Goal: Consume media (video, audio): Consume media (video, audio)

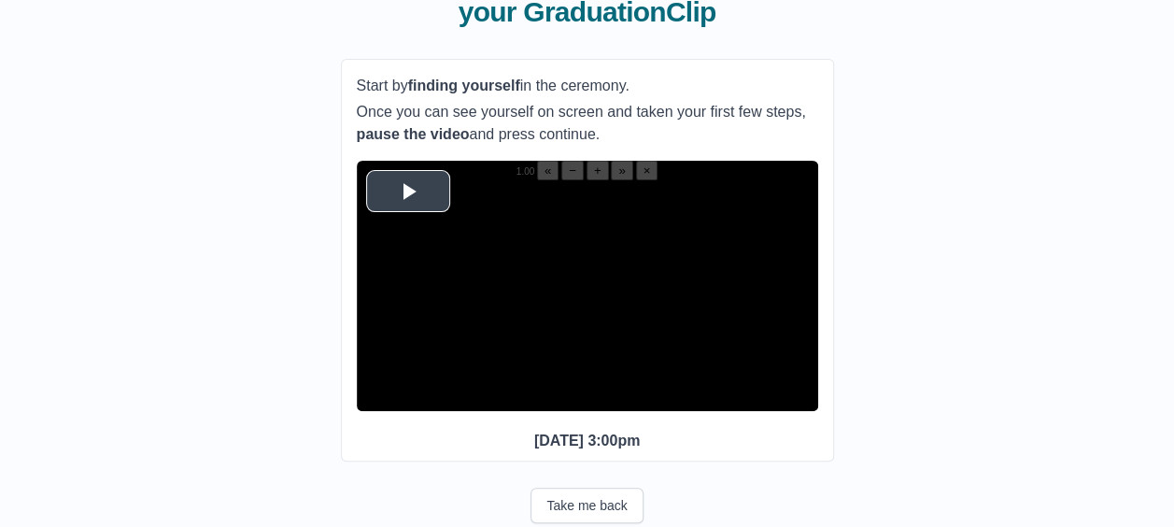
scroll to position [167, 0]
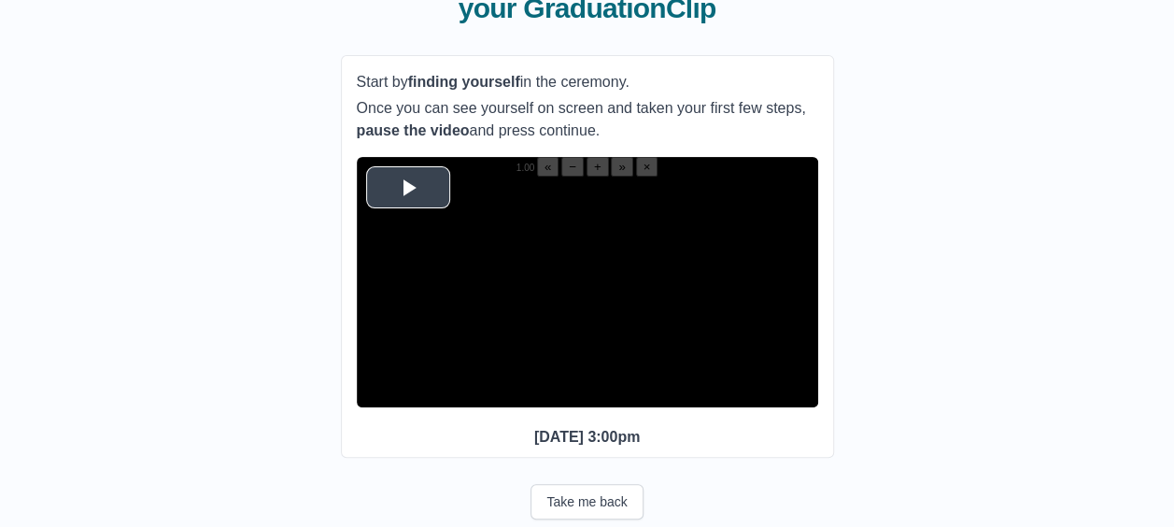
click at [408, 187] on span "Video Player" at bounding box center [408, 187] width 0 height 0
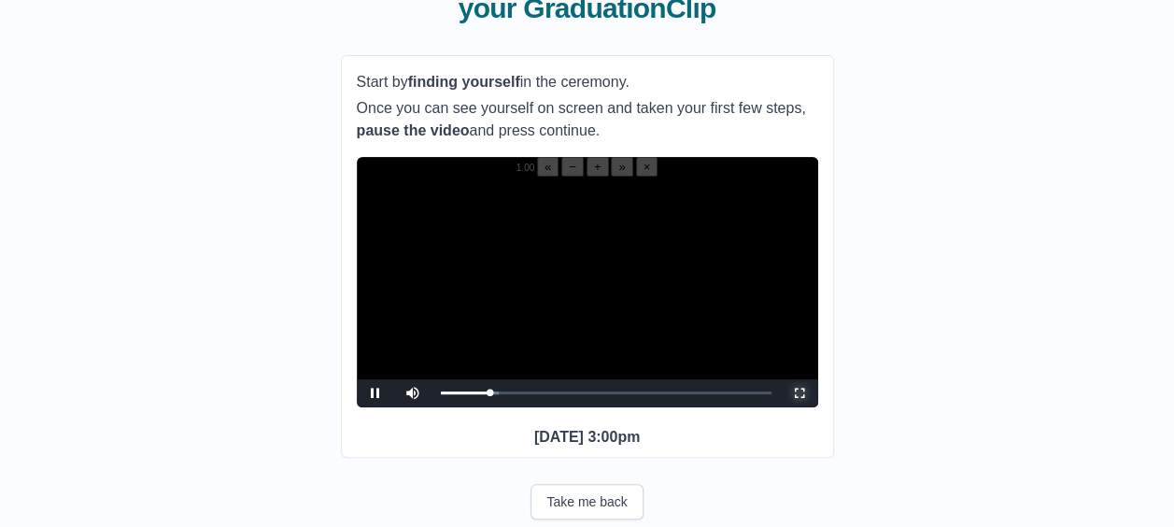
click at [800, 393] on span "Video Player" at bounding box center [800, 393] width 0 height 0
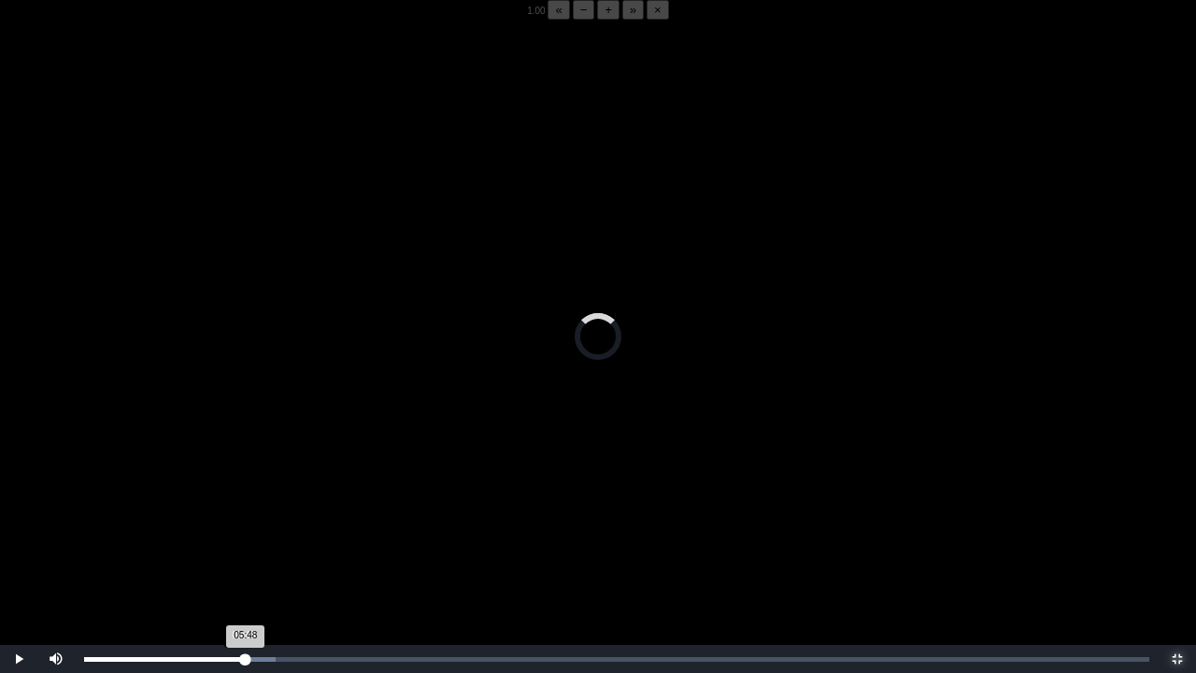
click at [243, 526] on div "05:48 Progress : 0%" at bounding box center [165, 659] width 162 height 5
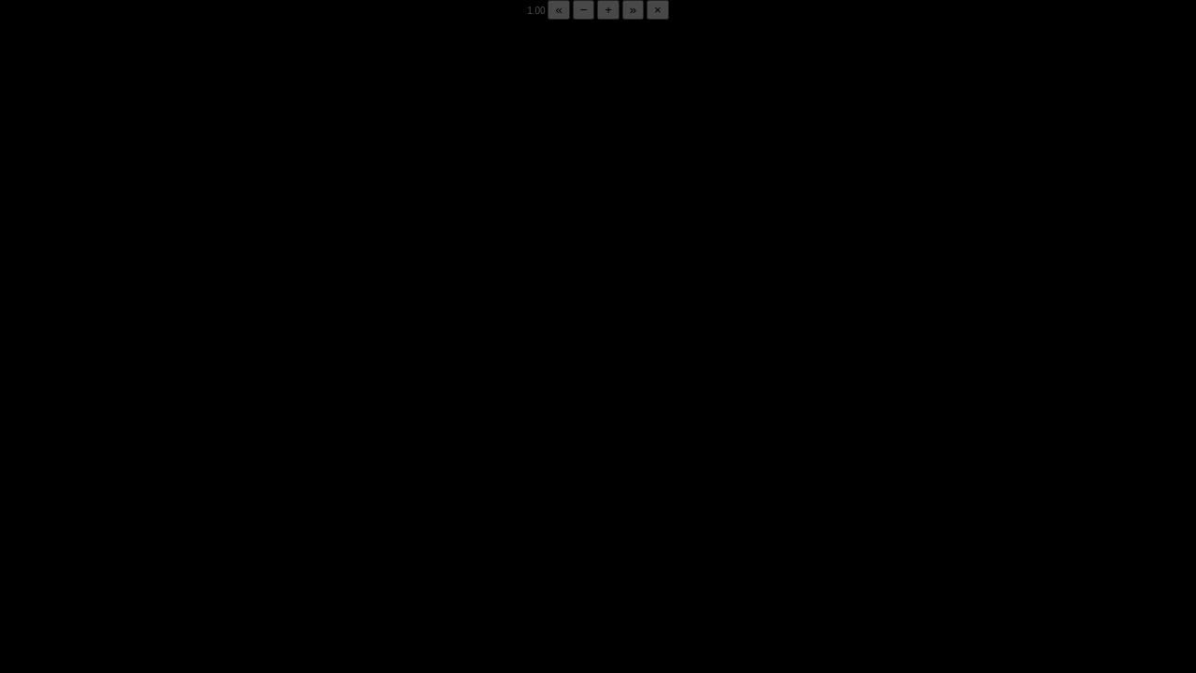
click at [243, 526] on div "05:51 Progress : 0%" at bounding box center [164, 659] width 161 height 5
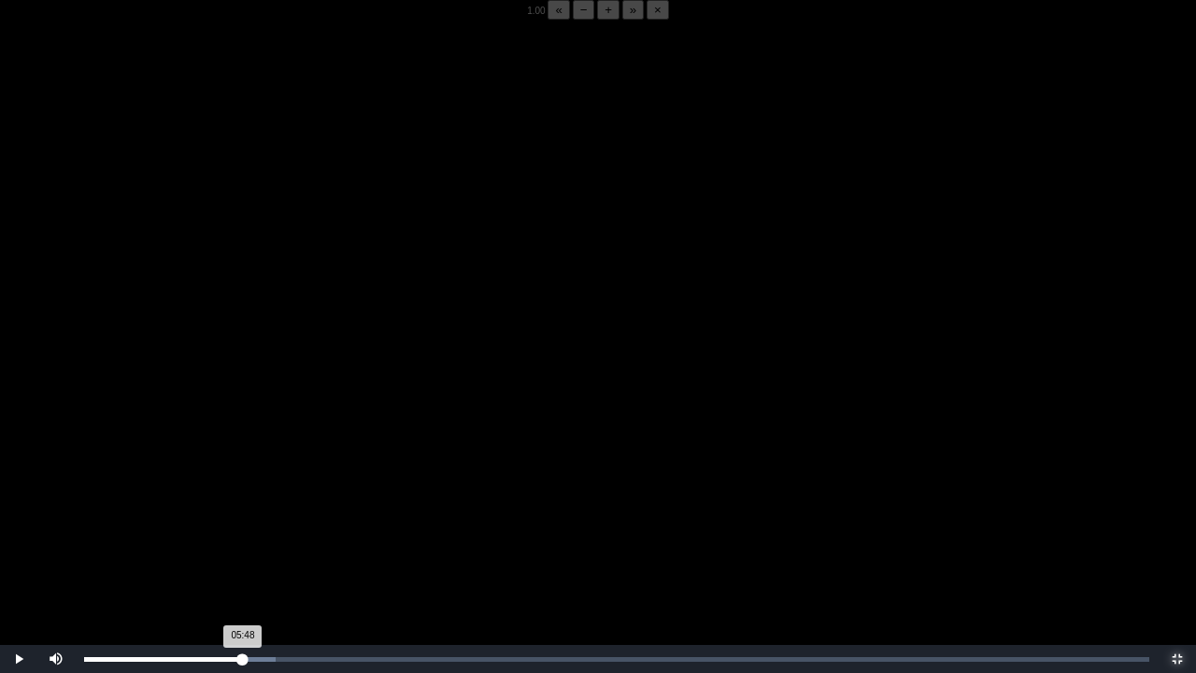
click at [243, 526] on div "05:48 Progress : 0%" at bounding box center [163, 659] width 159 height 5
click at [240, 526] on div "05:42 Progress : 0%" at bounding box center [162, 659] width 156 height 5
click at [240, 526] on div "05:43 Progress : 0%" at bounding box center [162, 659] width 156 height 5
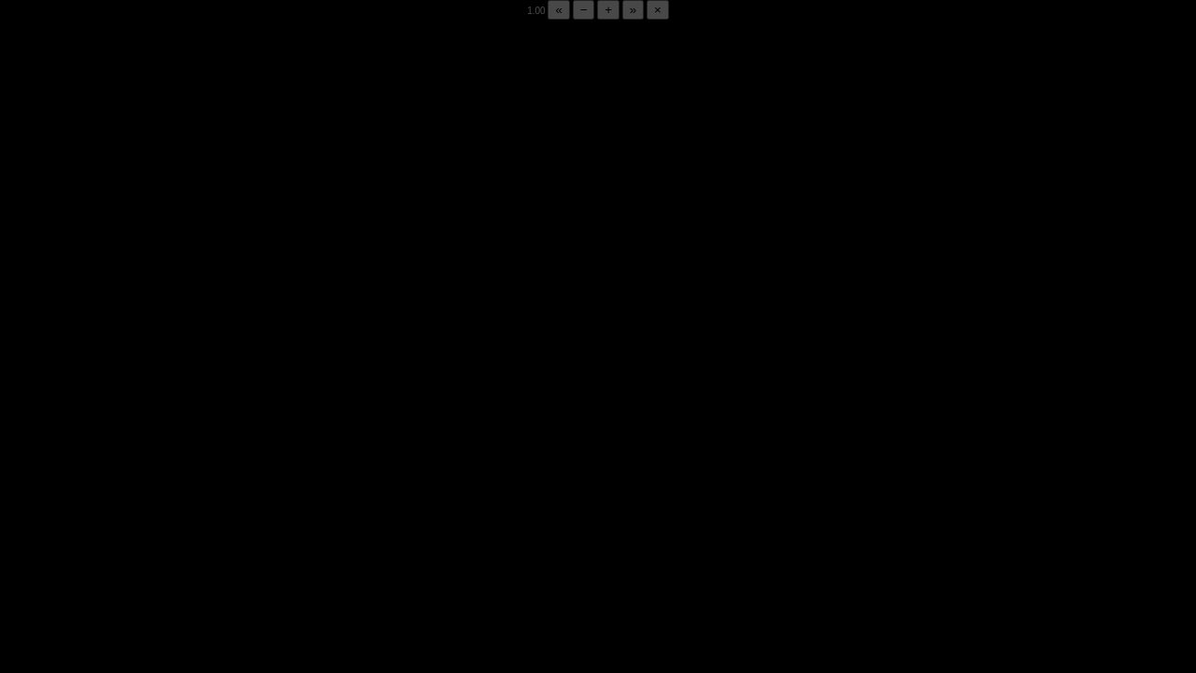
click at [240, 526] on div "05:53 Progress : 0%" at bounding box center [164, 659] width 161 height 5
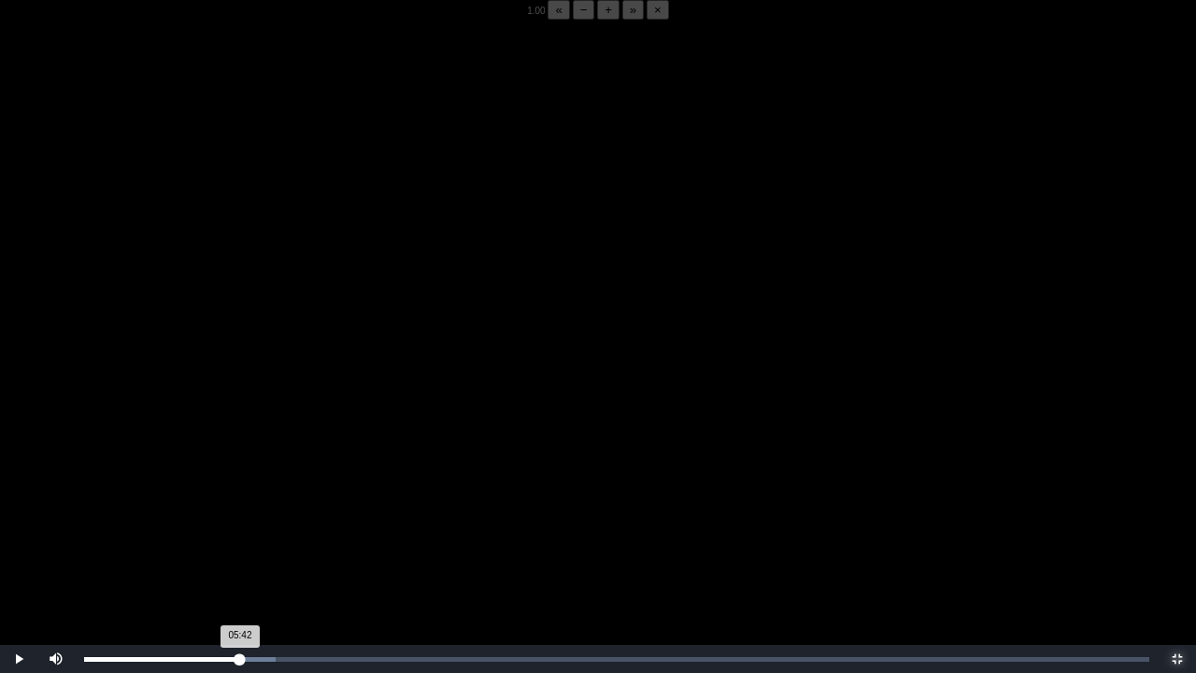
click at [240, 526] on div "05:42 Progress : 0%" at bounding box center [162, 659] width 156 height 5
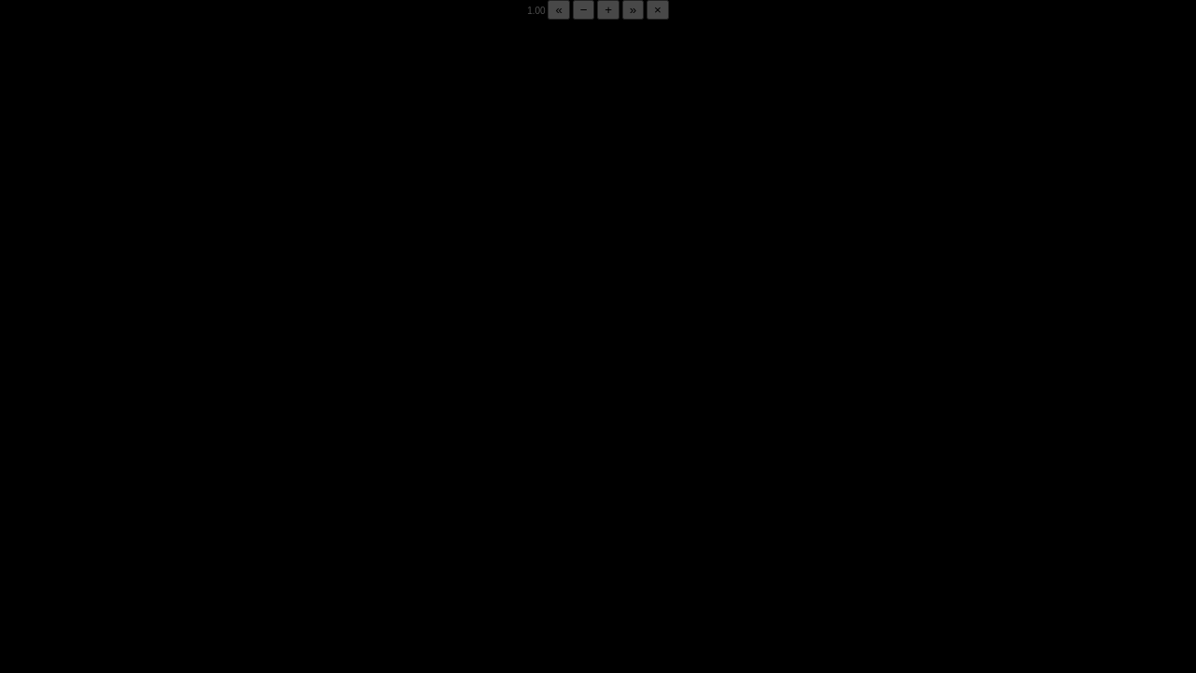
click at [240, 526] on div "05:52 Progress : 0%" at bounding box center [164, 659] width 161 height 5
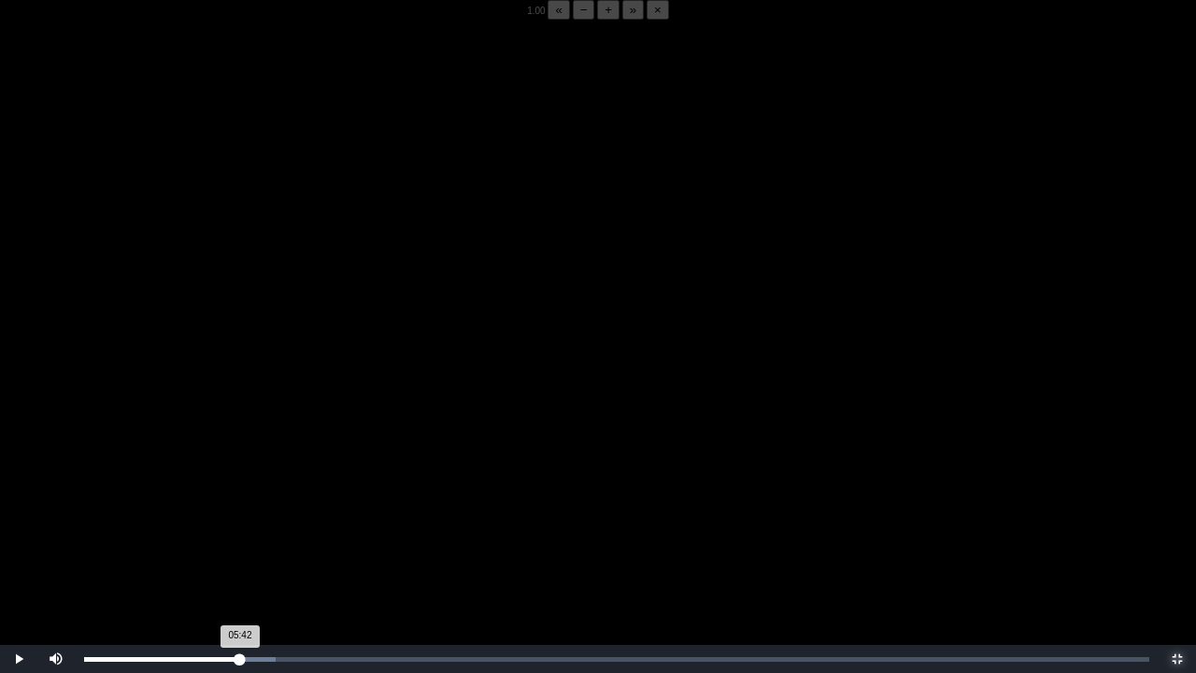
click at [240, 526] on div "05:42 Progress : 0%" at bounding box center [162, 659] width 156 height 5
click at [160, 475] on video "Video Player" at bounding box center [598, 356] width 1196 height 673
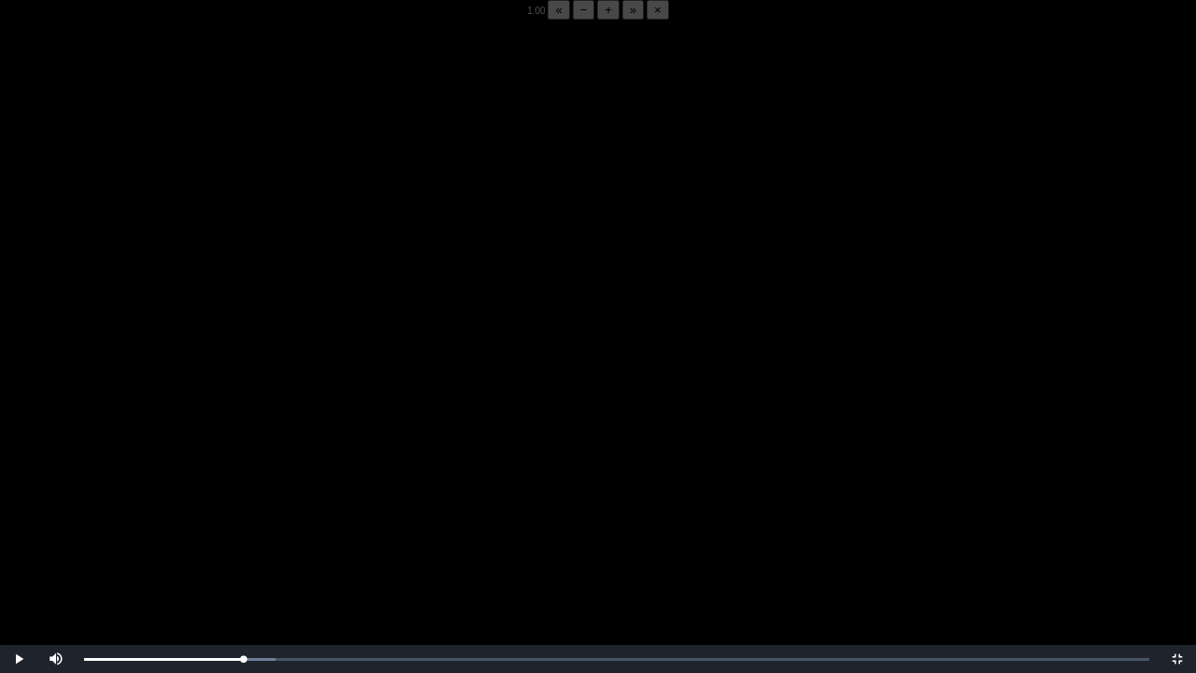
click at [160, 475] on video "Video Player" at bounding box center [598, 356] width 1196 height 673
click at [180, 279] on video "Video Player" at bounding box center [598, 356] width 1196 height 673
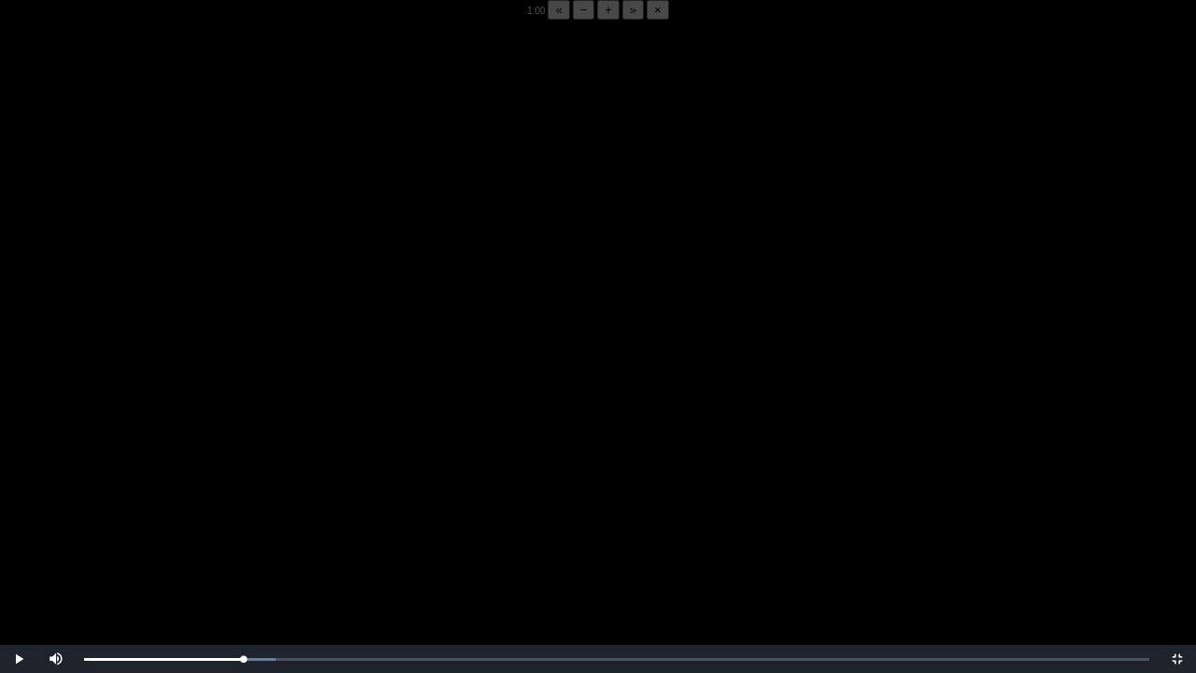
click at [180, 279] on video "Video Player" at bounding box center [598, 356] width 1196 height 673
click at [243, 526] on div "05:48 Progress : 0%" at bounding box center [163, 659] width 159 height 5
click at [243, 526] on div "Loaded : 0% 05:48 05:51 Progress : 0%" at bounding box center [617, 659] width 1084 height 28
click at [185, 509] on video "Video Player" at bounding box center [598, 356] width 1196 height 673
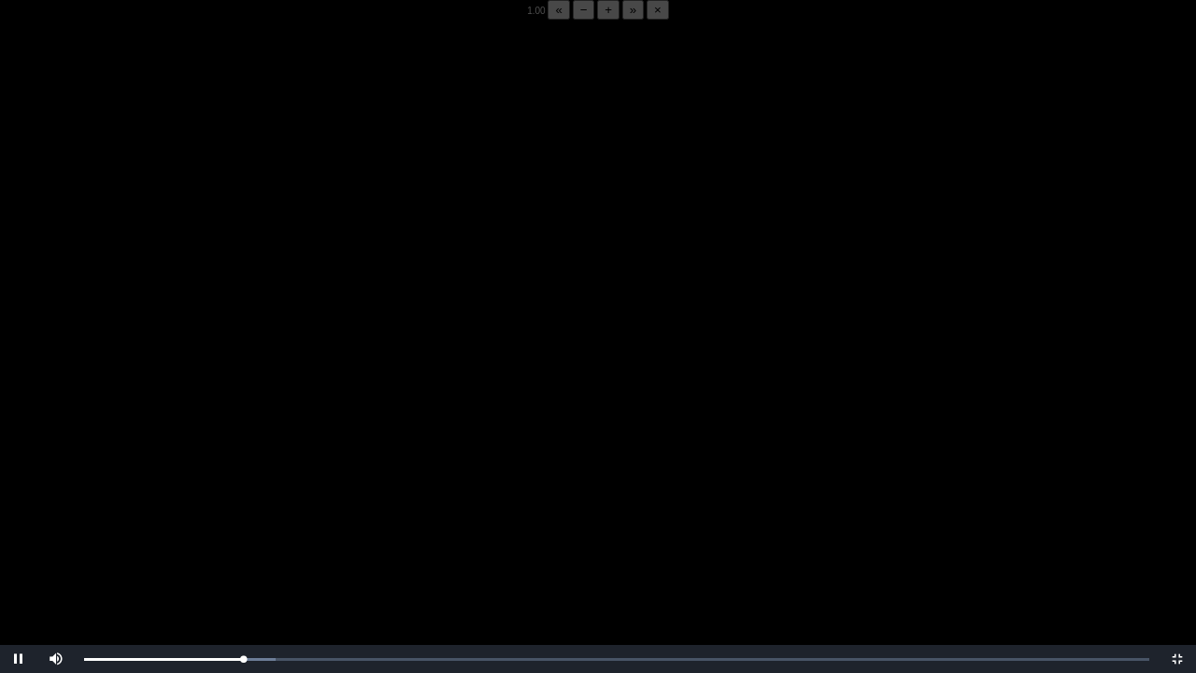
click at [185, 509] on video "Video Player" at bounding box center [598, 356] width 1196 height 673
click at [243, 526] on div "05:52 Progress : 0%" at bounding box center [164, 659] width 161 height 5
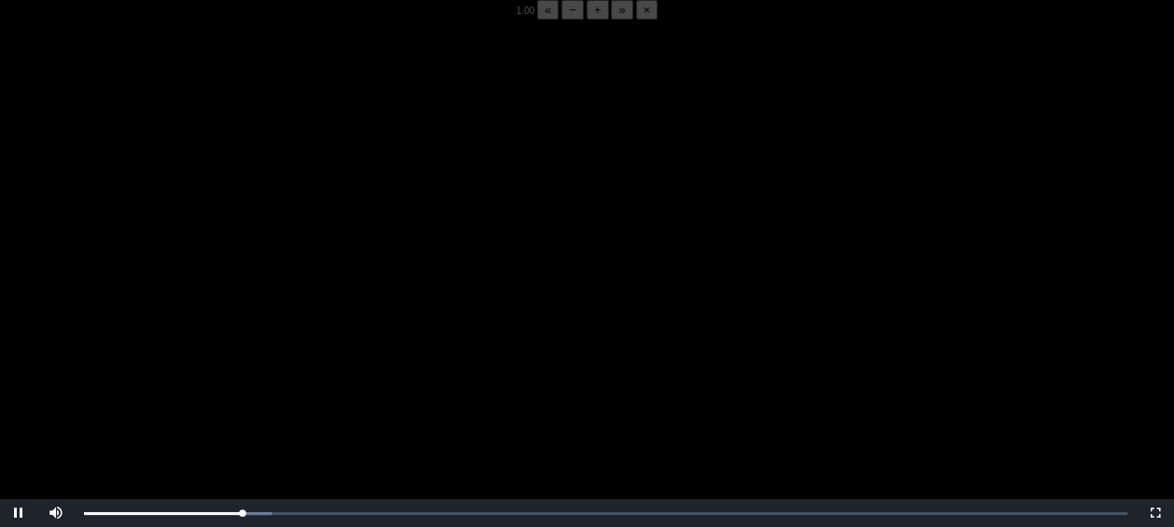
scroll to position [148, 0]
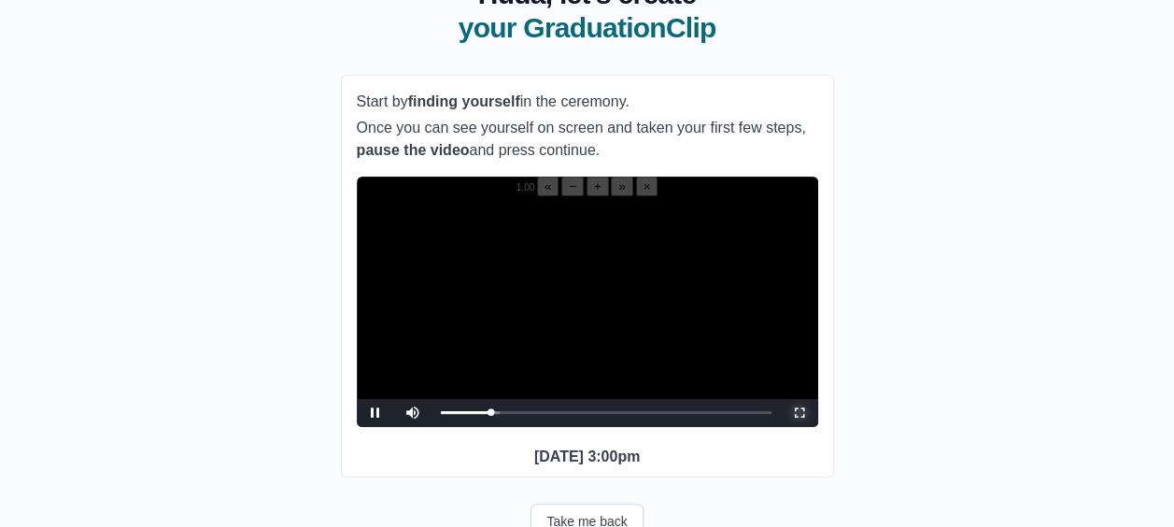
click at [800, 413] on span "Video Player" at bounding box center [800, 413] width 0 height 0
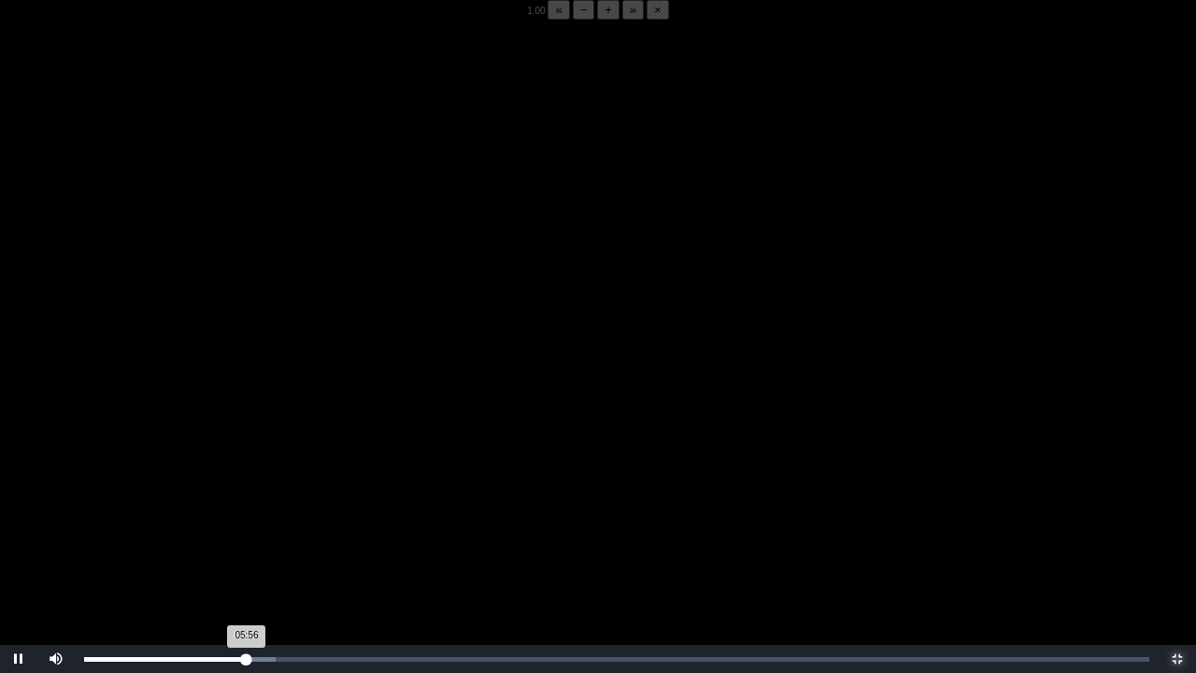
click at [243, 526] on div "05:56 Progress : 0%" at bounding box center [165, 659] width 163 height 5
click at [230, 526] on video "Video Player" at bounding box center [598, 356] width 1196 height 673
click at [276, 526] on video "Video Player" at bounding box center [598, 356] width 1196 height 673
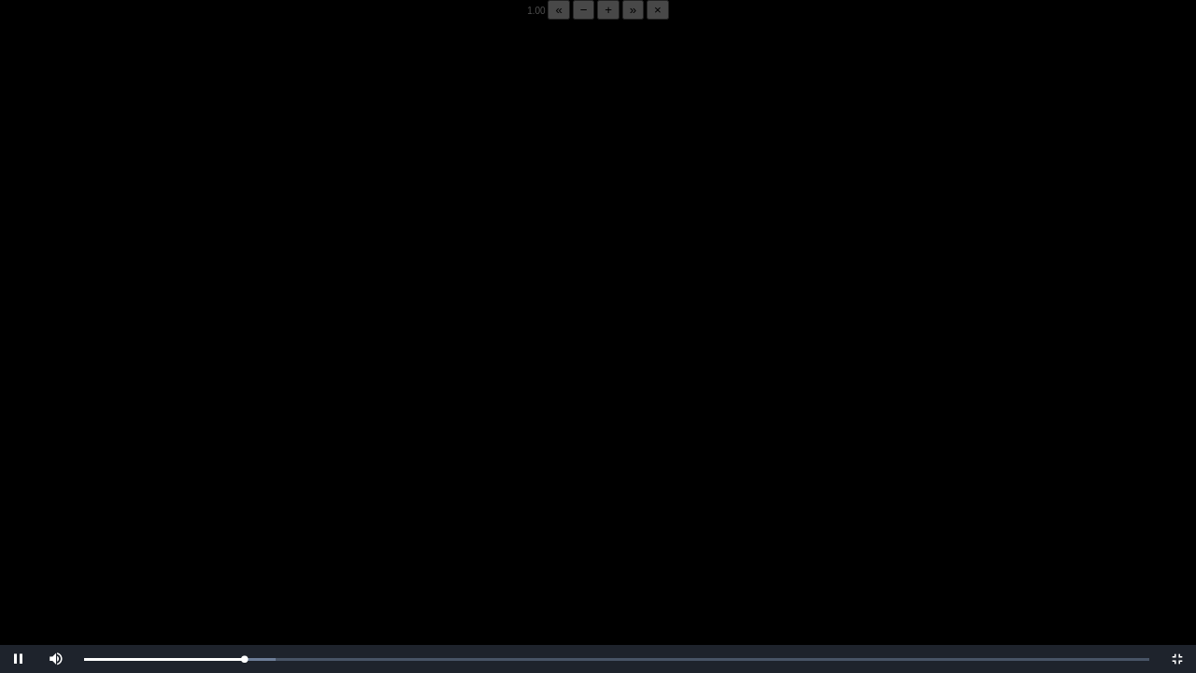
click at [276, 526] on video "Video Player" at bounding box center [598, 356] width 1196 height 673
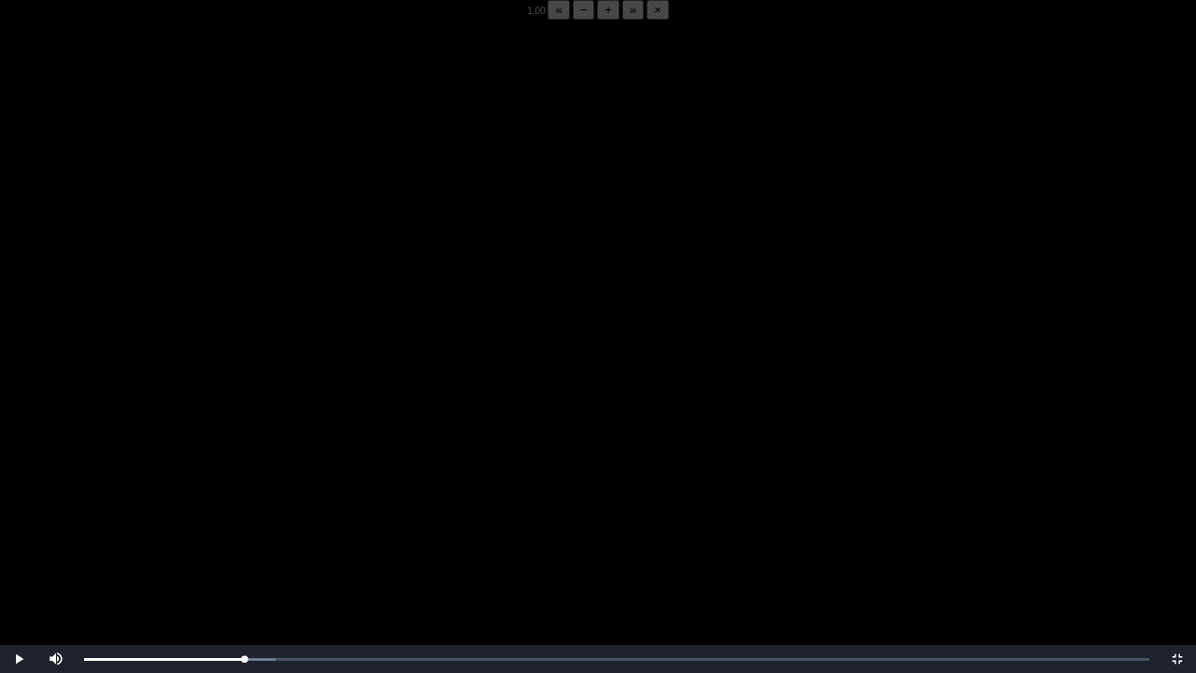
click at [276, 526] on video "Video Player" at bounding box center [598, 356] width 1196 height 673
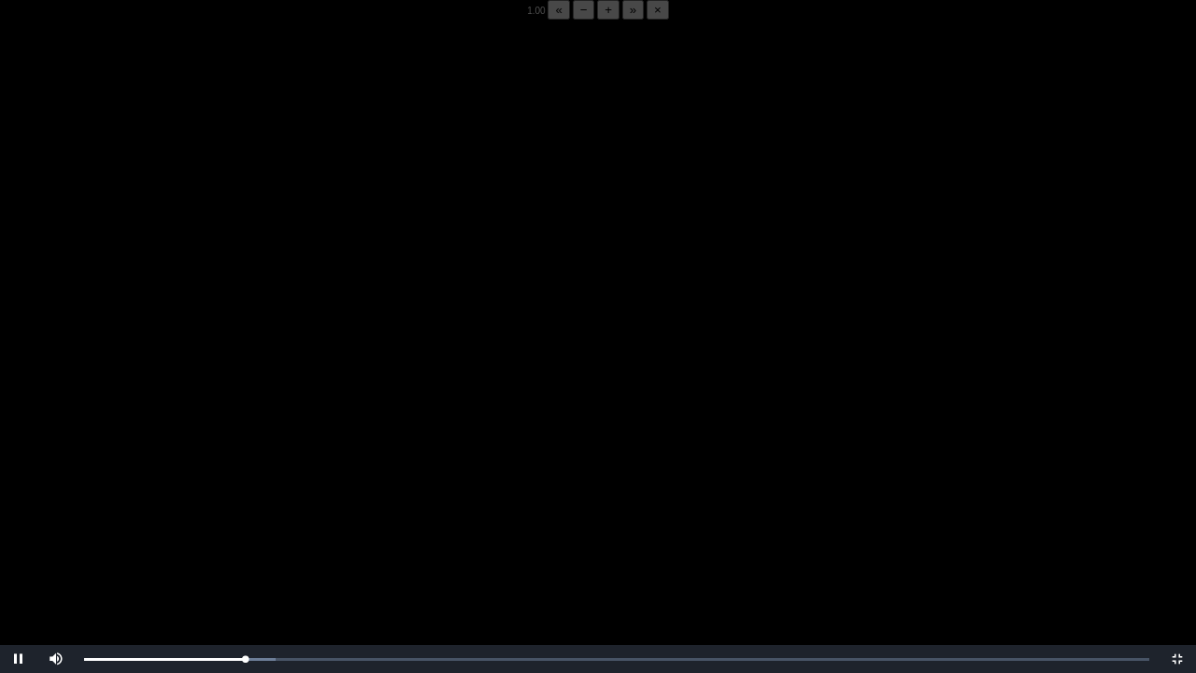
click at [276, 526] on video "Video Player" at bounding box center [598, 356] width 1196 height 673
click at [334, 526] on video "Video Player" at bounding box center [598, 356] width 1196 height 673
click at [295, 521] on video "Video Player" at bounding box center [598, 356] width 1196 height 673
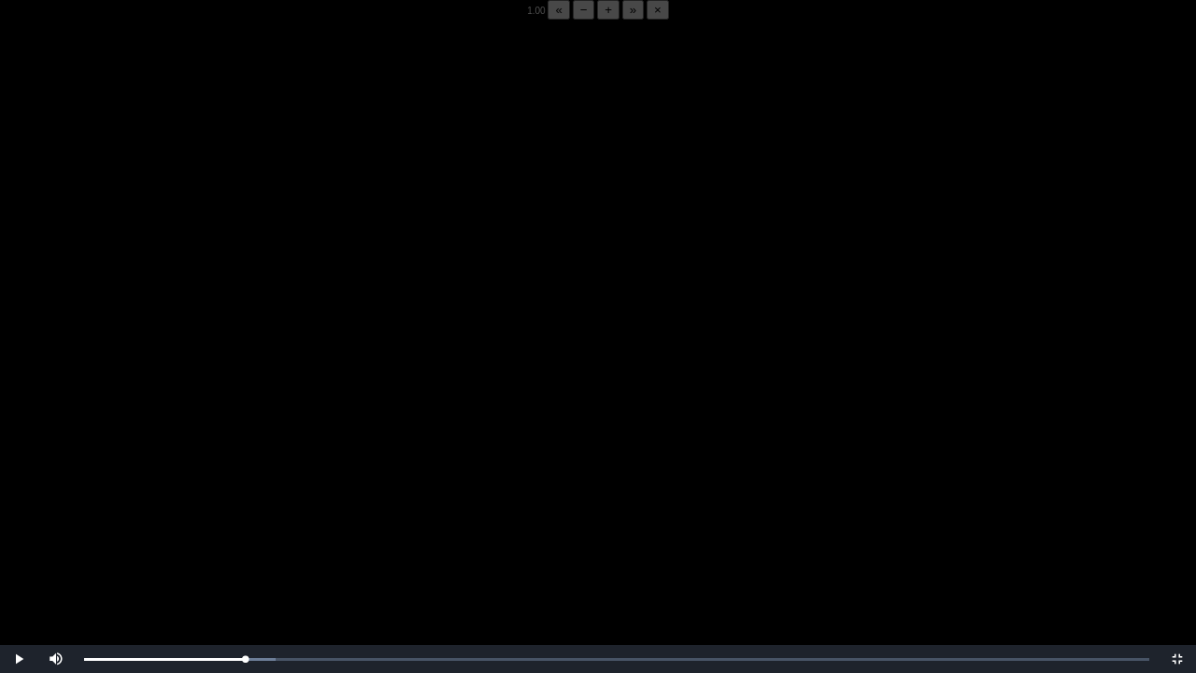
click at [295, 521] on video "Video Player" at bounding box center [598, 356] width 1196 height 673
click at [243, 526] on div "05:48 Progress : 0%" at bounding box center [163, 659] width 159 height 5
click at [244, 526] on div "05:54 Progress : 0%" at bounding box center [165, 659] width 162 height 5
click at [243, 526] on div "05:54 Progress : 0%" at bounding box center [165, 659] width 162 height 5
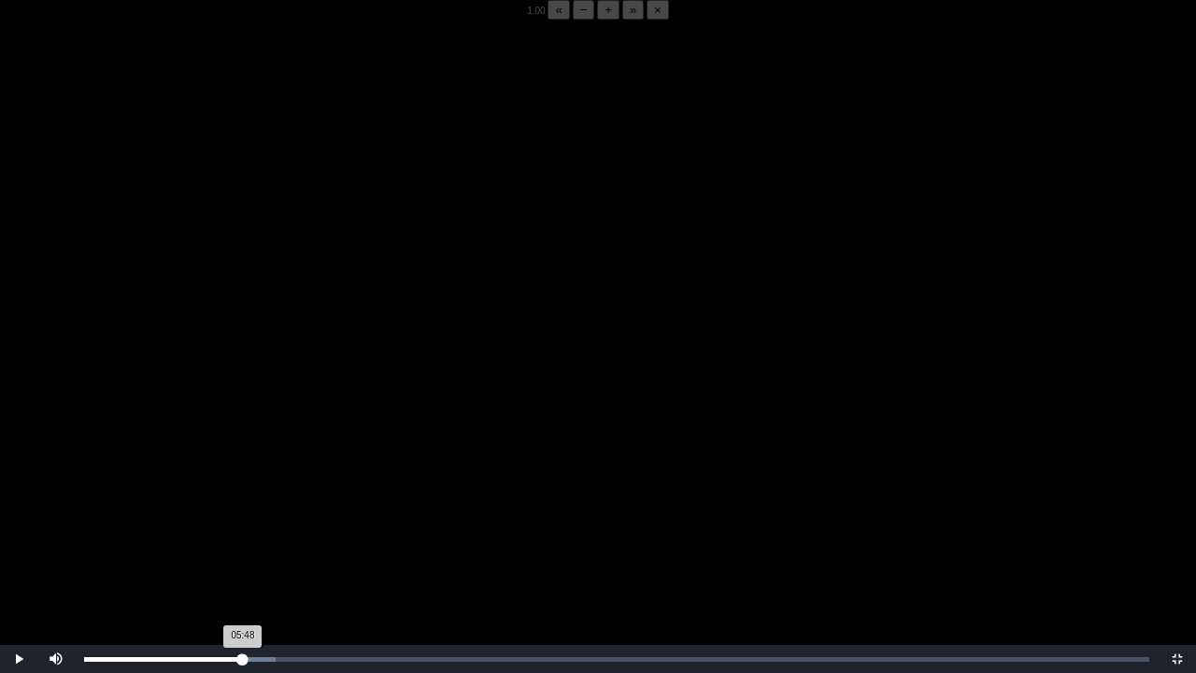
click at [243, 526] on div "05:48 Progress : 0%" at bounding box center [163, 659] width 159 height 5
click at [237, 526] on div "05:49 Progress : 0%" at bounding box center [163, 659] width 159 height 5
click at [243, 526] on div "05:54 Progress : 0%" at bounding box center [165, 659] width 162 height 5
click at [247, 526] on video "Video Player" at bounding box center [598, 356] width 1196 height 673
click at [245, 526] on div "05:52 Progress : 0%" at bounding box center [165, 659] width 163 height 5
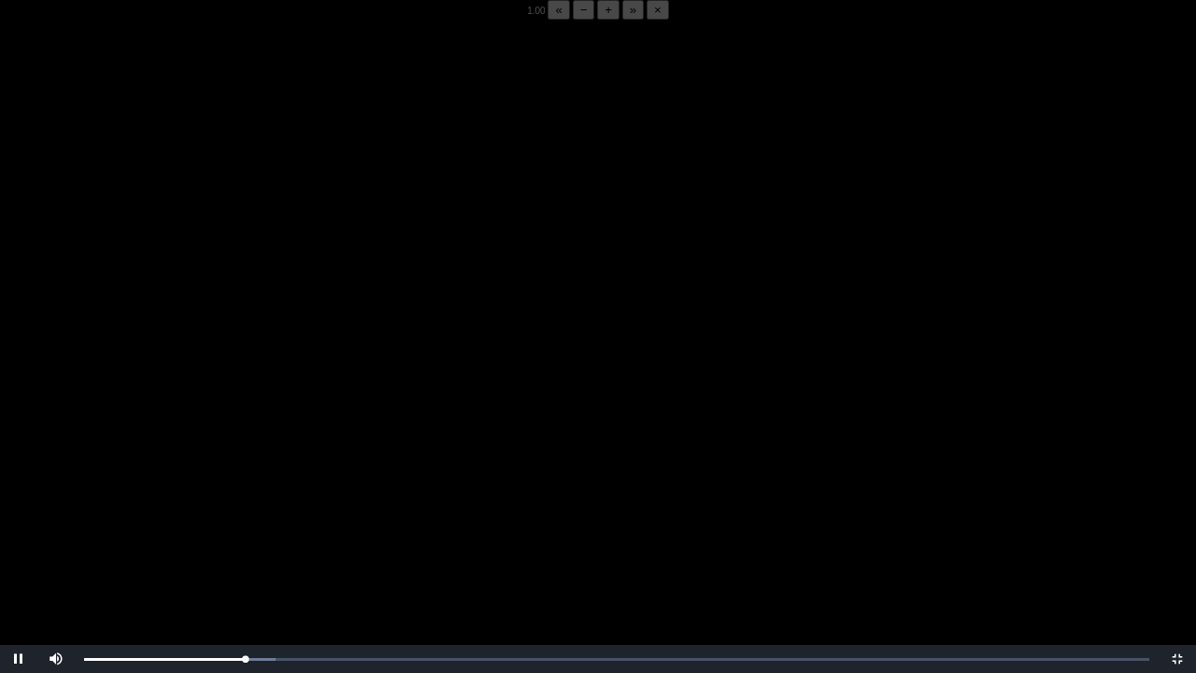
click at [215, 526] on video "Video Player" at bounding box center [598, 356] width 1196 height 673
click at [241, 526] on div "Loaded : 0% 05:42 05:44 Progress : 0%" at bounding box center [617, 659] width 1084 height 28
click at [250, 526] on div "06:05 Progress : 0%" at bounding box center [167, 659] width 166 height 5
click at [249, 526] on div "06:03 Progress : 0%" at bounding box center [166, 659] width 165 height 5
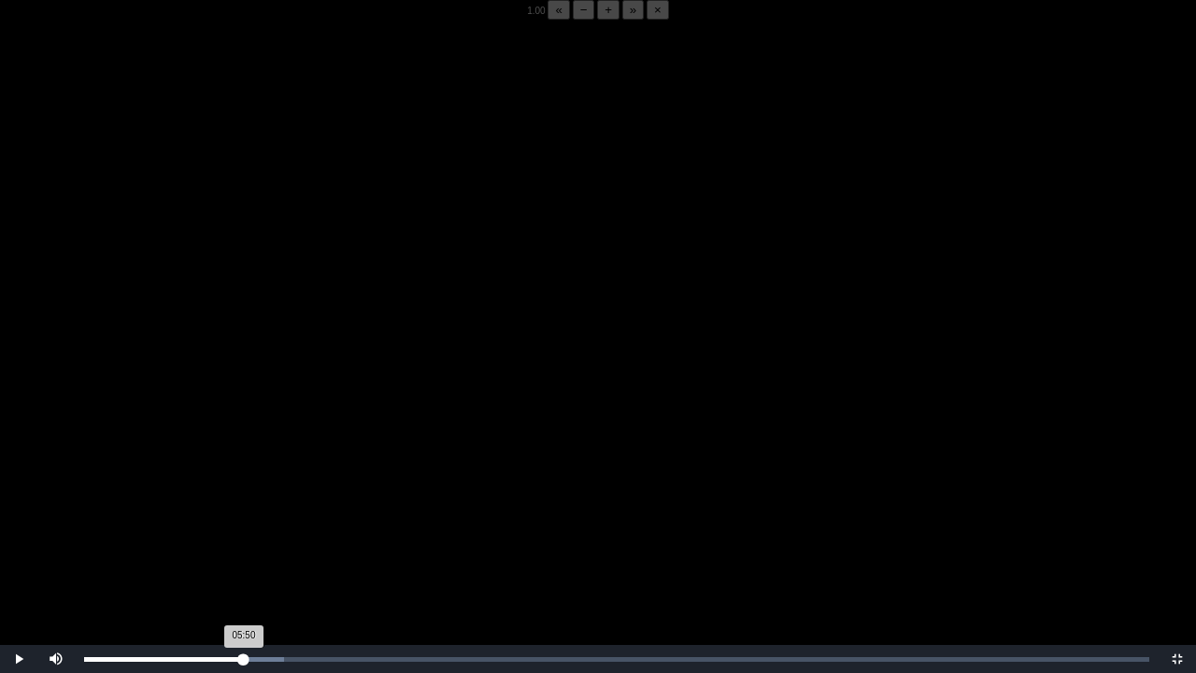
click at [244, 526] on div "05:50 Progress : 0%" at bounding box center [164, 659] width 160 height 5
click at [247, 526] on div "05:56 Progress : 0%" at bounding box center [165, 659] width 163 height 5
click at [241, 526] on div "05:44 Progress : 0%" at bounding box center [165, 659] width 163 height 5
click at [349, 525] on video "Video Player" at bounding box center [598, 356] width 1196 height 673
click at [454, 381] on video "Video Player" at bounding box center [598, 356] width 1196 height 673
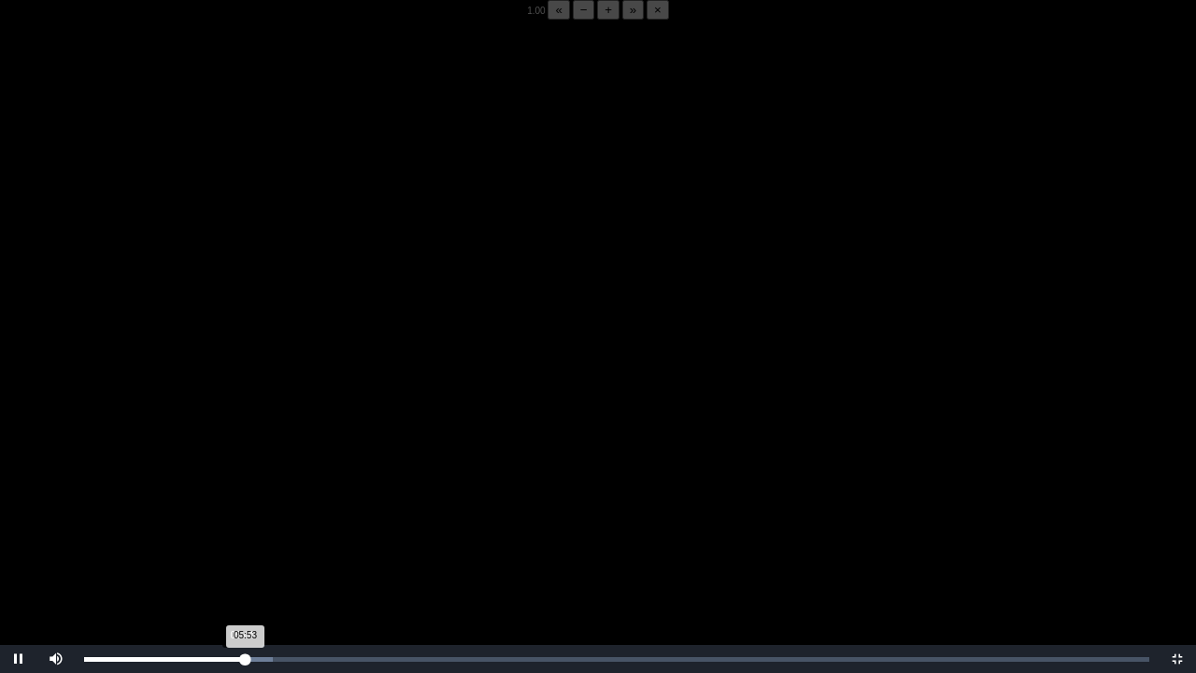
click at [241, 526] on div "05:53 Progress : 0%" at bounding box center [164, 659] width 161 height 5
click at [161, 336] on video "Video Player" at bounding box center [598, 356] width 1196 height 673
click at [176, 322] on video "Video Player" at bounding box center [598, 356] width 1196 height 673
click at [177, 321] on video "Video Player" at bounding box center [598, 356] width 1196 height 673
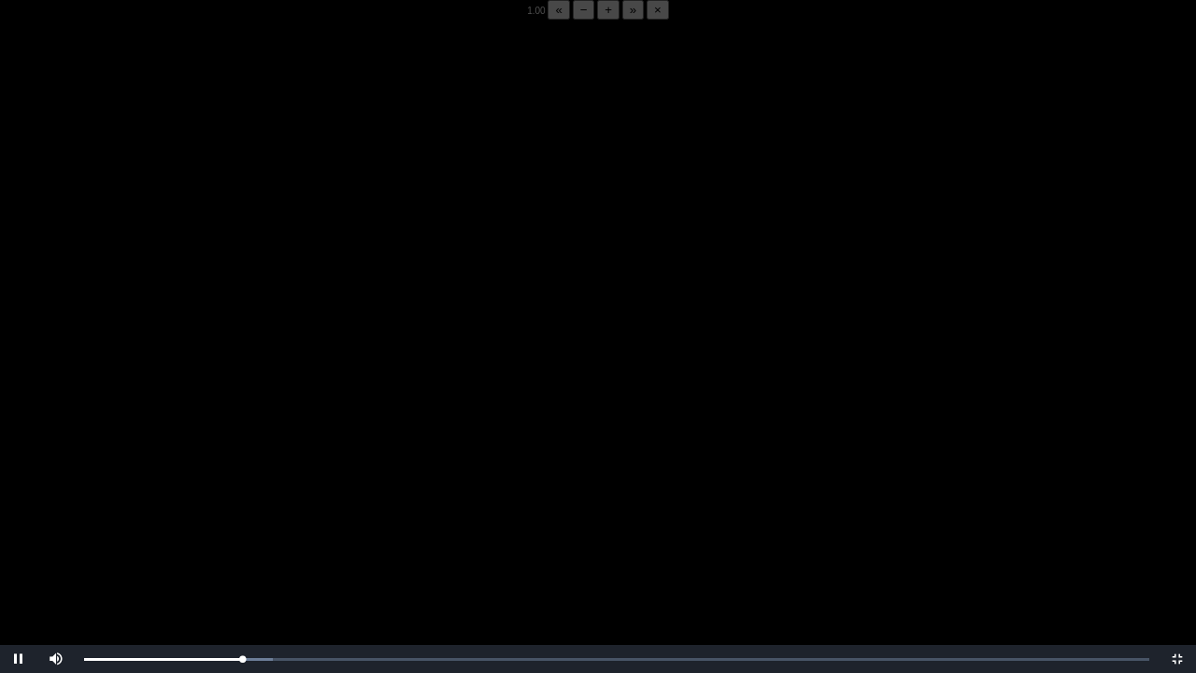
click at [177, 321] on video "Video Player" at bounding box center [598, 356] width 1196 height 673
click at [242, 526] on div "05:52 Progress : 0%" at bounding box center [164, 659] width 161 height 5
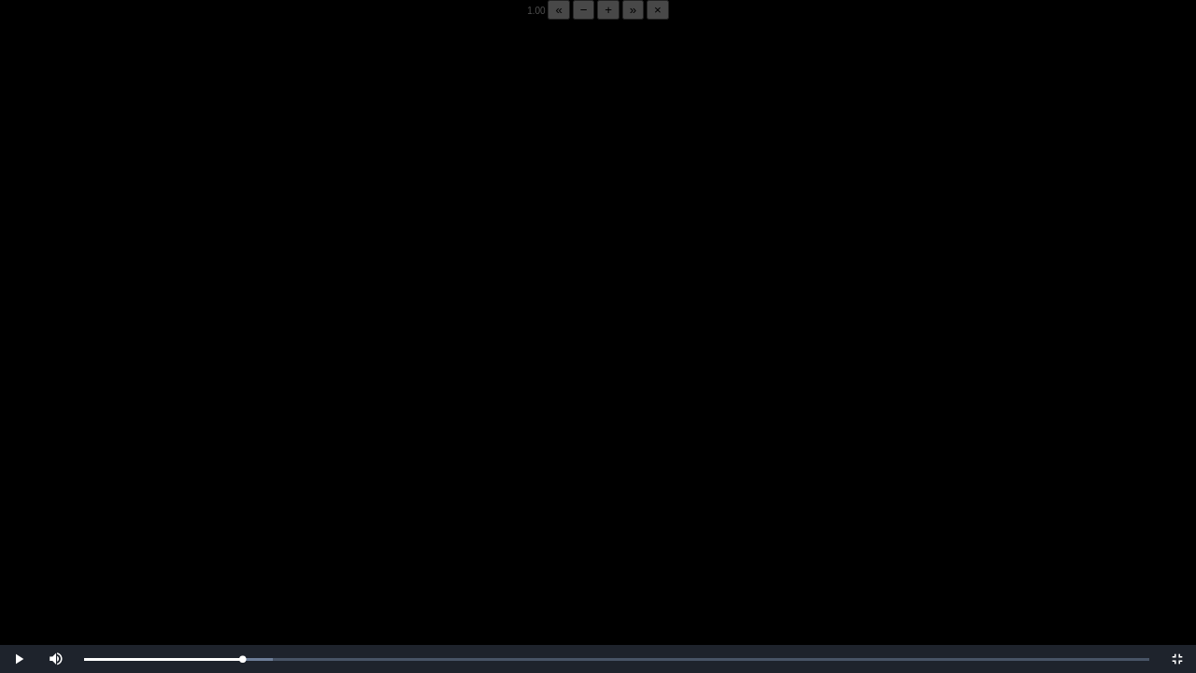
click at [189, 467] on video "Video Player" at bounding box center [598, 356] width 1196 height 673
click at [248, 404] on video "Video Player" at bounding box center [598, 356] width 1196 height 673
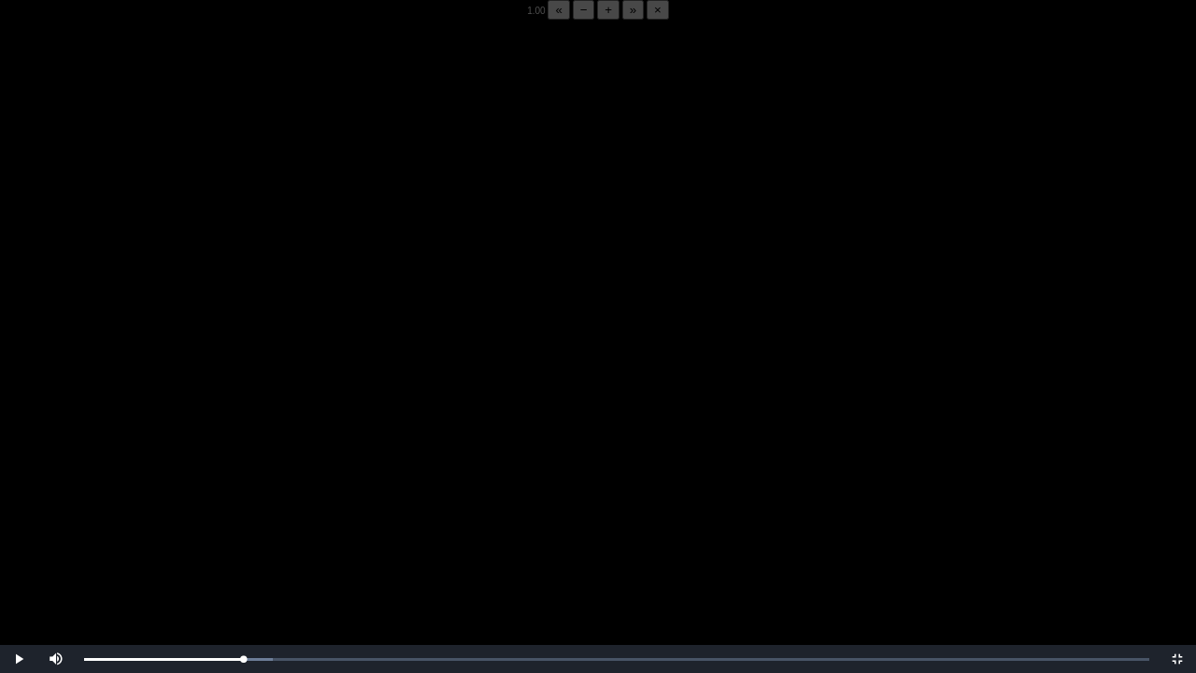
click at [260, 526] on video "Video Player" at bounding box center [598, 356] width 1196 height 673
click at [254, 442] on video "Video Player" at bounding box center [598, 356] width 1196 height 673
click at [244, 526] on div "05:50 Progress : 0%" at bounding box center [164, 659] width 161 height 5
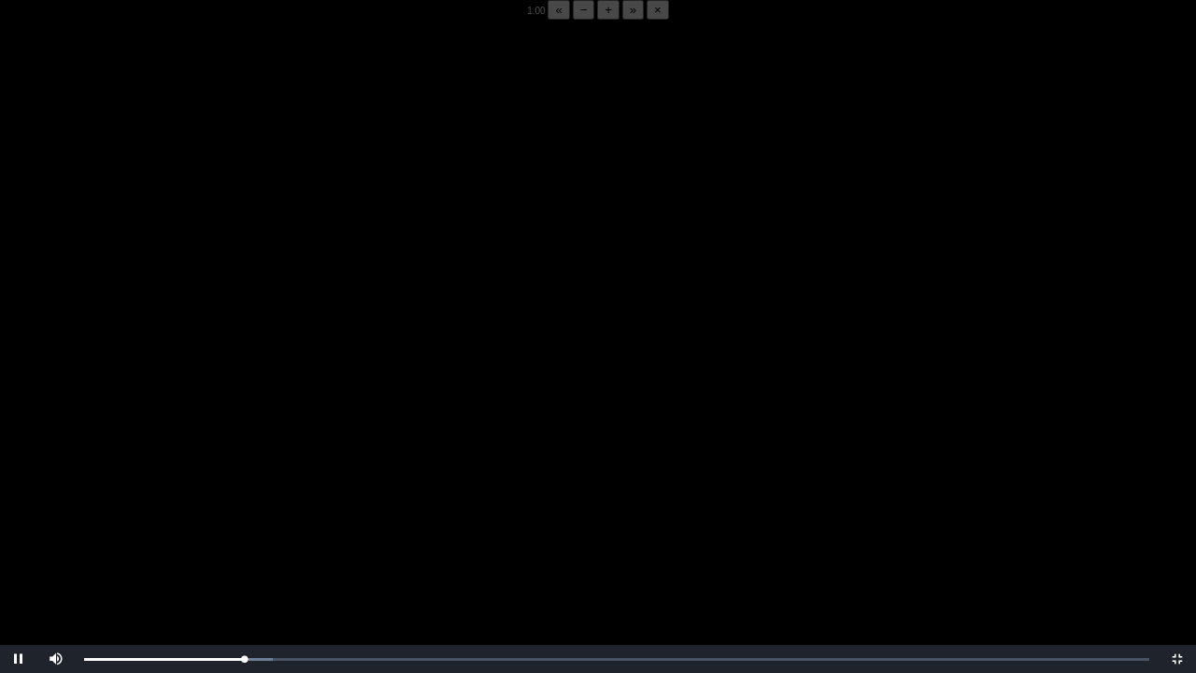
click at [254, 517] on video "Video Player" at bounding box center [598, 356] width 1196 height 673
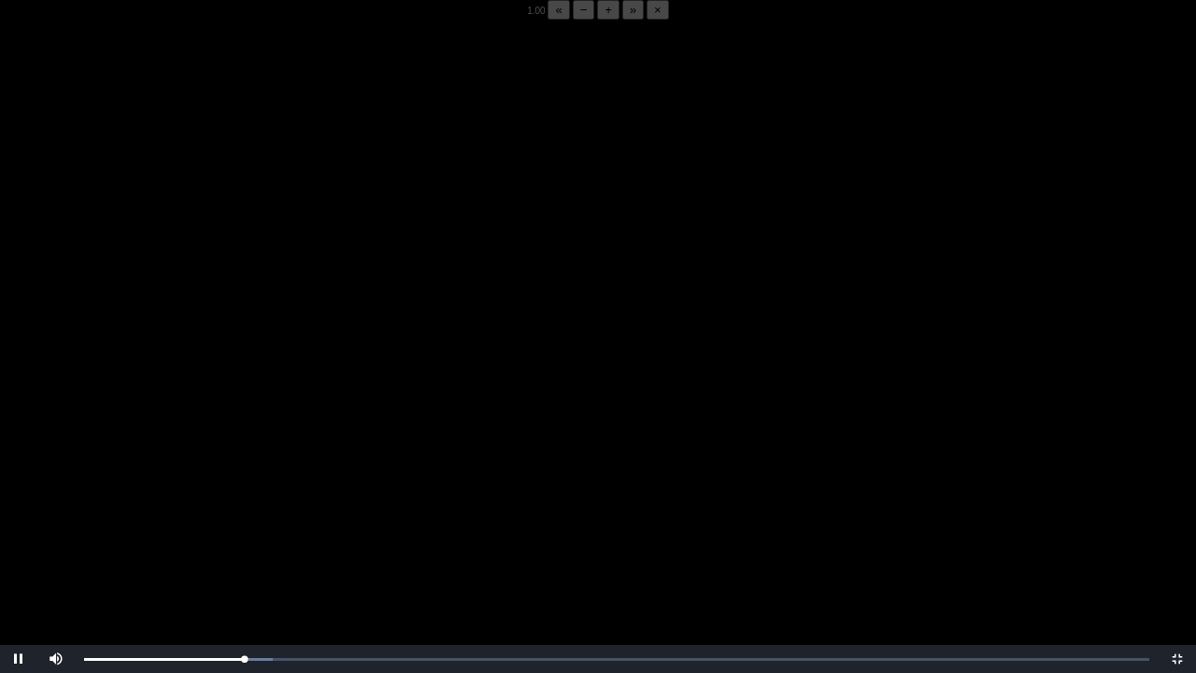
click at [254, 517] on video "Video Player" at bounding box center [598, 356] width 1196 height 673
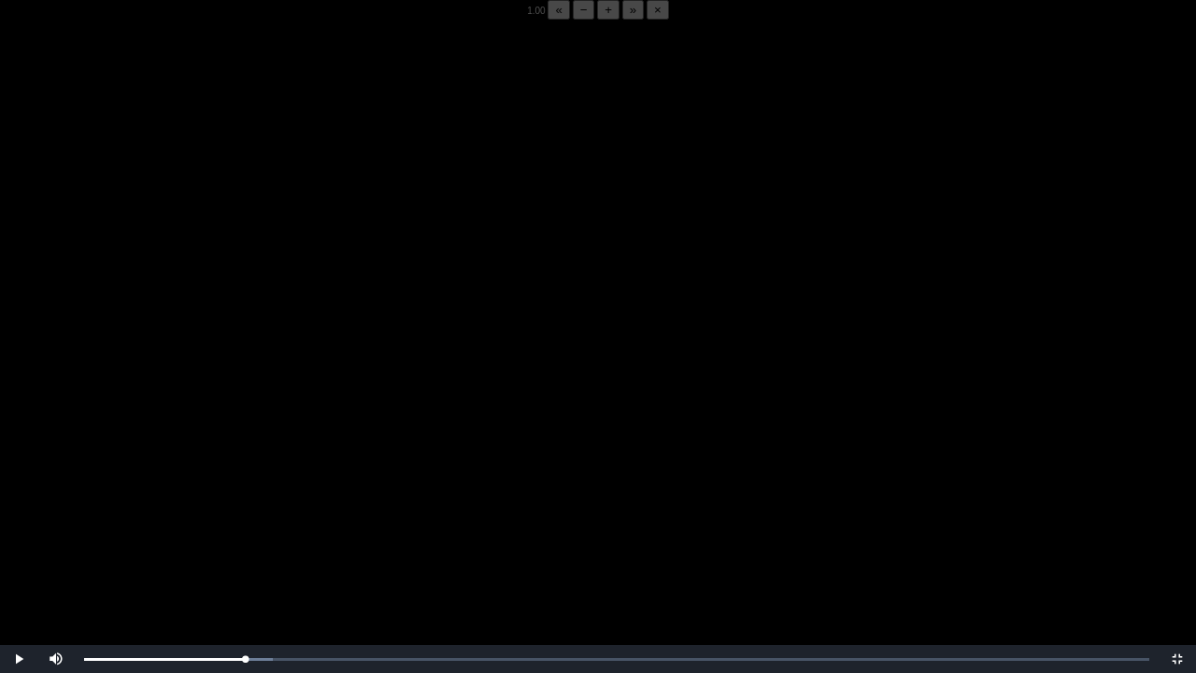
click at [254, 517] on video "Video Player" at bounding box center [598, 356] width 1196 height 673
click at [242, 526] on div "05:53 Progress : 0%" at bounding box center [164, 659] width 161 height 5
click at [284, 460] on video "Video Player" at bounding box center [598, 356] width 1196 height 673
click at [270, 404] on video "Video Player" at bounding box center [598, 356] width 1196 height 673
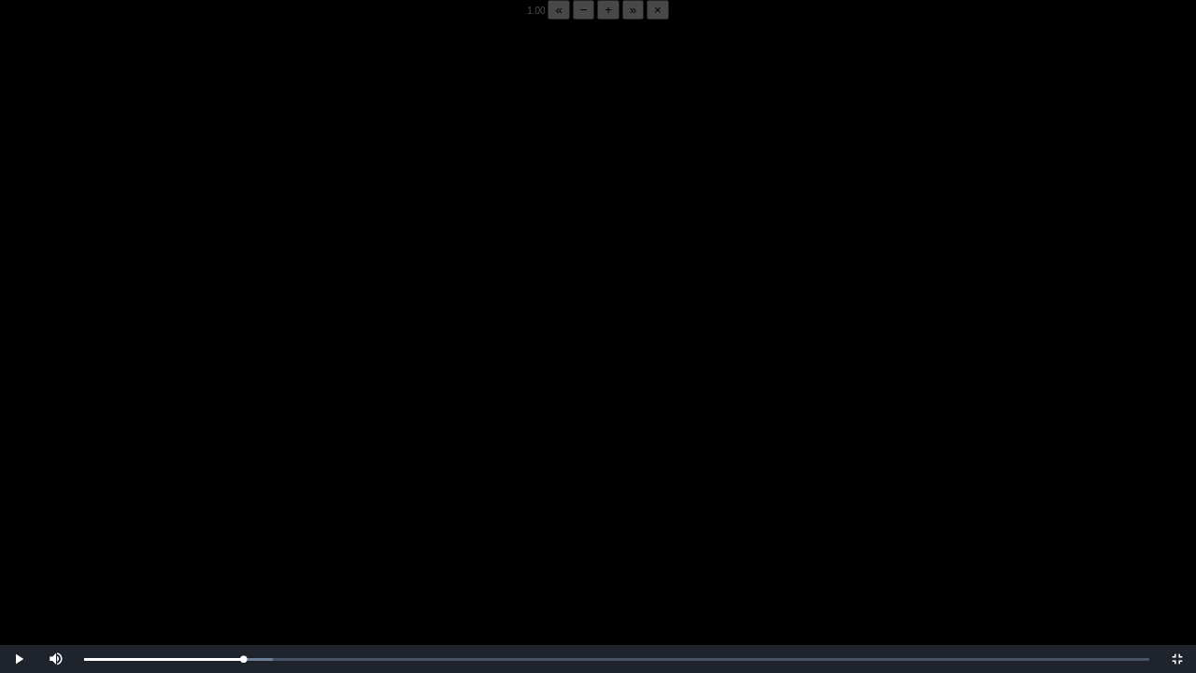
click at [270, 404] on video "Video Player" at bounding box center [598, 356] width 1196 height 673
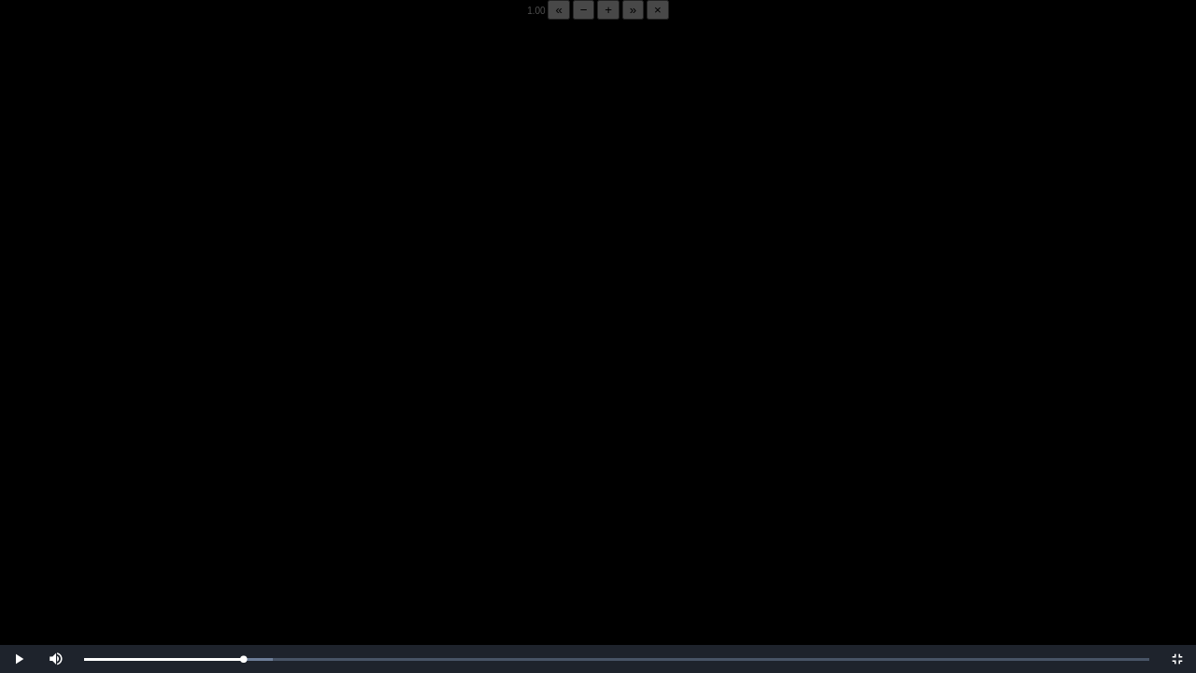
click at [270, 404] on video "Video Player" at bounding box center [598, 356] width 1196 height 673
click at [245, 526] on div "05:52 Progress : 0%" at bounding box center [164, 659] width 161 height 5
click at [243, 526] on div "05:53 Progress : 0%" at bounding box center [164, 659] width 161 height 5
click at [241, 526] on div "05:51 Progress : 0%" at bounding box center [164, 659] width 160 height 5
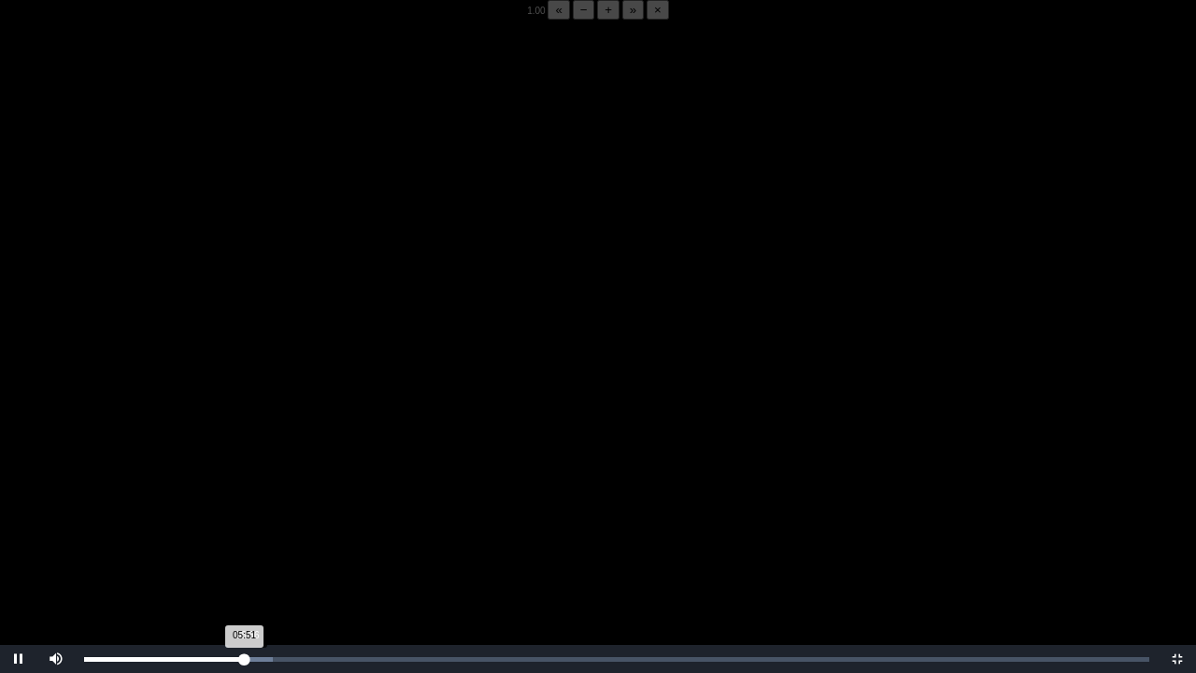
click at [245, 526] on div "Loaded : 0% 05:56 05:51 Progress : 0%" at bounding box center [617, 659] width 1084 height 28
click at [245, 526] on div "Loaded : 0% 05:52 05:53 Progress : 0%" at bounding box center [617, 659] width 1084 height 28
click at [241, 526] on div "05:53 Progress : 0%" at bounding box center [164, 659] width 161 height 5
click at [181, 421] on video "Video Player" at bounding box center [598, 356] width 1196 height 673
click at [204, 404] on video "Video Player" at bounding box center [598, 356] width 1196 height 673
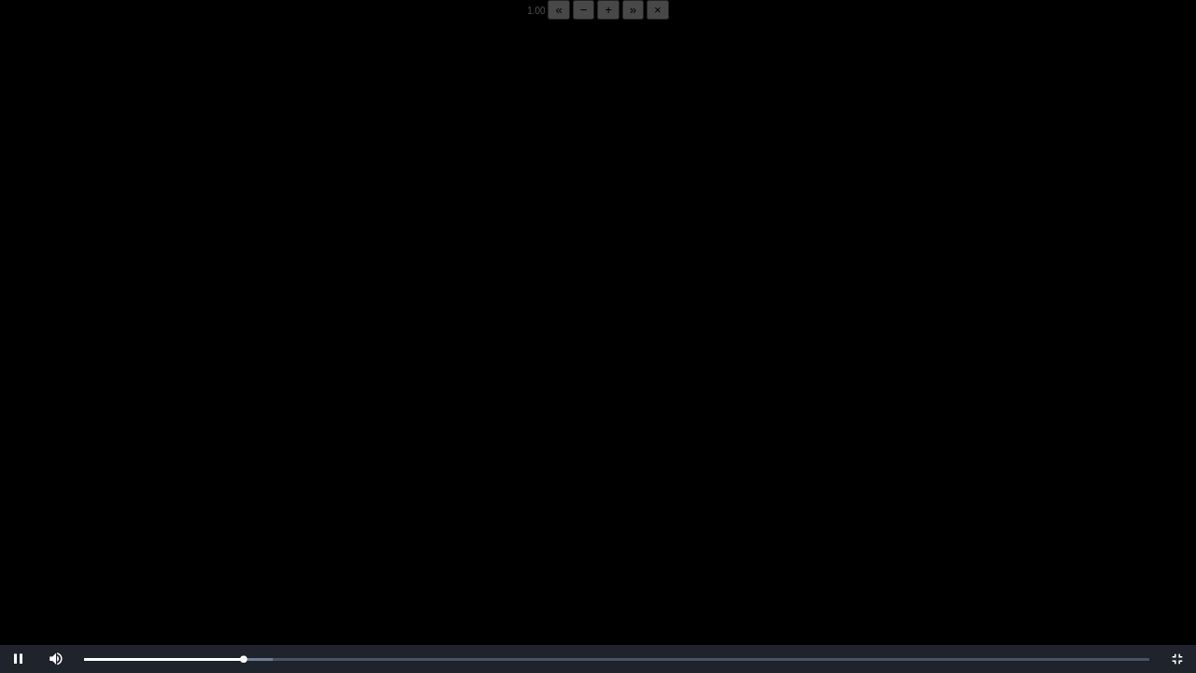
click at [204, 404] on video "Video Player" at bounding box center [598, 356] width 1196 height 673
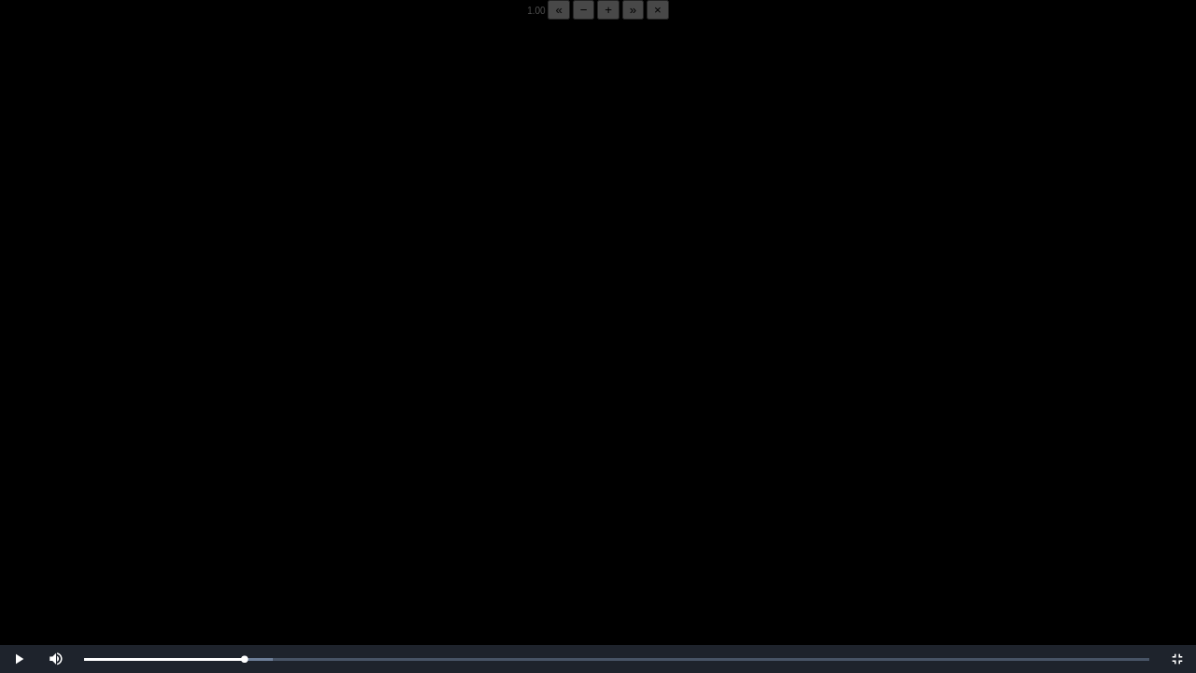
click at [204, 404] on video "Video Player" at bounding box center [598, 356] width 1196 height 673
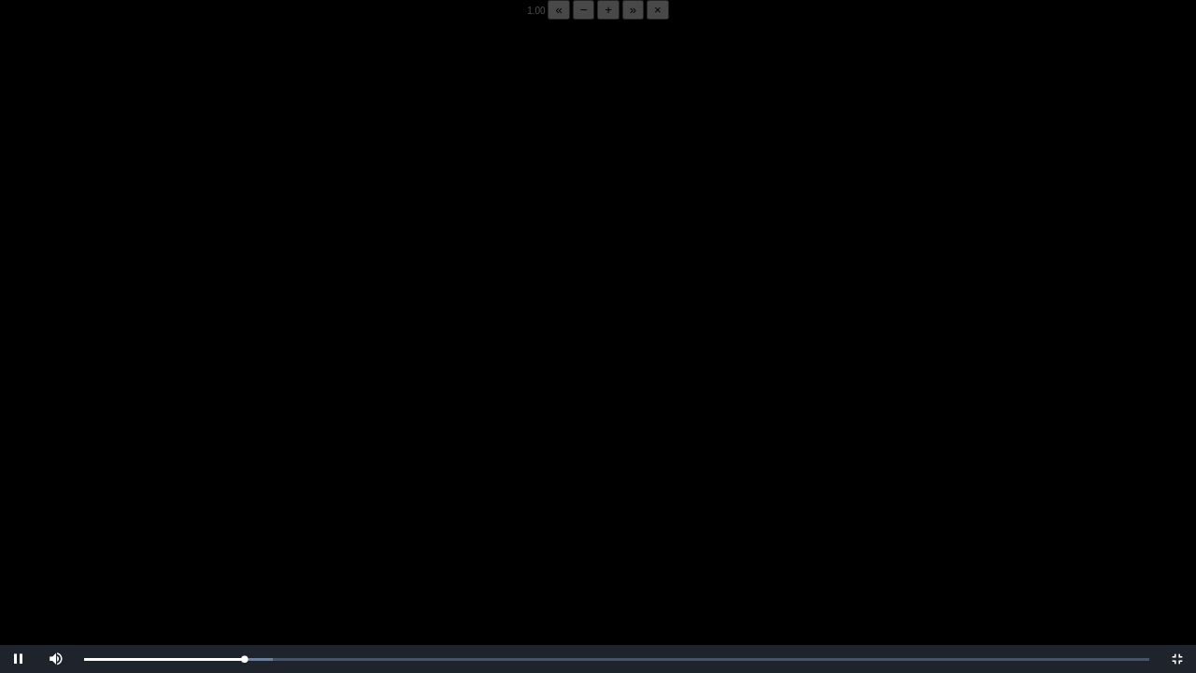
click at [204, 404] on video "Video Player" at bounding box center [598, 356] width 1196 height 673
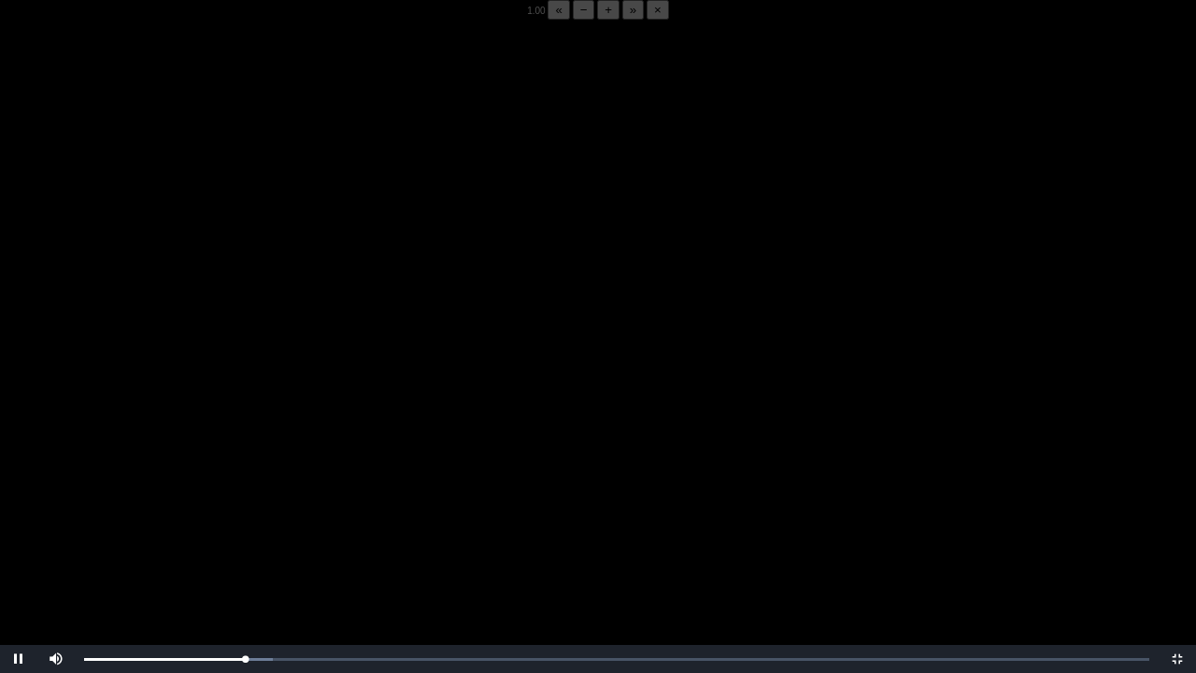
click at [300, 414] on video "Video Player" at bounding box center [598, 356] width 1196 height 673
click at [244, 526] on div "05:53 Progress : 0%" at bounding box center [164, 659] width 161 height 5
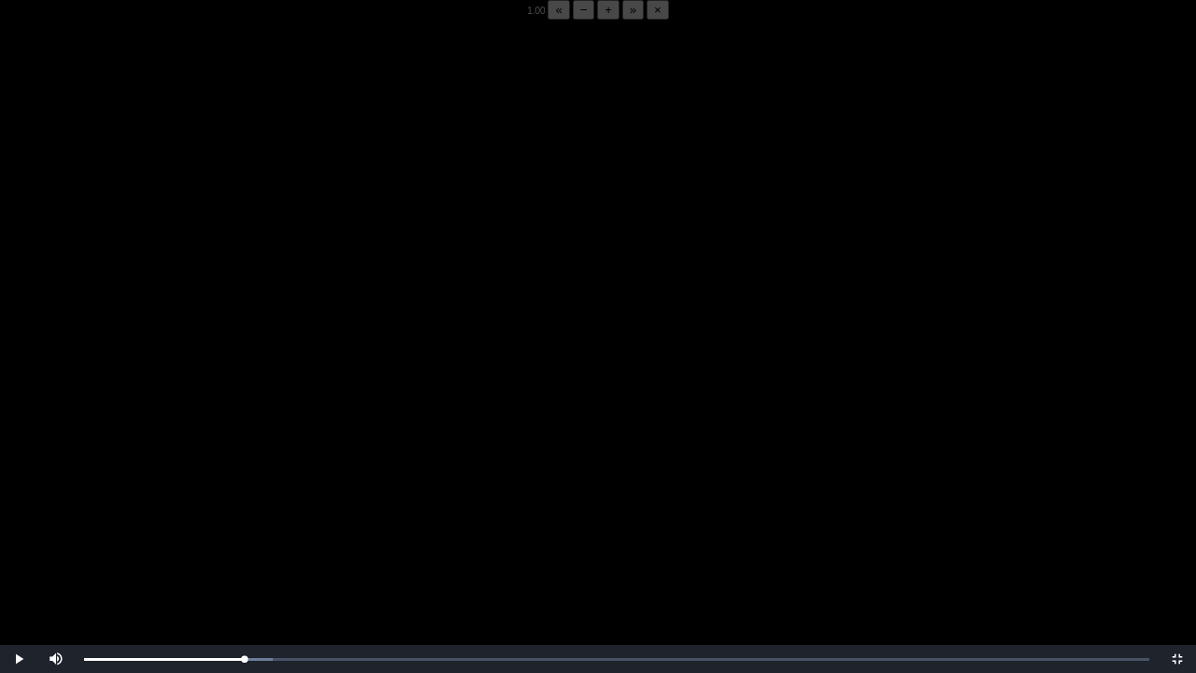
click at [265, 521] on video "Video Player" at bounding box center [598, 356] width 1196 height 673
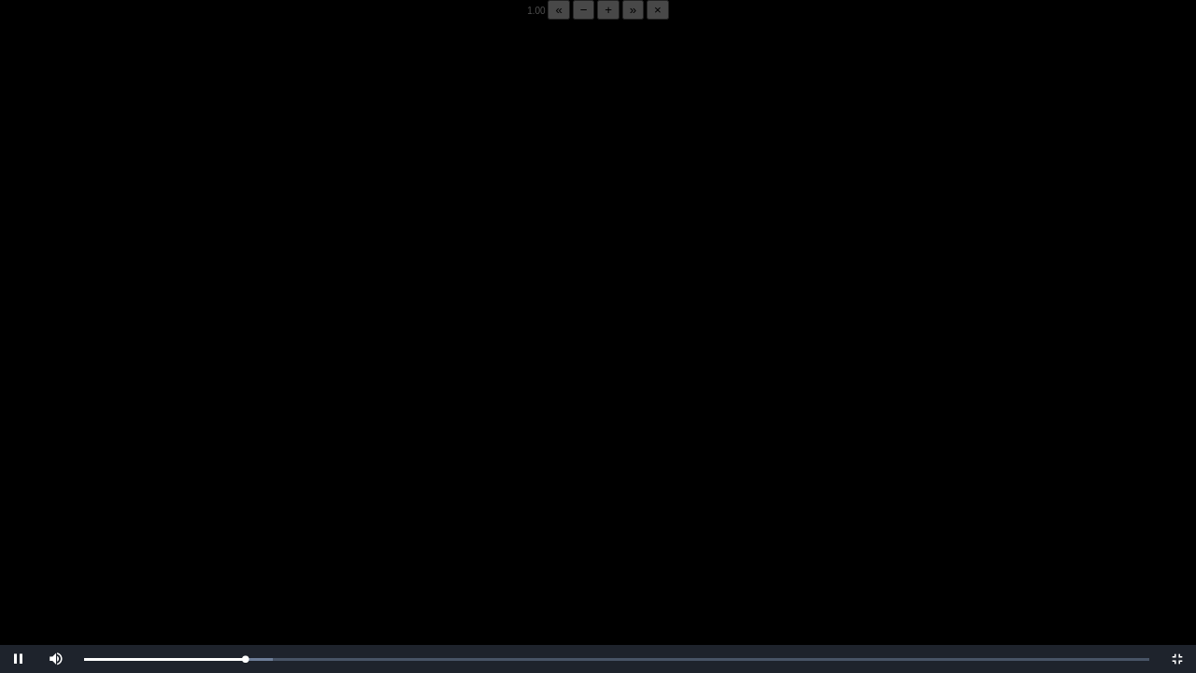
click at [265, 521] on video "Video Player" at bounding box center [598, 356] width 1196 height 673
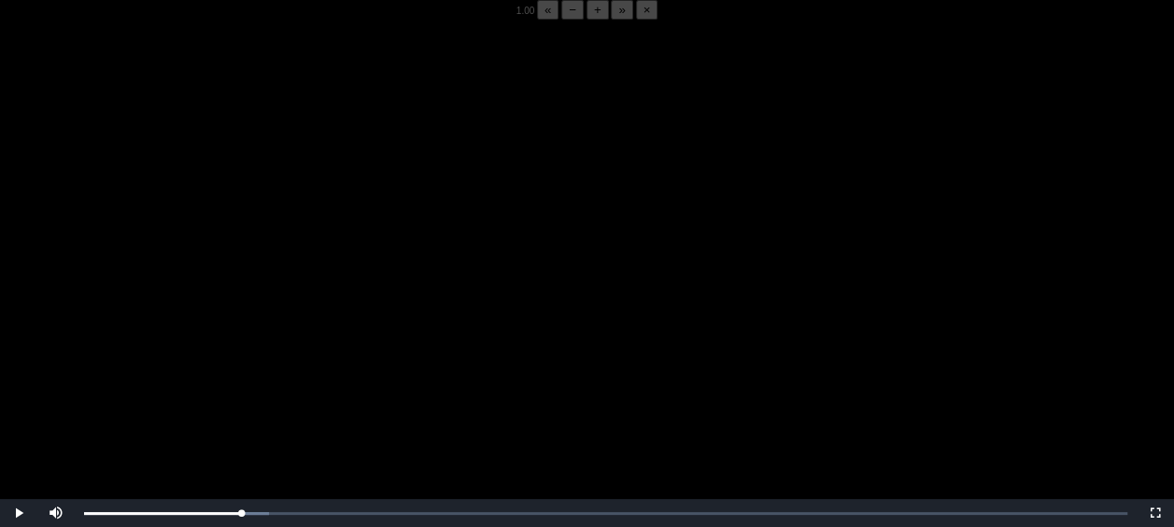
scroll to position [171, 0]
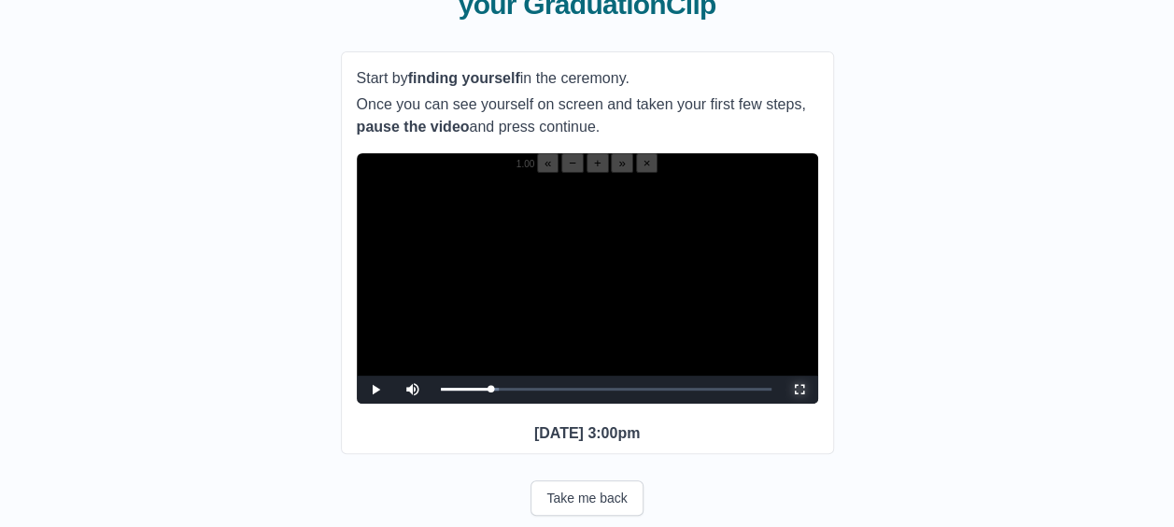
click at [800, 390] on span "Video Player" at bounding box center [800, 390] width 0 height 0
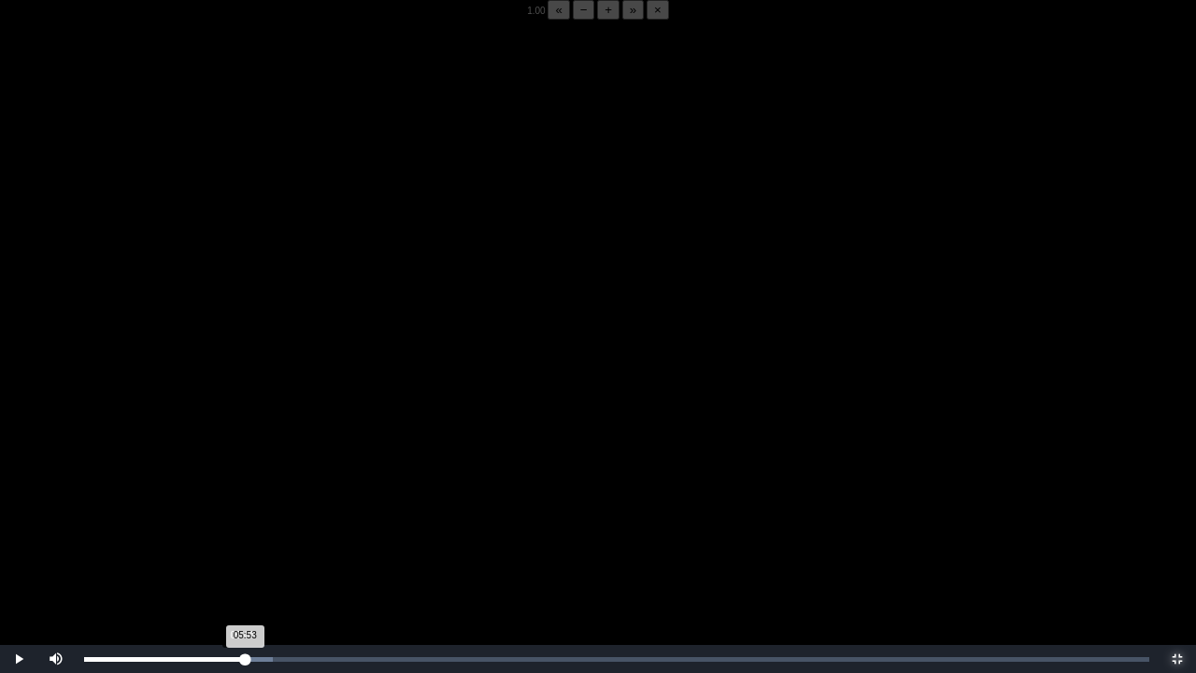
click at [241, 526] on div "05:53 Progress : 0%" at bounding box center [164, 659] width 161 height 5
click at [243, 526] on video "Video Player" at bounding box center [598, 356] width 1196 height 673
click at [243, 526] on div "05:54 Progress : 0%" at bounding box center [165, 659] width 162 height 5
click at [573, 20] on button "−" at bounding box center [584, 10] width 22 height 20
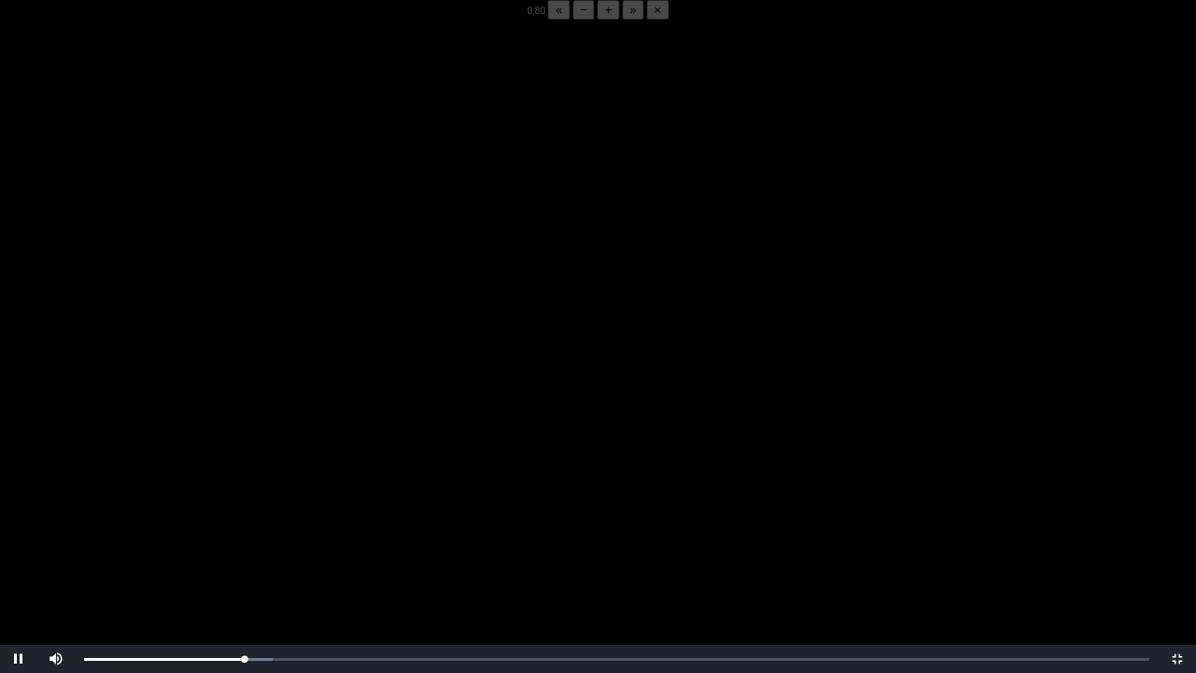
click at [573, 20] on button "−" at bounding box center [584, 10] width 22 height 20
click at [241, 526] on div "05:53 Progress : 0%" at bounding box center [165, 659] width 162 height 5
click at [244, 526] on div "05:51 Progress : 0%" at bounding box center [164, 659] width 160 height 5
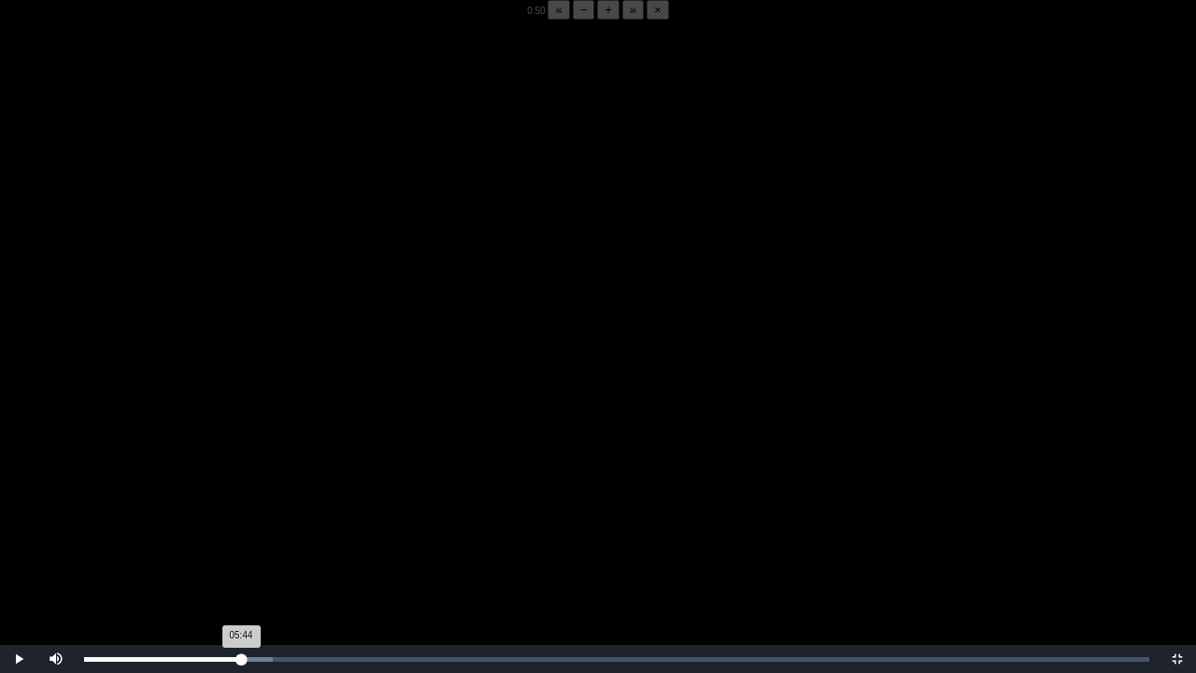
click at [241, 526] on div "05:44 Progress : 0%" at bounding box center [162, 659] width 157 height 5
click at [243, 526] on div "05:51 Progress : 0%" at bounding box center [164, 659] width 160 height 5
click at [243, 526] on div "05:48 Progress : 0%" at bounding box center [163, 659] width 159 height 5
click at [241, 526] on div "05:48 Progress : 0%" at bounding box center [163, 659] width 159 height 5
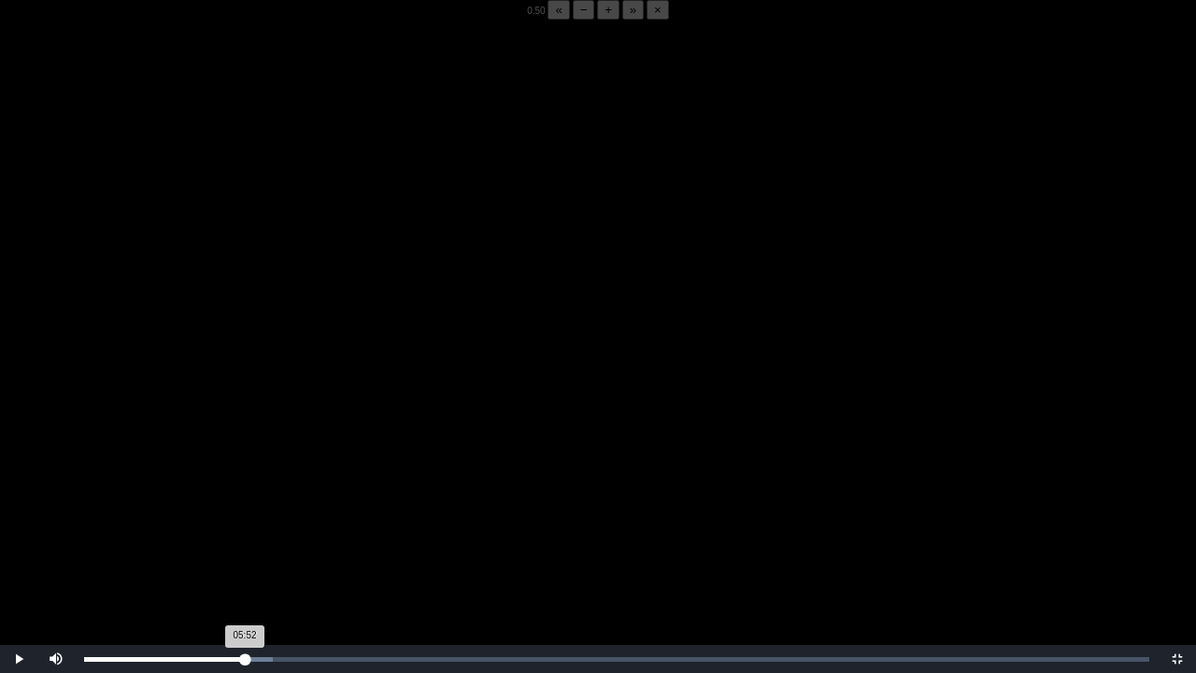
click at [245, 526] on div "05:52 Progress : 0%" at bounding box center [164, 659] width 161 height 5
click at [244, 526] on div "05:50 Progress : 0%" at bounding box center [164, 659] width 160 height 5
click at [238, 526] on div "05:51 Progress : 0%" at bounding box center [164, 659] width 160 height 5
click at [239, 526] on div "05:39 Progress : 0%" at bounding box center [161, 659] width 155 height 5
click at [240, 526] on div "05:42 Progress : 0%" at bounding box center [162, 659] width 156 height 5
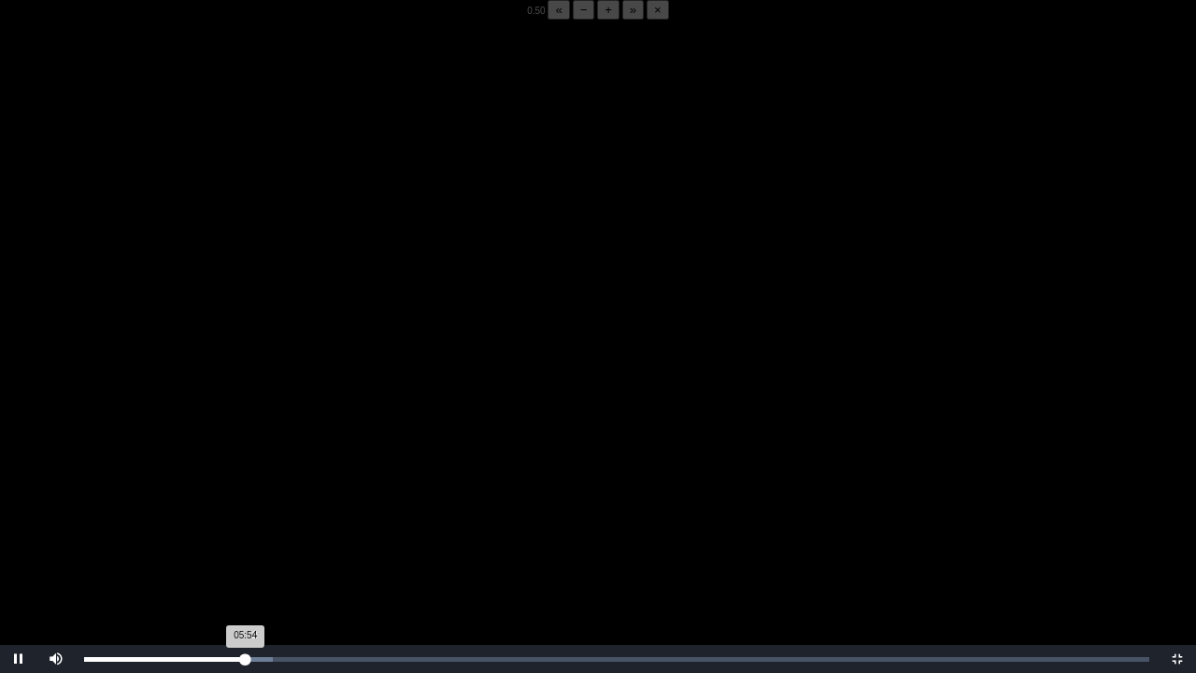
click at [245, 526] on div "05:54 Progress : 0%" at bounding box center [165, 659] width 162 height 5
click at [215, 526] on video "Video Player" at bounding box center [598, 356] width 1196 height 673
click at [217, 526] on video "Video Player" at bounding box center [598, 356] width 1196 height 673
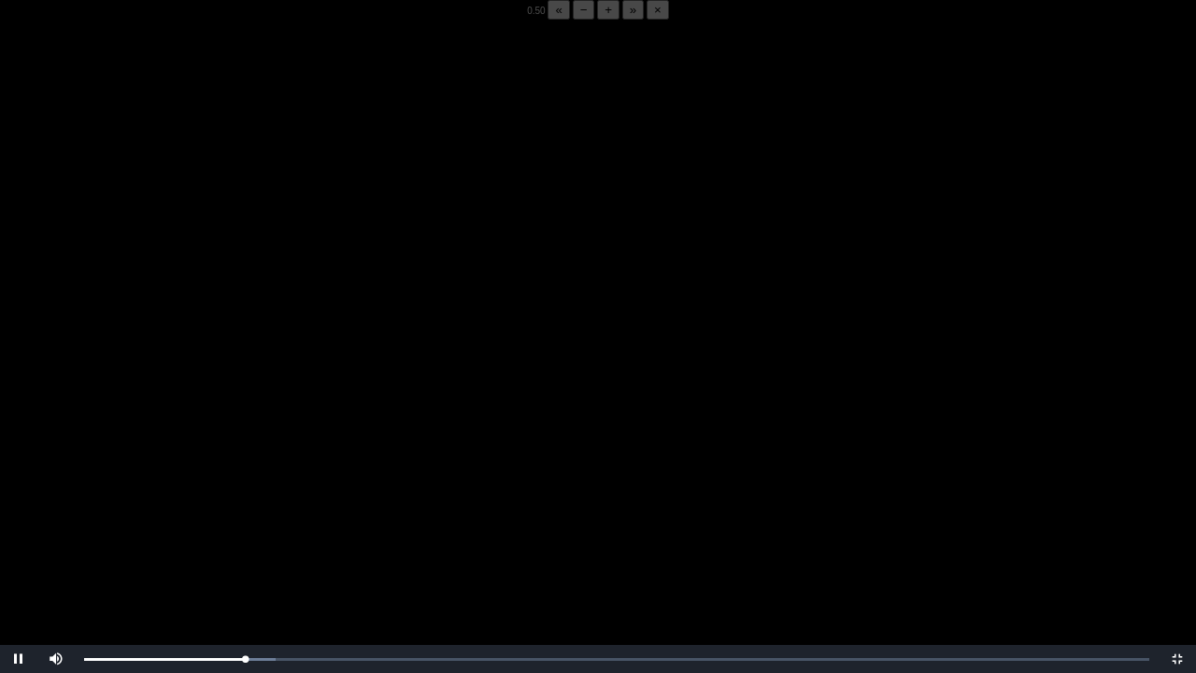
click at [217, 526] on video "Video Player" at bounding box center [598, 356] width 1196 height 673
click at [243, 526] on div "05:48 Progress : 0%" at bounding box center [163, 659] width 159 height 5
click at [244, 526] on div "05:50 Progress : 0%" at bounding box center [164, 659] width 160 height 5
click at [244, 526] on div "05:54 Progress : 0%" at bounding box center [165, 659] width 162 height 5
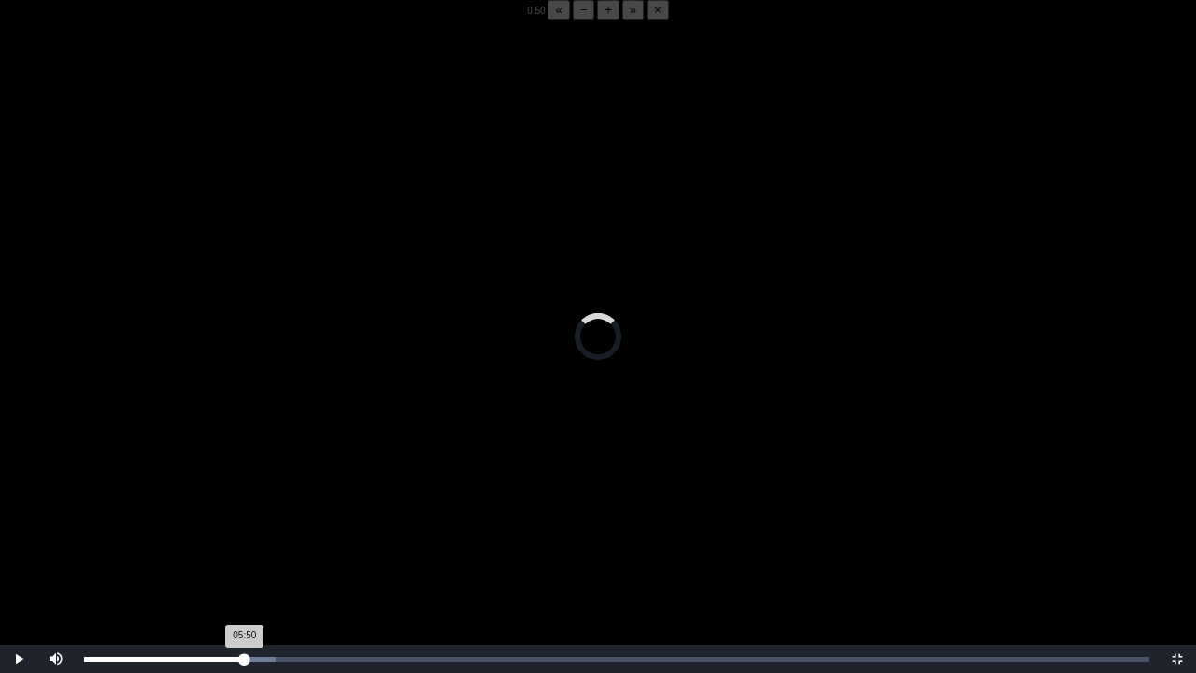
click at [244, 526] on div "05:50 Progress : 0%" at bounding box center [164, 659] width 161 height 5
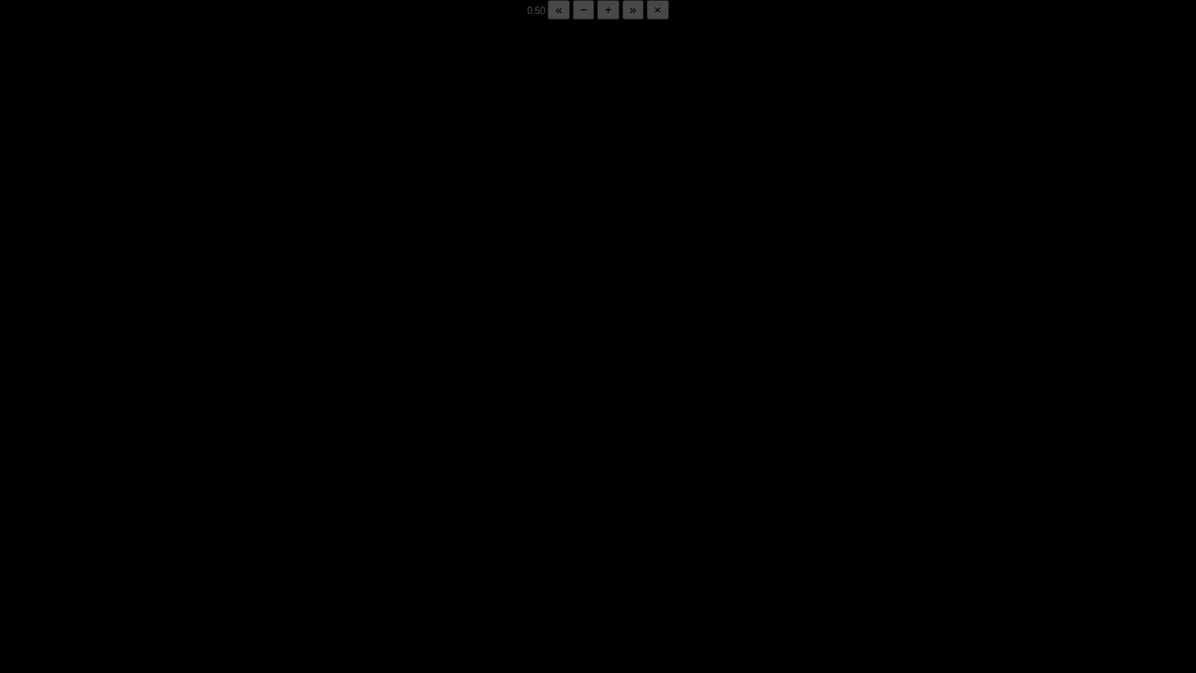
click at [244, 526] on div "05:52 Progress : 0%" at bounding box center [164, 659] width 161 height 5
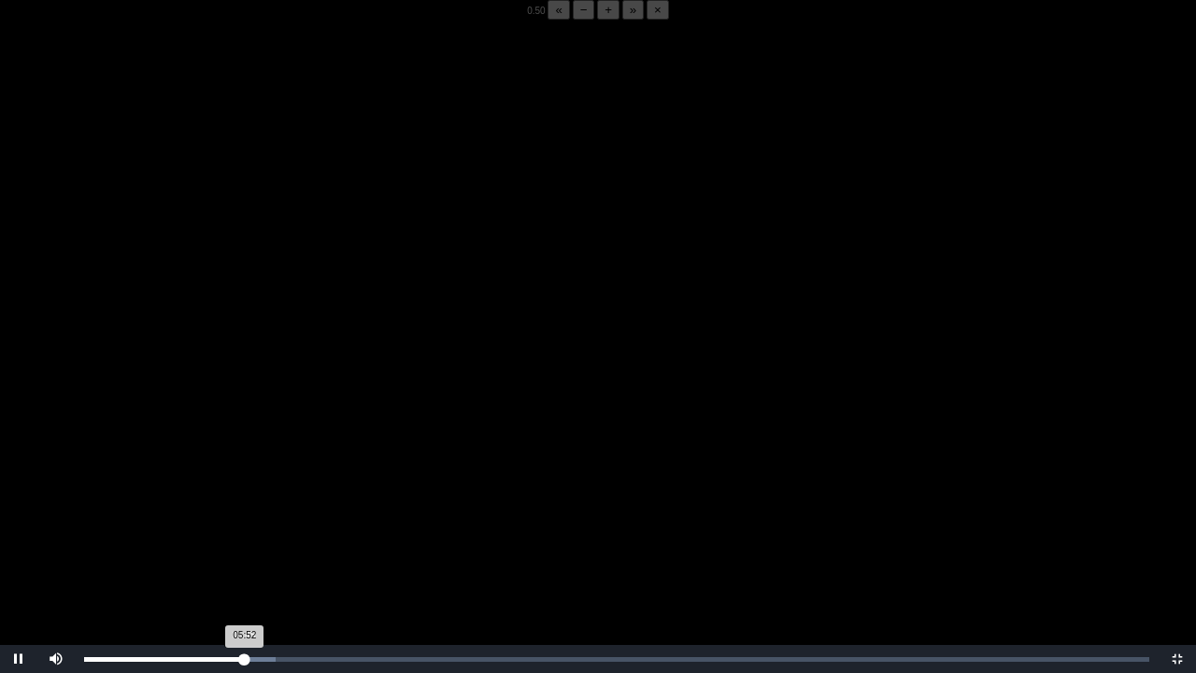
click at [243, 526] on div "05:52 Progress : 0%" at bounding box center [164, 659] width 161 height 5
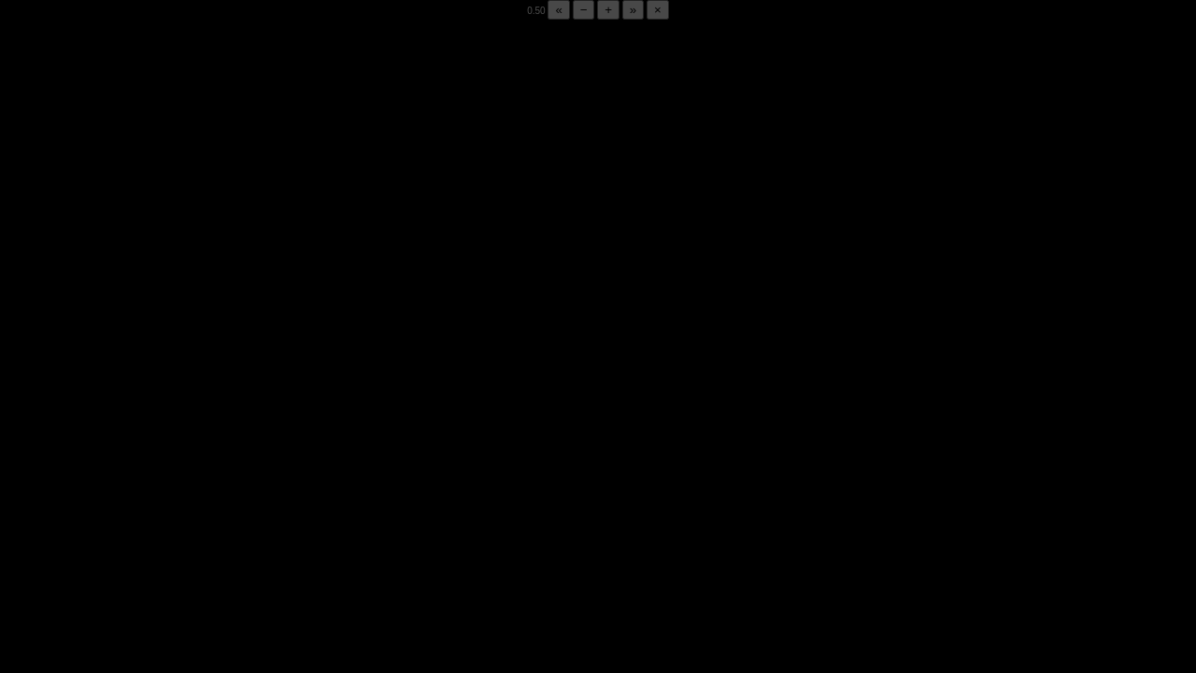
click at [243, 526] on div "05:51 Progress : 0%" at bounding box center [164, 659] width 160 height 5
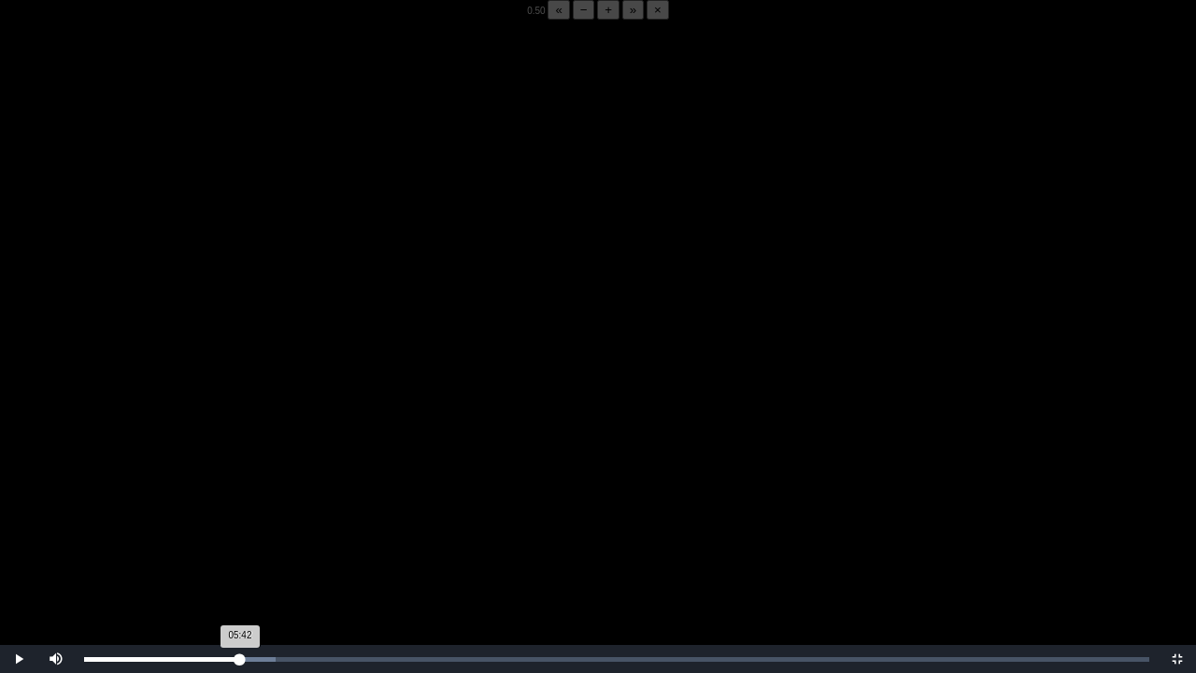
click at [240, 526] on div "05:42 Progress : 0%" at bounding box center [162, 659] width 156 height 5
click at [241, 526] on div "05:44 Progress : 0%" at bounding box center [162, 659] width 157 height 5
click at [243, 526] on div "05:48 Progress : 0%" at bounding box center [163, 659] width 159 height 5
click at [242, 526] on div "05:49 Progress : 0%" at bounding box center [163, 659] width 159 height 5
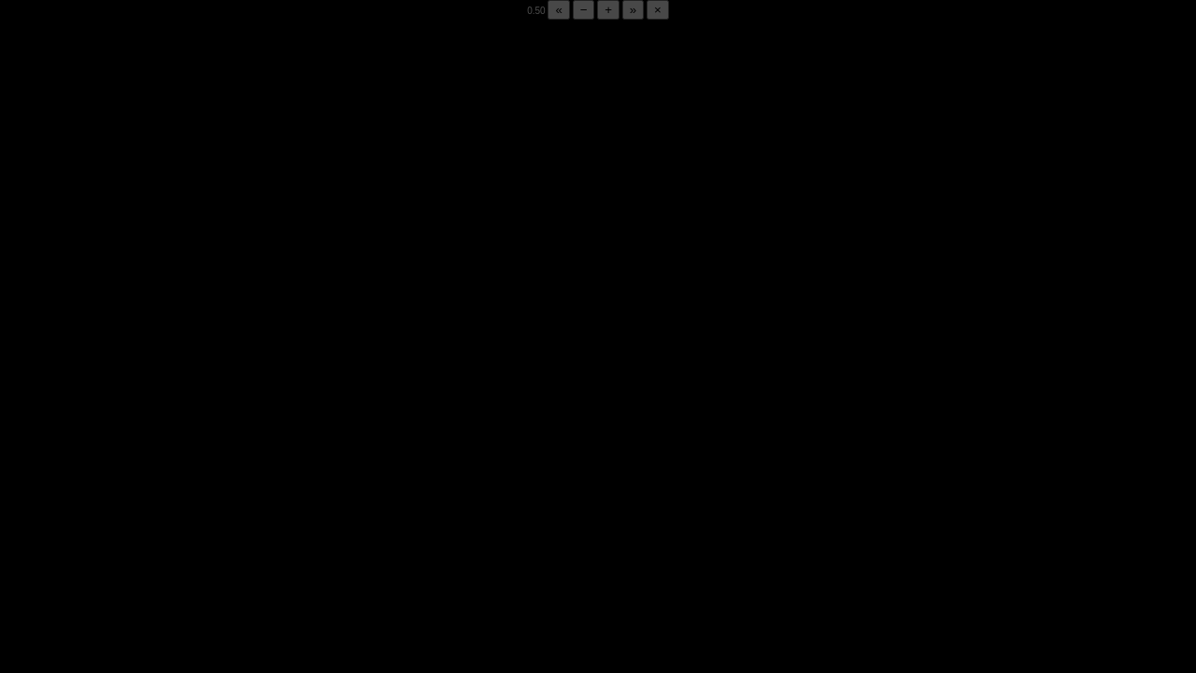
click at [242, 526] on div "05:48 Progress : 0%" at bounding box center [163, 659] width 159 height 5
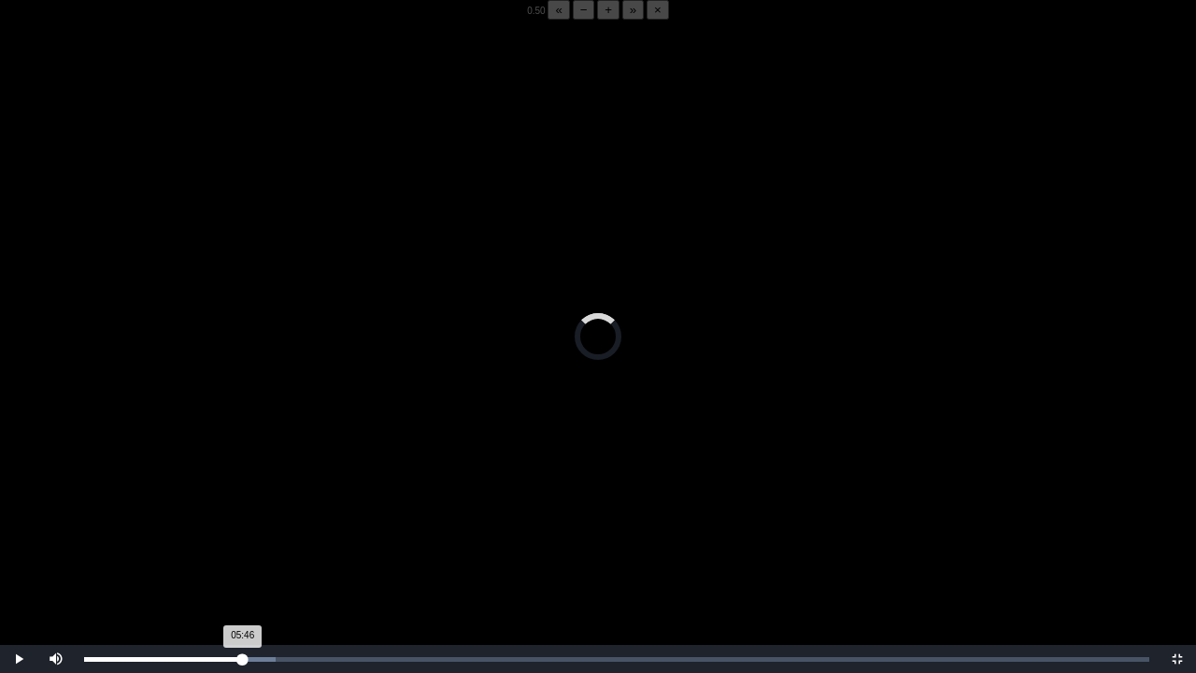
click at [242, 526] on div "05:46 Progress : 0%" at bounding box center [163, 659] width 159 height 5
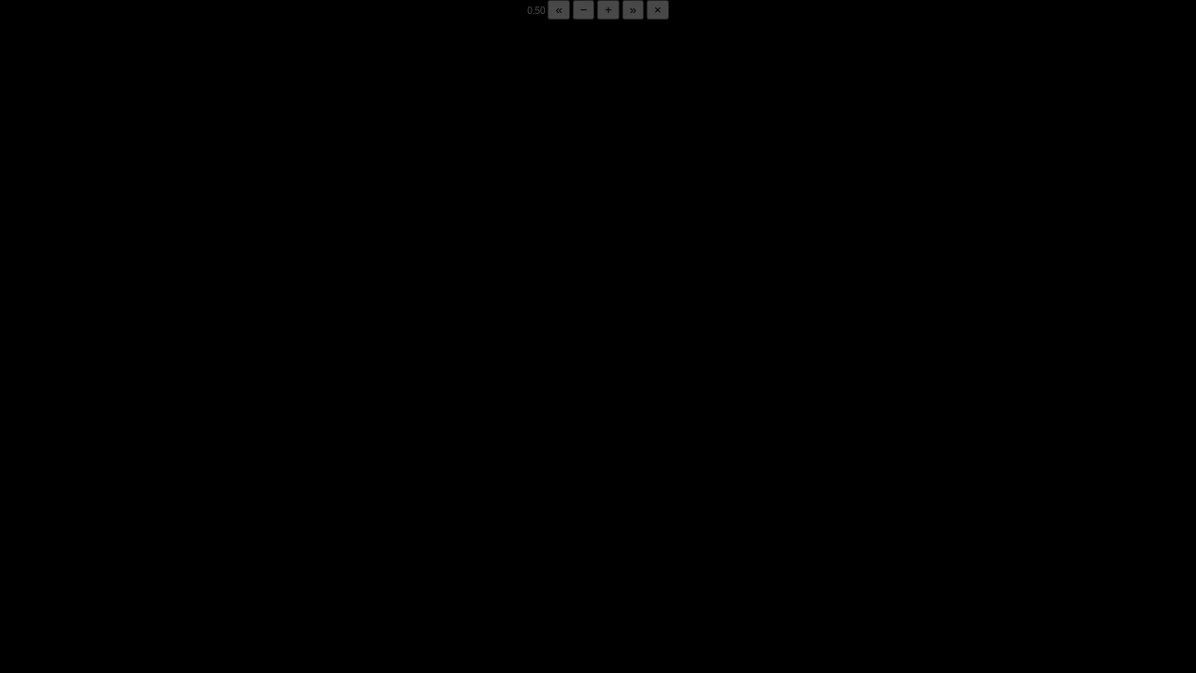
click at [242, 526] on div "05:50 Progress : 0%" at bounding box center [164, 659] width 160 height 5
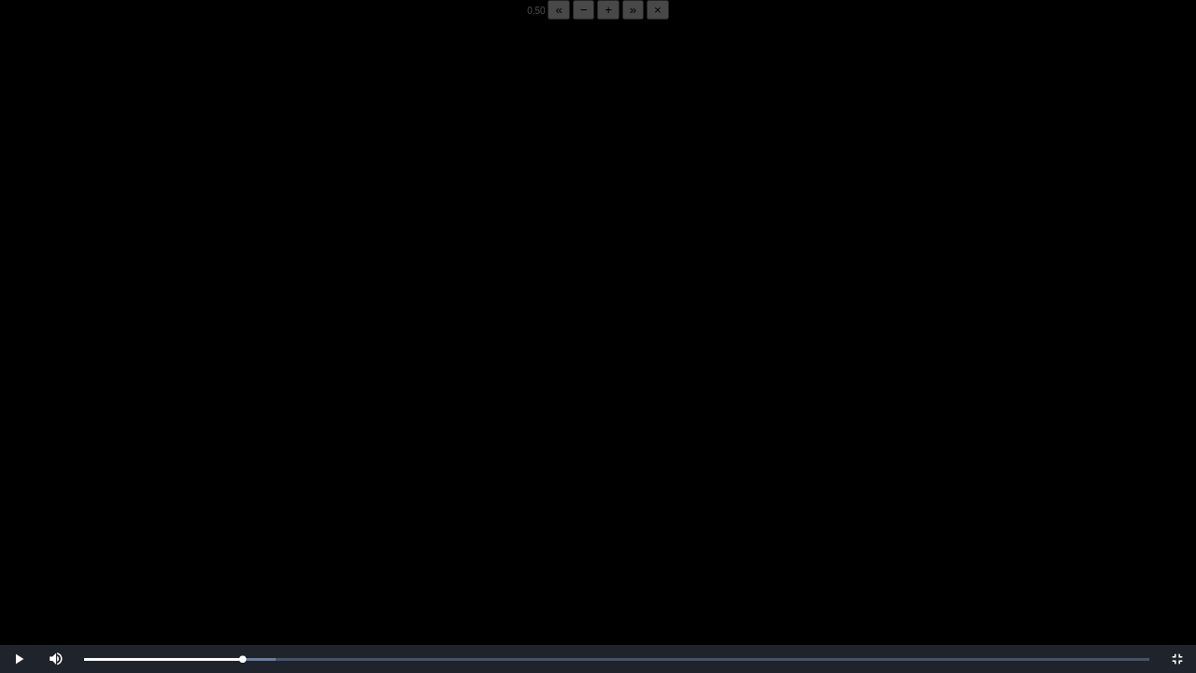
click at [301, 511] on video "Video Player" at bounding box center [598, 356] width 1196 height 673
click at [236, 407] on video "Video Player" at bounding box center [598, 356] width 1196 height 673
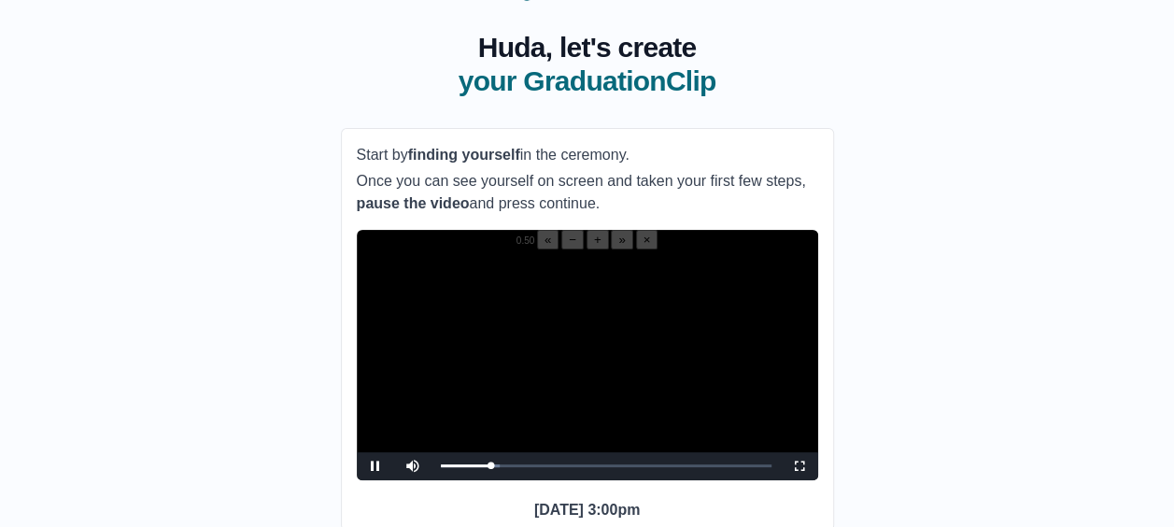
scroll to position [96, 0]
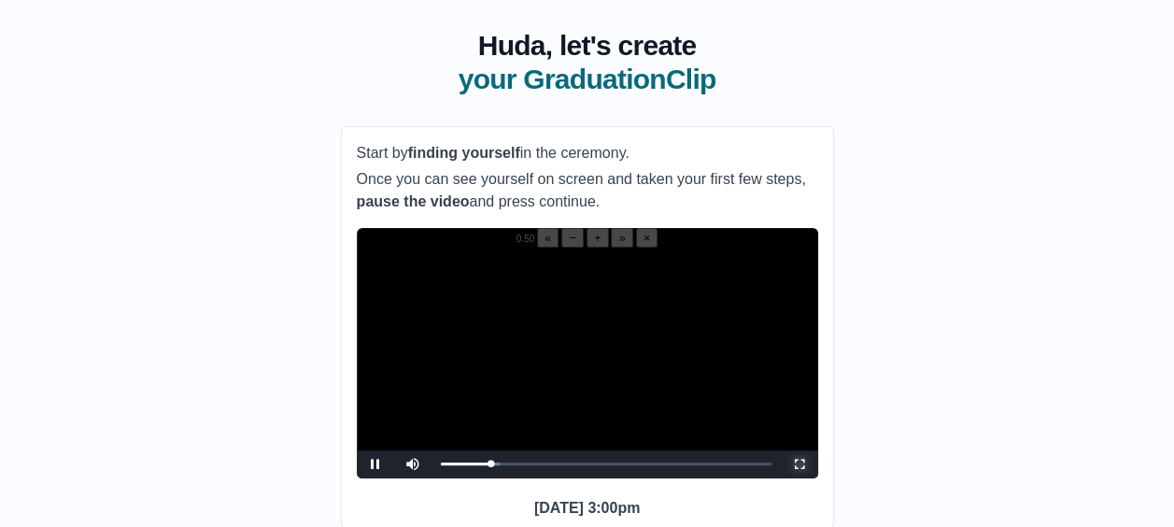
click at [800, 464] on span "Video Player" at bounding box center [800, 464] width 0 height 0
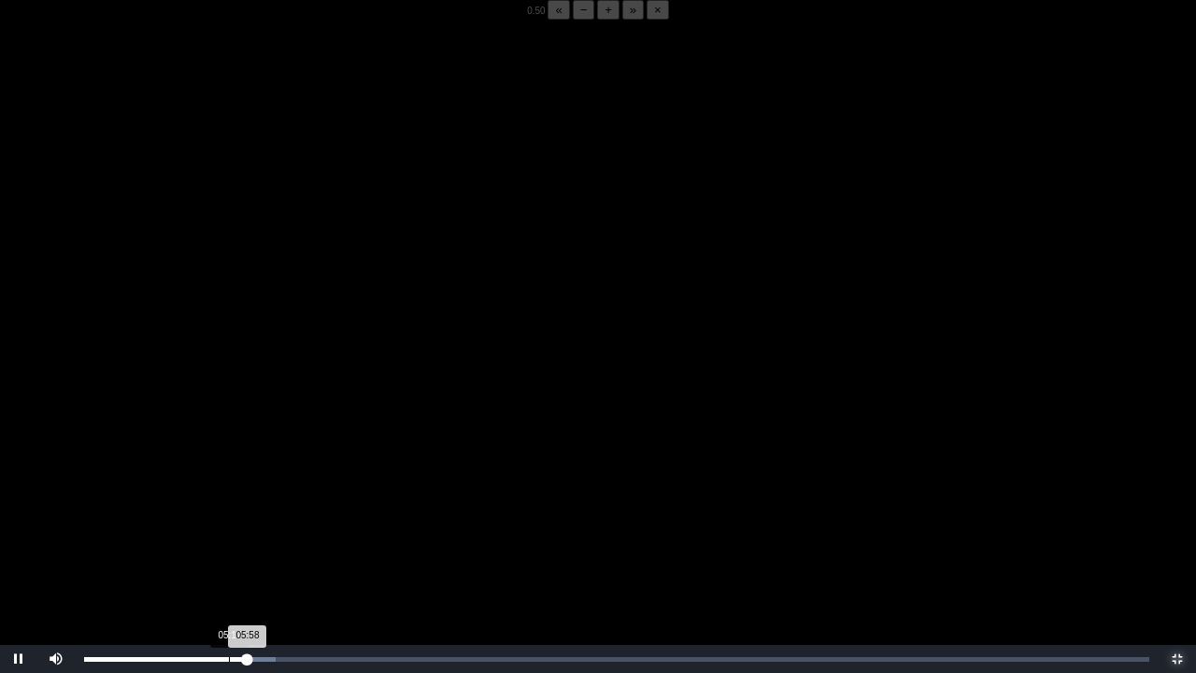
click at [229, 526] on div "Loaded : 0% 05:17 05:58 Progress : 0%" at bounding box center [617, 659] width 1084 height 28
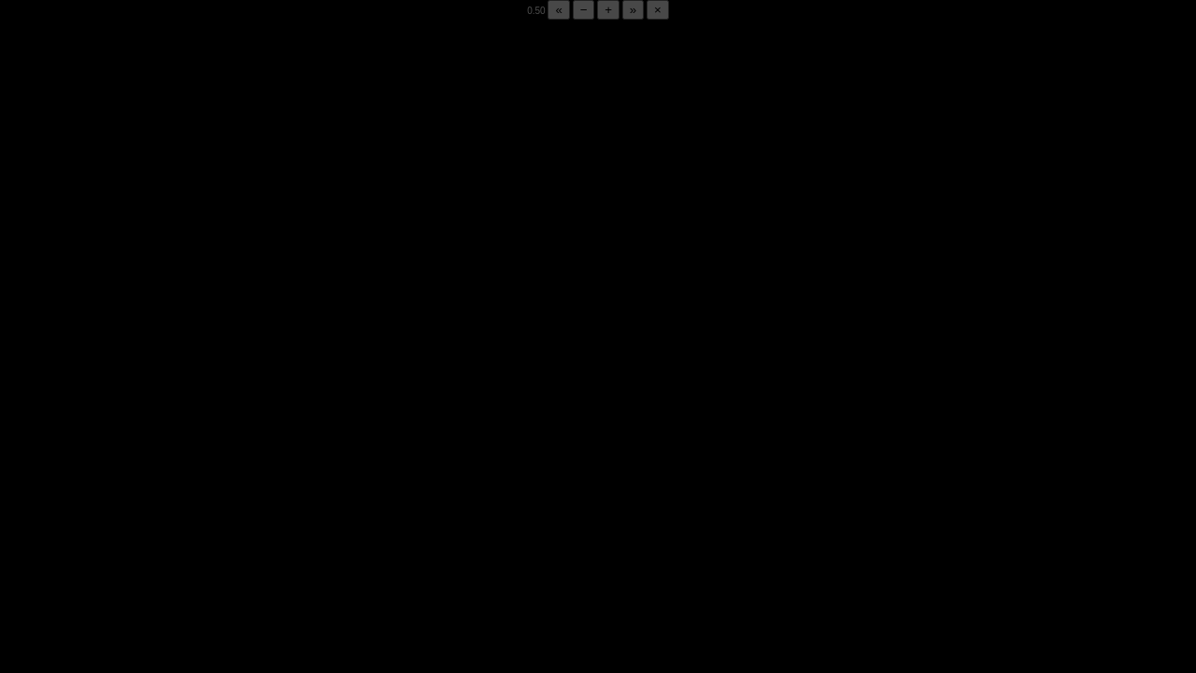
click at [230, 526] on div "05:21 Progress : 0%" at bounding box center [157, 659] width 147 height 5
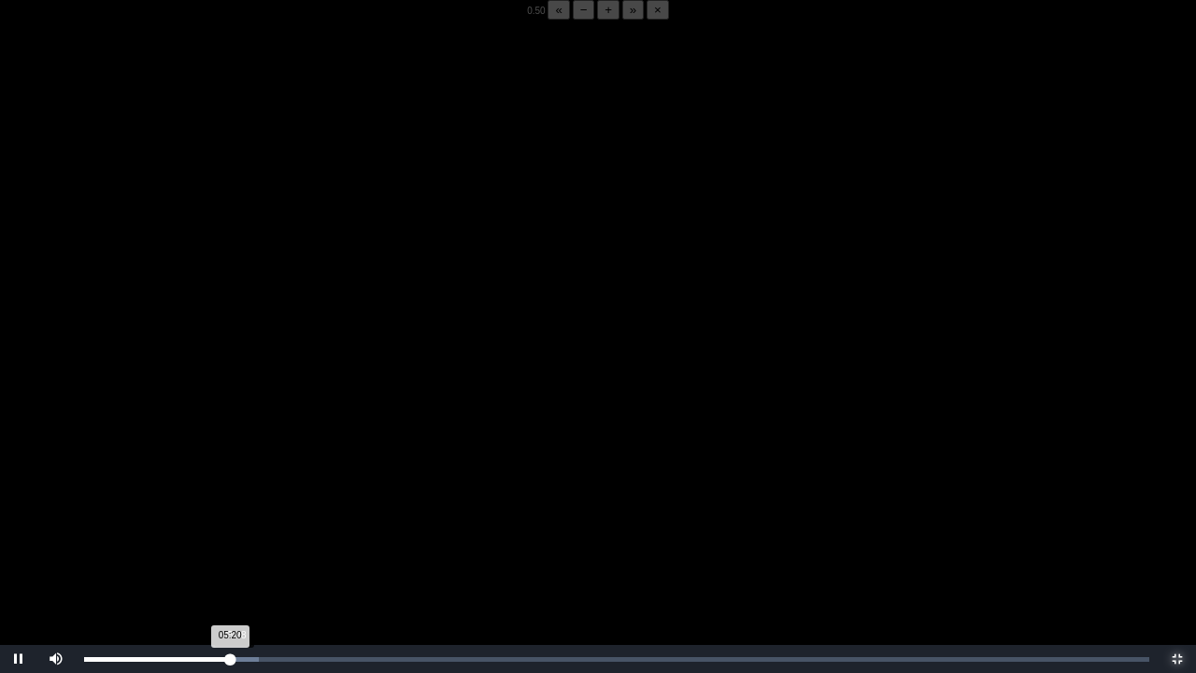
click at [230, 526] on div "05:20 Progress : 0%" at bounding box center [157, 659] width 146 height 5
click at [247, 526] on div "Loaded : 0% 05:54 05:30 Progress : 0%" at bounding box center [616, 659] width 1065 height 5
click at [248, 526] on div "05:58 Progress : 0%" at bounding box center [165, 659] width 163 height 5
click at [248, 526] on div "06:13 Progress : 0%" at bounding box center [166, 659] width 164 height 5
click at [248, 526] on div "06:01 Progress : 0%" at bounding box center [166, 659] width 164 height 5
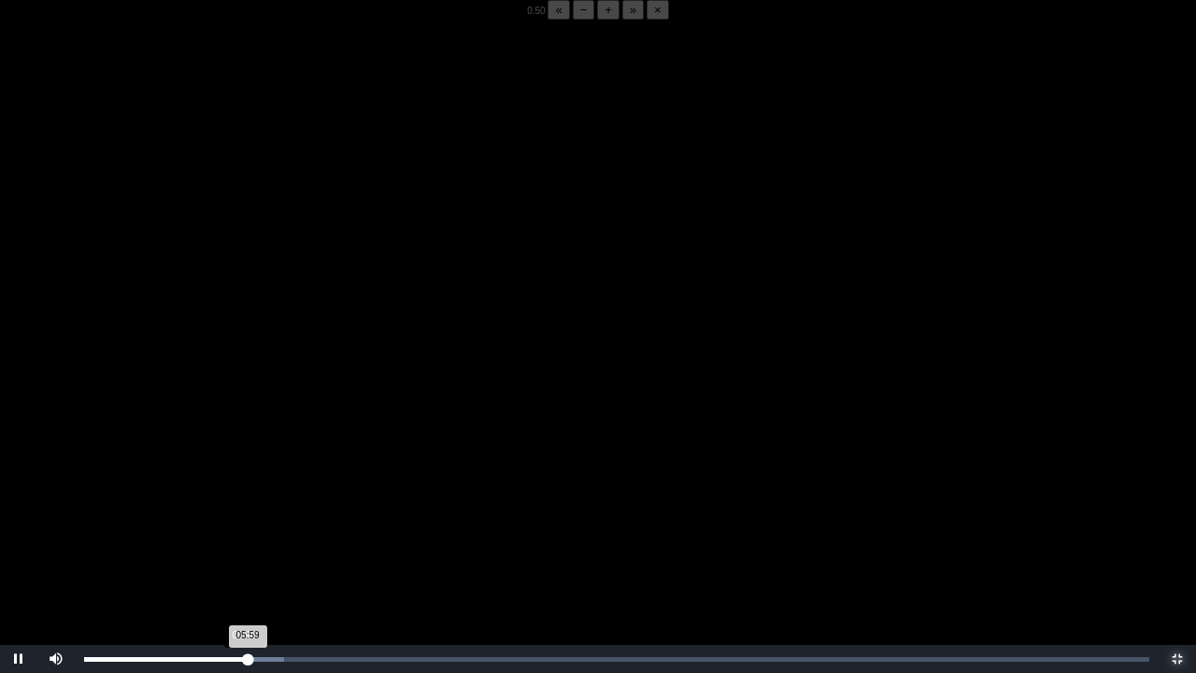
click at [243, 526] on div "05:59 Progress : 0%" at bounding box center [165, 659] width 163 height 5
click at [362, 425] on video "Video Player" at bounding box center [598, 356] width 1196 height 673
click at [248, 442] on video "Video Player" at bounding box center [598, 356] width 1196 height 673
click at [252, 441] on video "Video Player" at bounding box center [598, 356] width 1196 height 673
click at [291, 441] on video "Video Player" at bounding box center [598, 356] width 1196 height 673
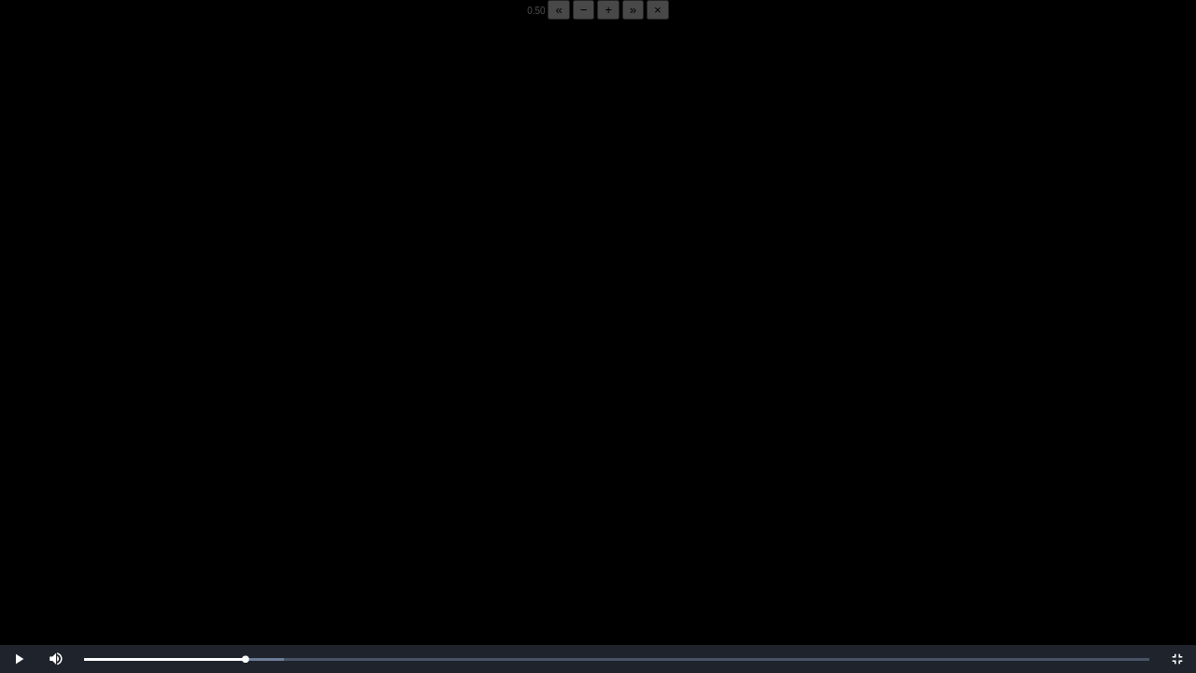
click at [291, 441] on video "Video Player" at bounding box center [598, 356] width 1196 height 673
click at [228, 490] on video "Video Player" at bounding box center [598, 356] width 1196 height 673
click at [244, 526] on div "05:50 Progress : 0%" at bounding box center [164, 659] width 160 height 5
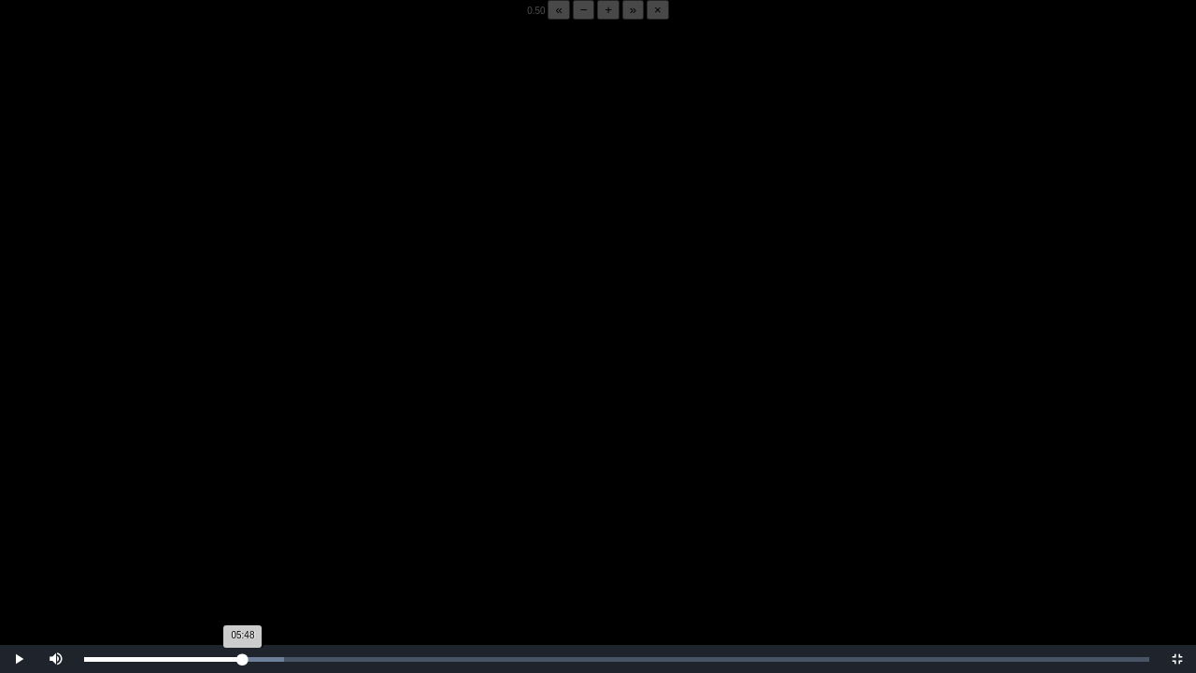
click at [243, 526] on div "05:48 Progress : 0%" at bounding box center [163, 659] width 159 height 5
click at [243, 526] on div "05:51 Progress : 0%" at bounding box center [164, 659] width 160 height 5
click at [241, 526] on div "05:44 Progress : 0%" at bounding box center [164, 659] width 160 height 5
click at [243, 526] on div "05:48 Progress : 0%" at bounding box center [163, 659] width 159 height 5
click at [244, 526] on div "05:51 Progress : 0%" at bounding box center [164, 659] width 160 height 5
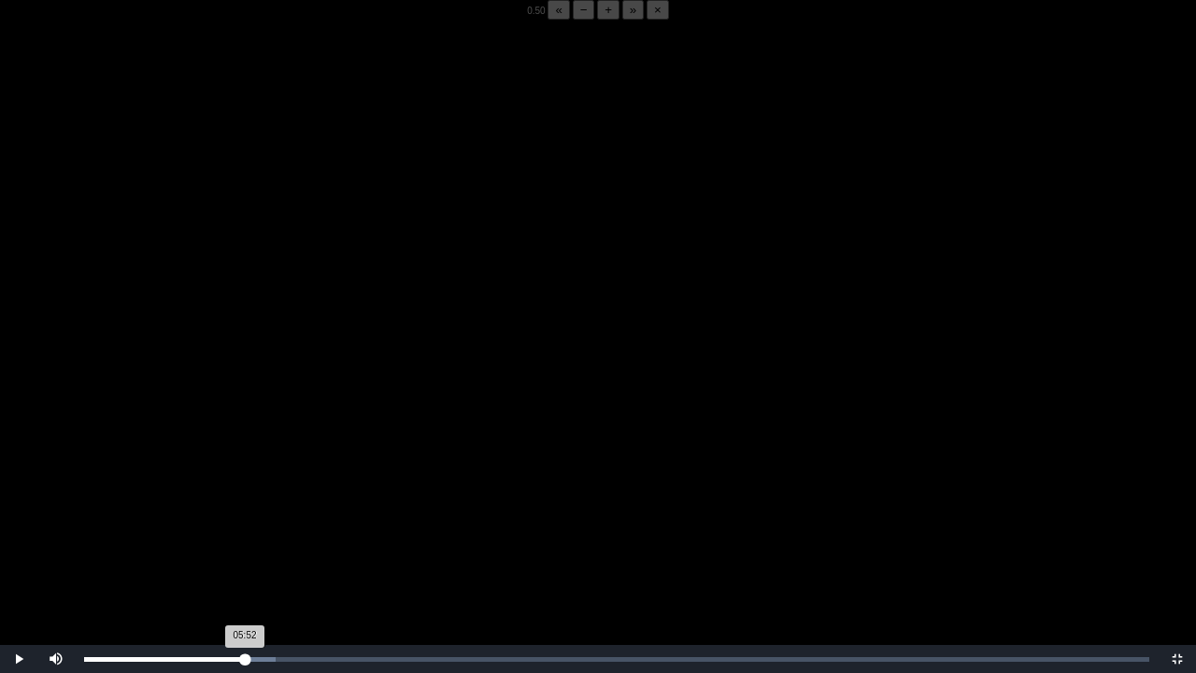
click at [245, 526] on div "05:52 Progress : 0%" at bounding box center [164, 659] width 161 height 5
click at [242, 526] on div "05:46 Progress : 0%" at bounding box center [164, 659] width 161 height 5
click at [240, 526] on div "Loaded : 0% 05:46 05:54 Progress : 0%" at bounding box center [617, 659] width 1084 height 28
click at [597, 20] on button "+" at bounding box center [608, 10] width 22 height 20
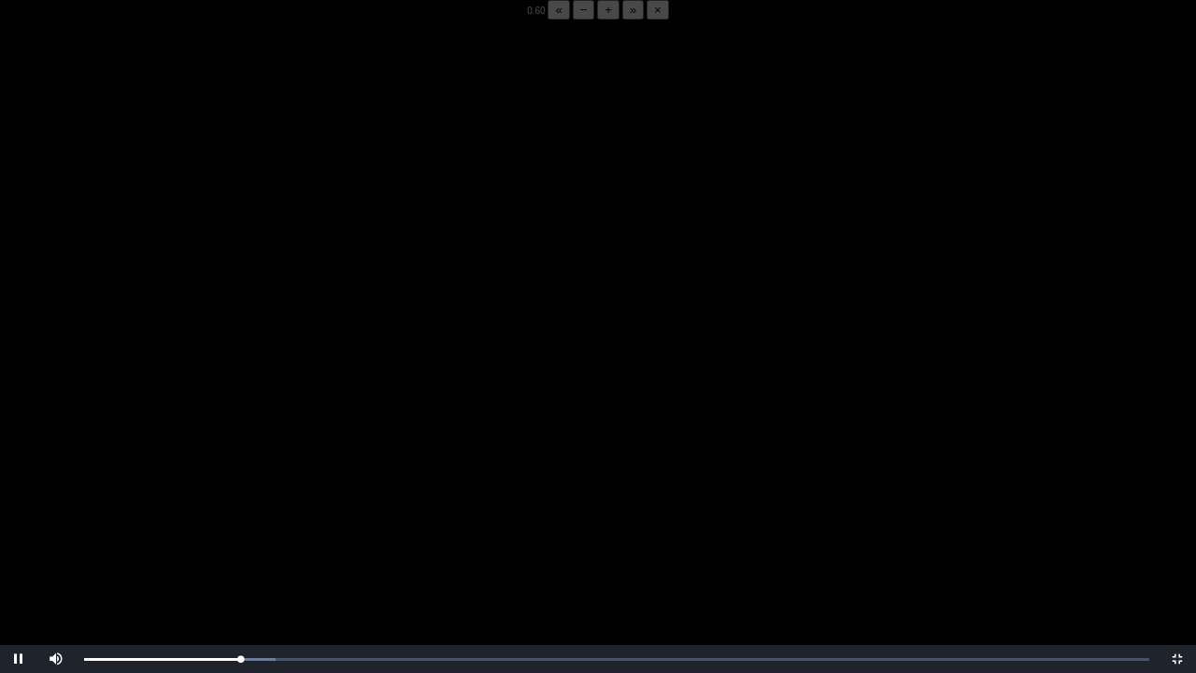
click at [597, 20] on button "+" at bounding box center [608, 10] width 22 height 20
click at [245, 526] on div "05:52 Progress : 0%" at bounding box center [165, 659] width 162 height 5
click at [244, 526] on div "05:50 Progress : 0%" at bounding box center [164, 659] width 160 height 5
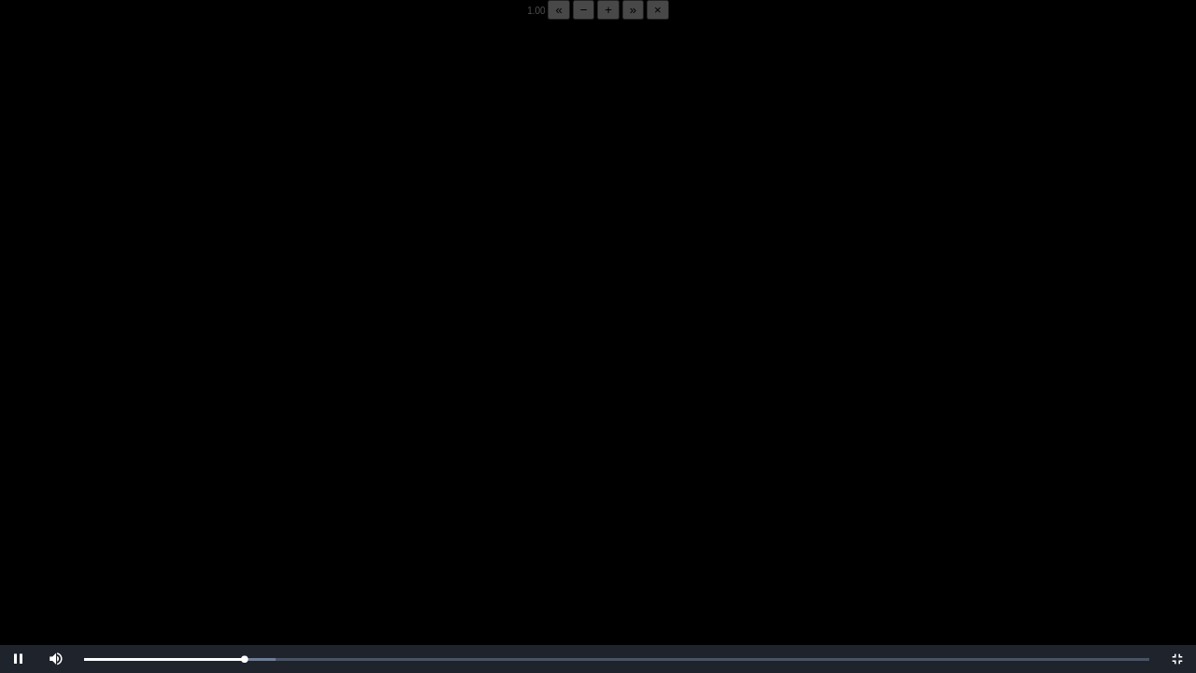
click at [233, 521] on video "Video Player" at bounding box center [598, 356] width 1196 height 673
click at [163, 449] on video "Video Player" at bounding box center [598, 356] width 1196 height 673
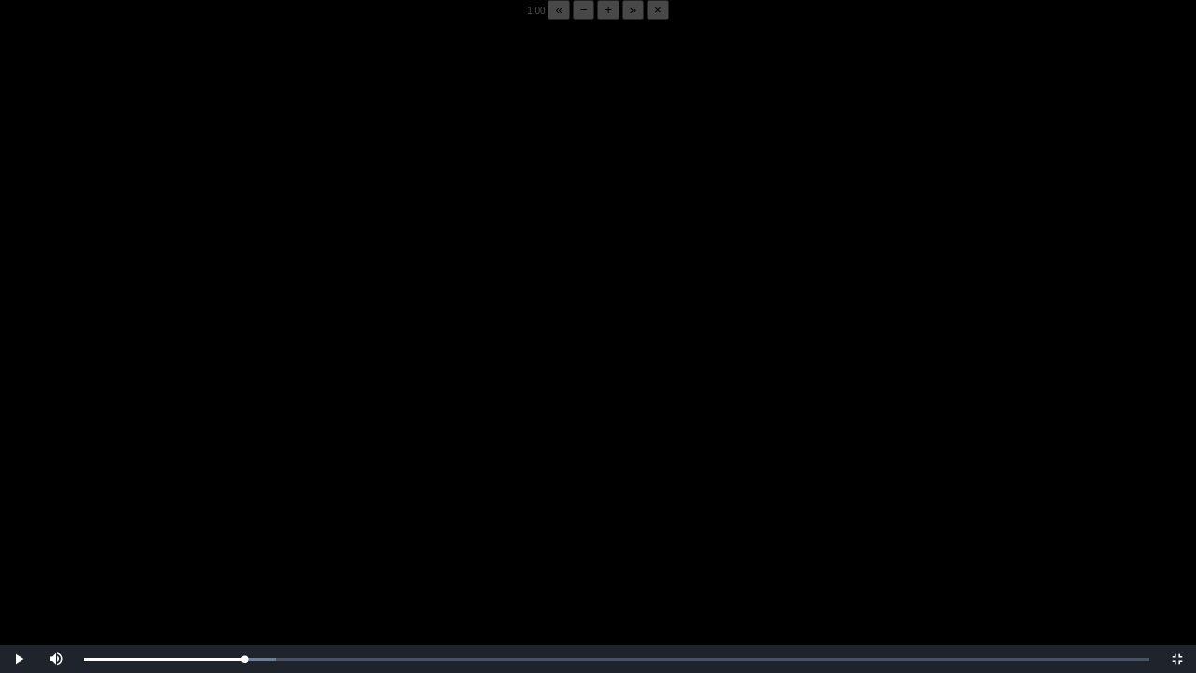
click at [163, 449] on video "Video Player" at bounding box center [598, 356] width 1196 height 673
click at [127, 483] on video "Video Player" at bounding box center [598, 356] width 1196 height 673
click at [292, 460] on video "Video Player" at bounding box center [598, 356] width 1196 height 673
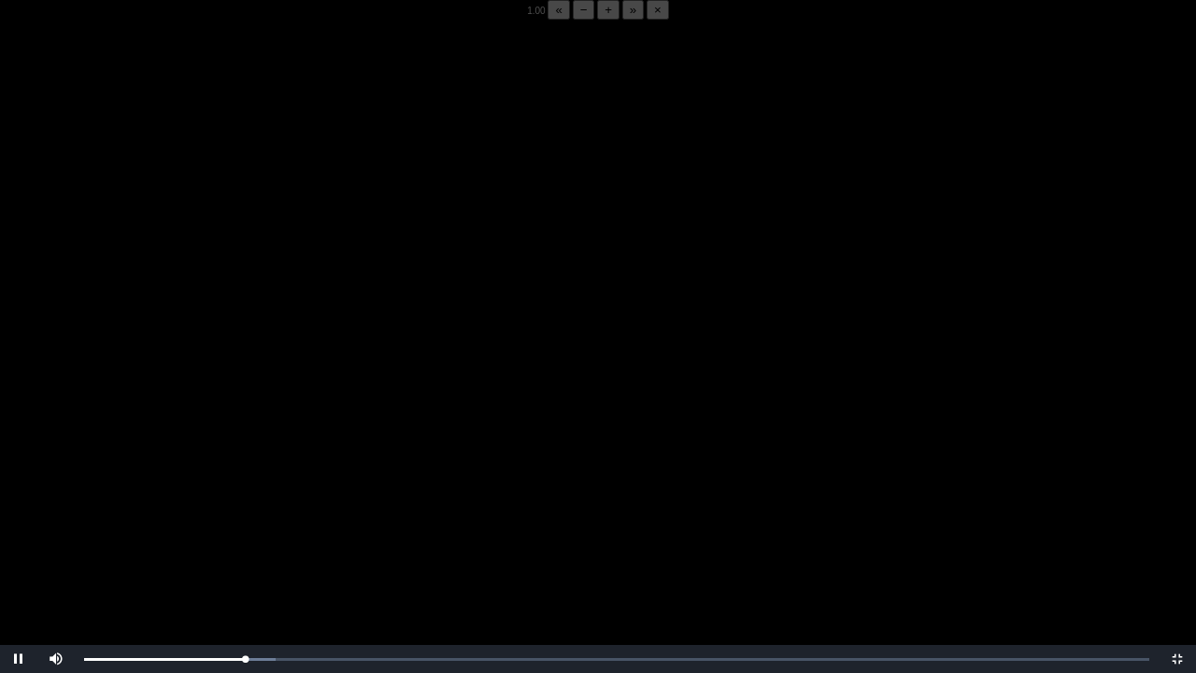
click at [292, 460] on video "Video Player" at bounding box center [598, 356] width 1196 height 673
click at [226, 452] on video "Video Player" at bounding box center [598, 356] width 1196 height 673
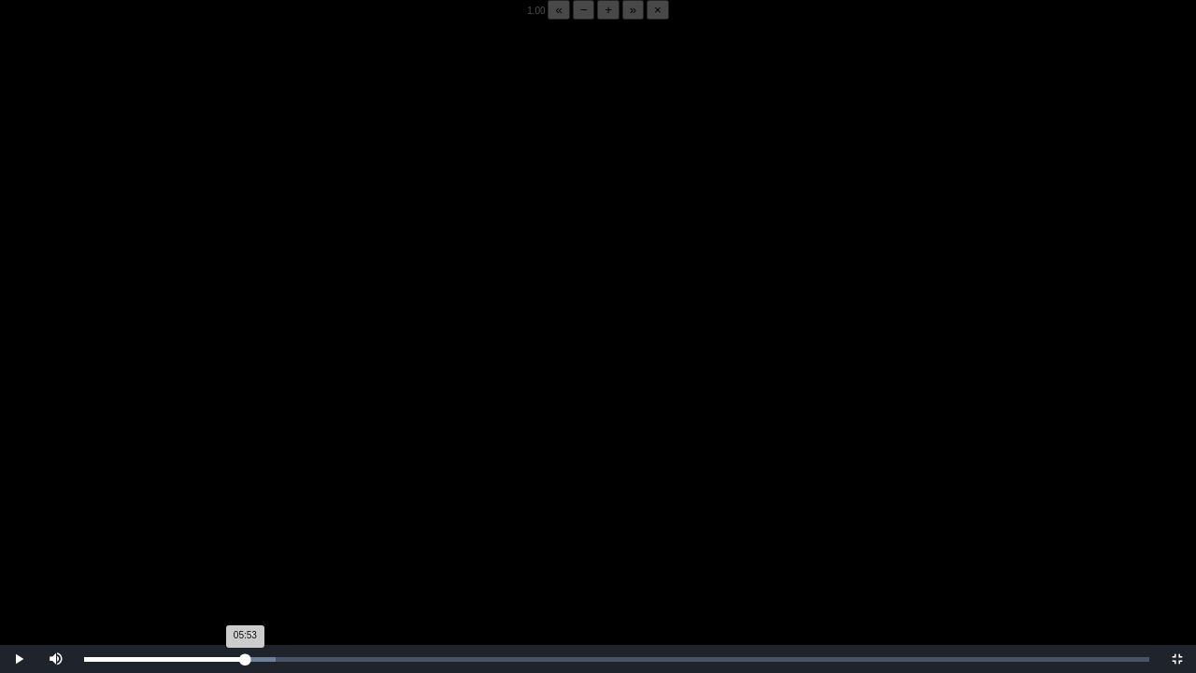
click at [242, 526] on div "05:53 Progress : 0%" at bounding box center [164, 659] width 161 height 5
click at [234, 526] on video "Video Player" at bounding box center [598, 356] width 1196 height 673
click at [266, 512] on video "Video Player" at bounding box center [598, 356] width 1196 height 673
click at [263, 512] on video "Video Player" at bounding box center [598, 356] width 1196 height 673
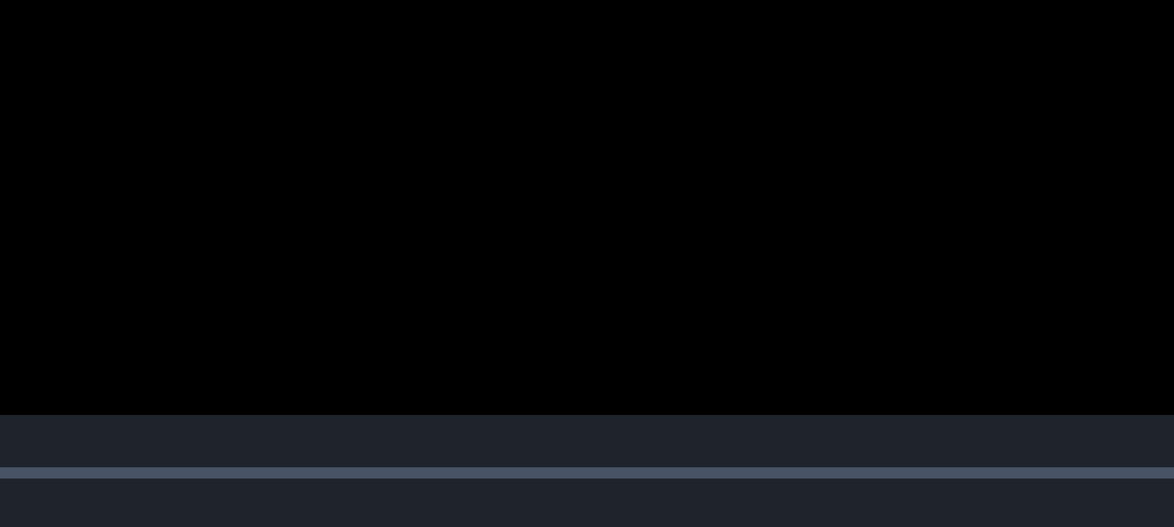
scroll to position [77, 0]
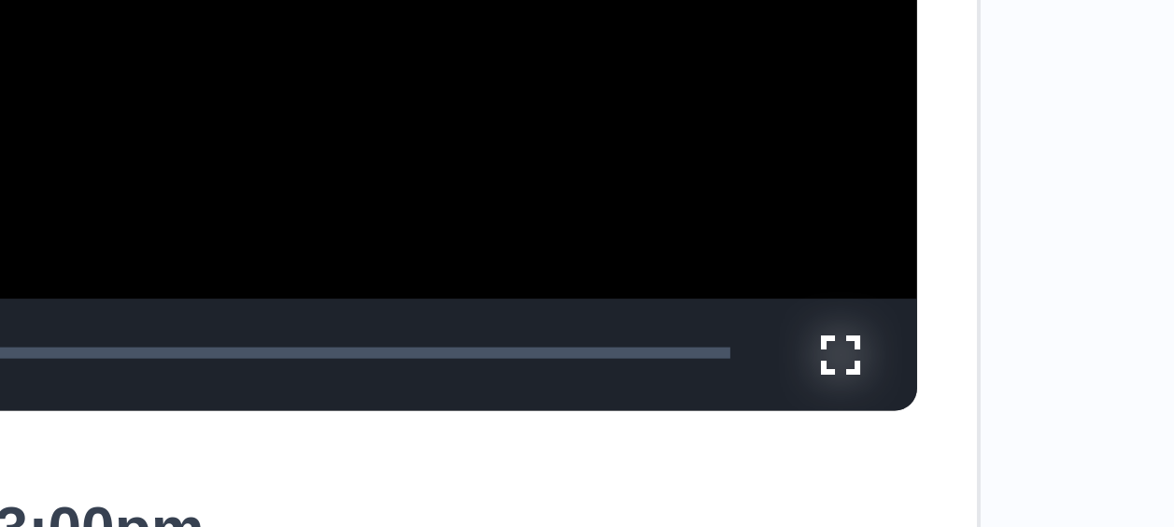
click at [800, 484] on span "Video Player" at bounding box center [800, 484] width 0 height 0
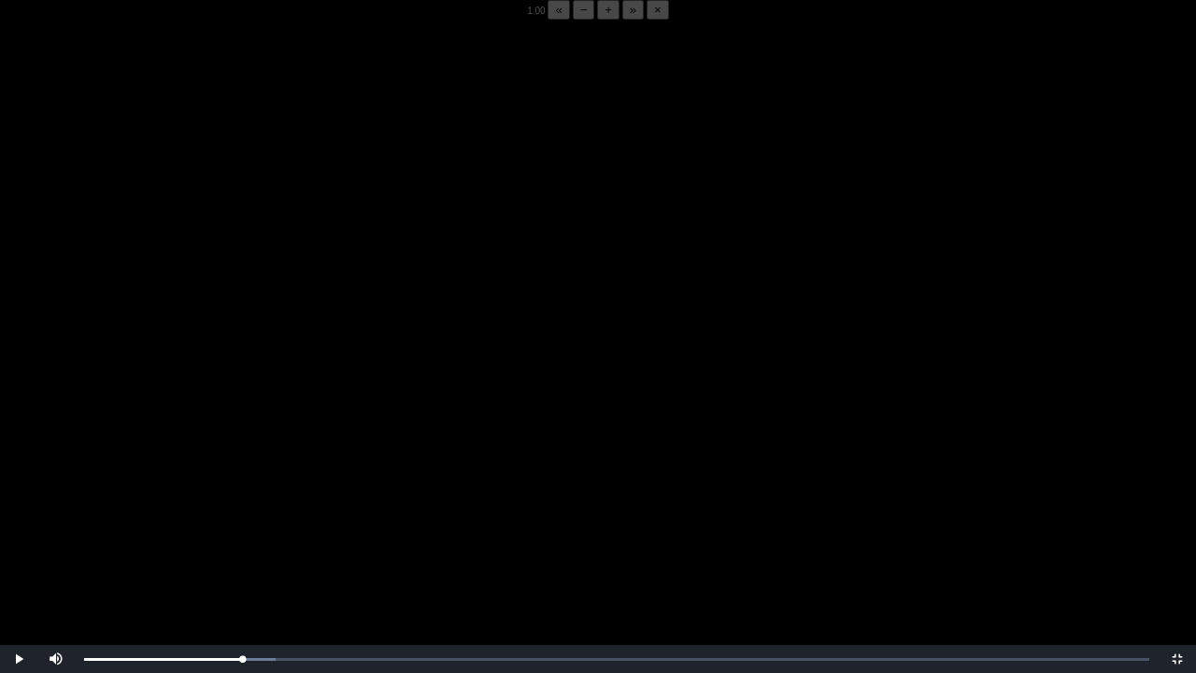
click at [545, 381] on video "Video Player" at bounding box center [598, 356] width 1196 height 673
click at [242, 526] on div "05:46 Progress : 0%" at bounding box center [164, 659] width 160 height 5
click at [243, 526] on div "05:48 Progress : 0%" at bounding box center [163, 659] width 159 height 5
click at [384, 489] on video "Video Player" at bounding box center [598, 356] width 1196 height 673
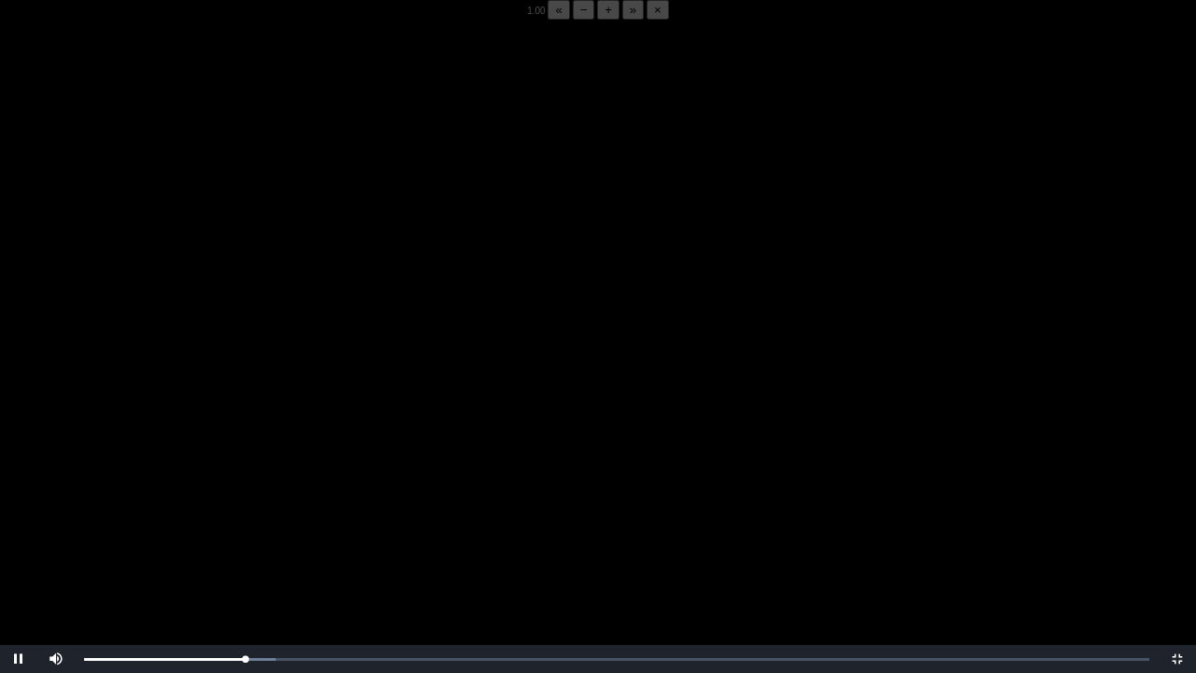
click at [384, 489] on video "Video Player" at bounding box center [598, 356] width 1196 height 673
click at [245, 526] on div "05:53 Progress : 0%" at bounding box center [164, 659] width 161 height 5
click at [243, 526] on div "05:54 Progress : 0%" at bounding box center [165, 659] width 162 height 5
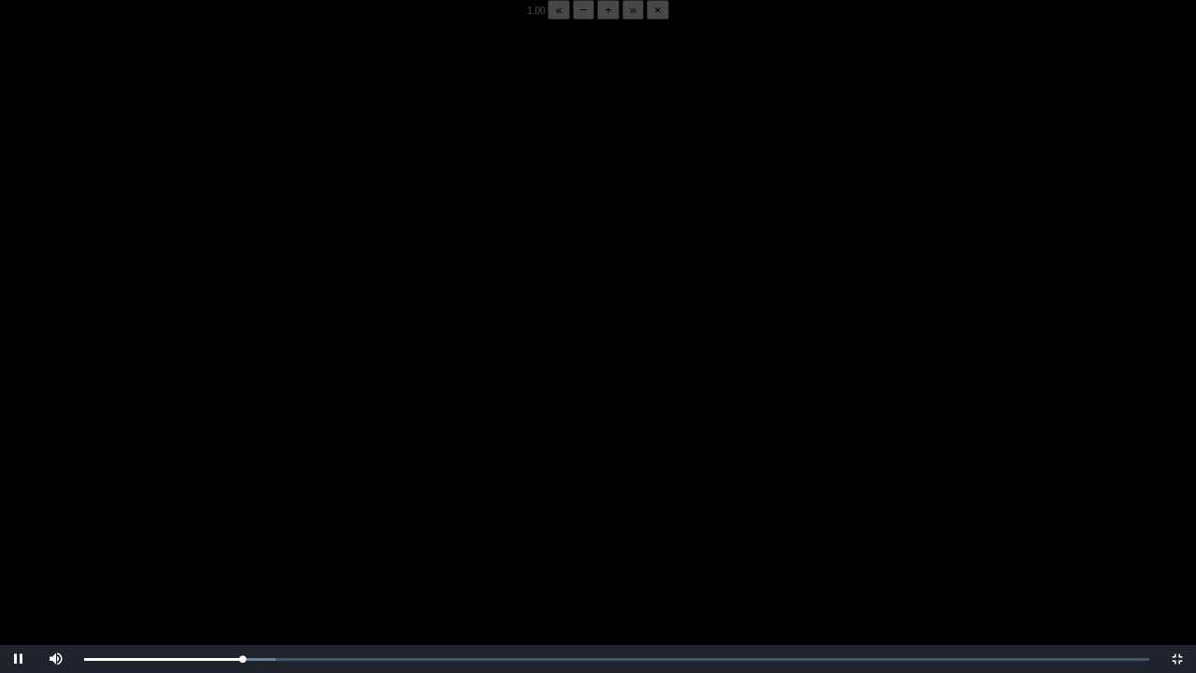
click at [258, 526] on video "Video Player" at bounding box center [598, 356] width 1196 height 673
click at [280, 526] on video "Video Player" at bounding box center [598, 356] width 1196 height 673
click at [367, 526] on video "Video Player" at bounding box center [598, 356] width 1196 height 673
click at [242, 526] on div "05:51 Progress : 0%" at bounding box center [164, 659] width 160 height 5
click at [295, 457] on video "Video Player" at bounding box center [598, 356] width 1196 height 673
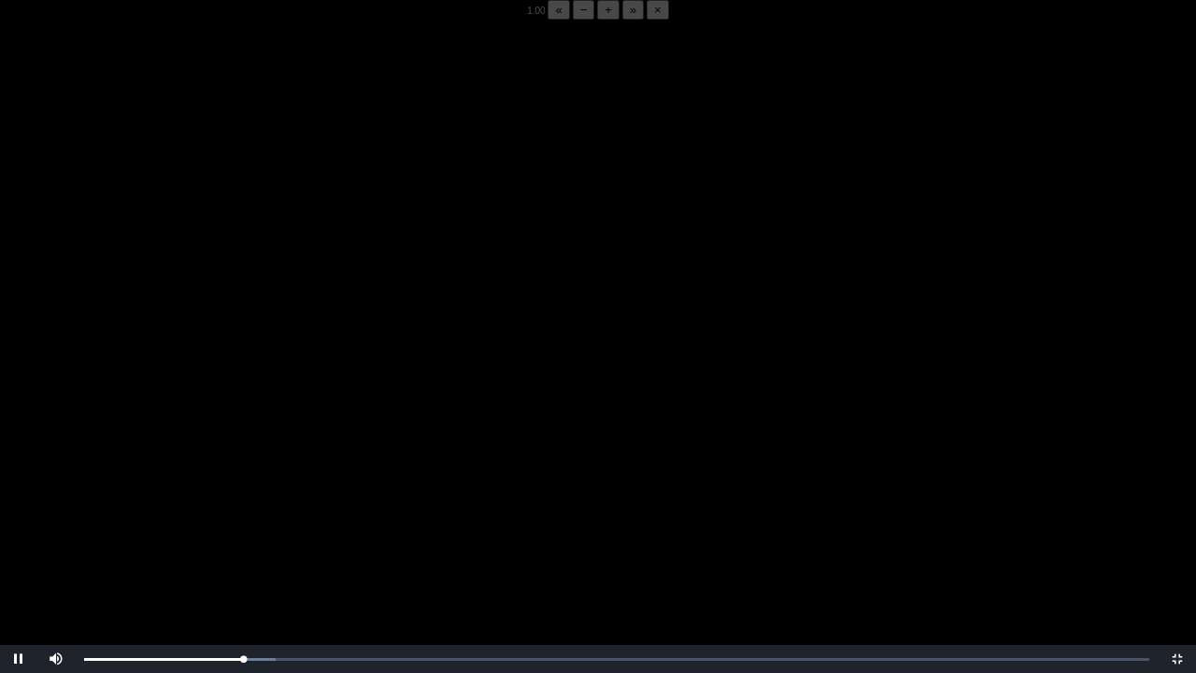
click at [295, 457] on video "Video Player" at bounding box center [598, 356] width 1196 height 673
click at [279, 526] on video "Video Player" at bounding box center [598, 356] width 1196 height 673
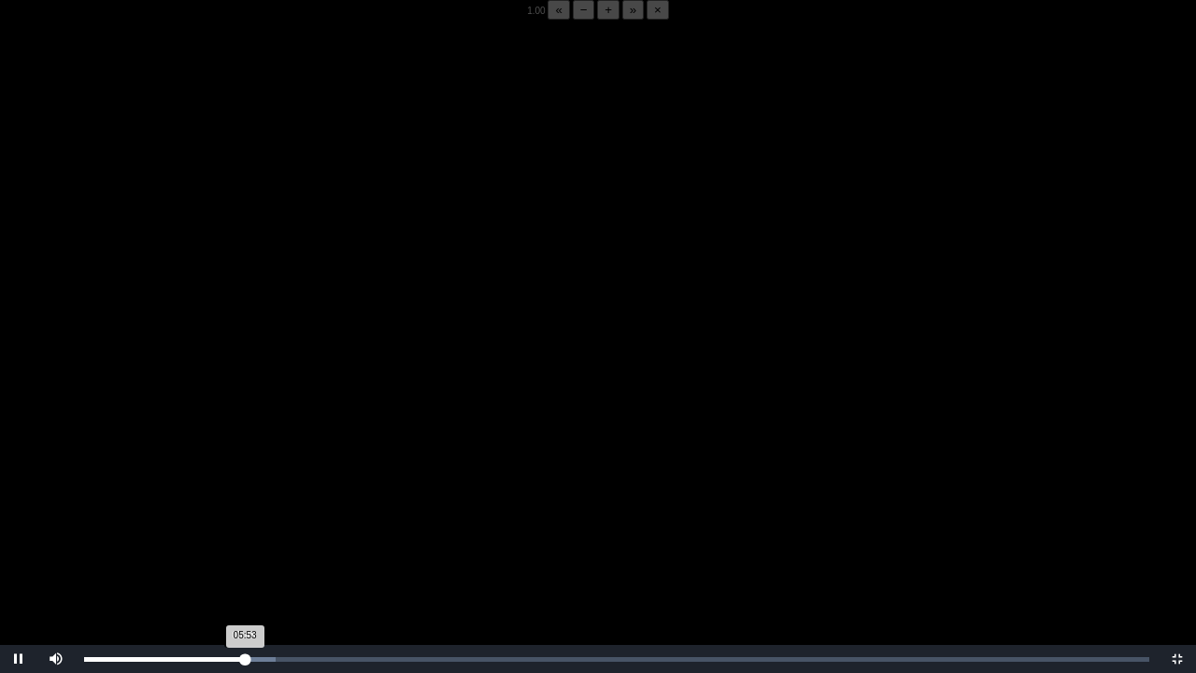
click at [243, 526] on div "05:53 Progress : 0%" at bounding box center [164, 659] width 161 height 5
click at [237, 460] on video "Video Player" at bounding box center [598, 356] width 1196 height 673
click at [447, 375] on video "Video Player" at bounding box center [598, 356] width 1196 height 673
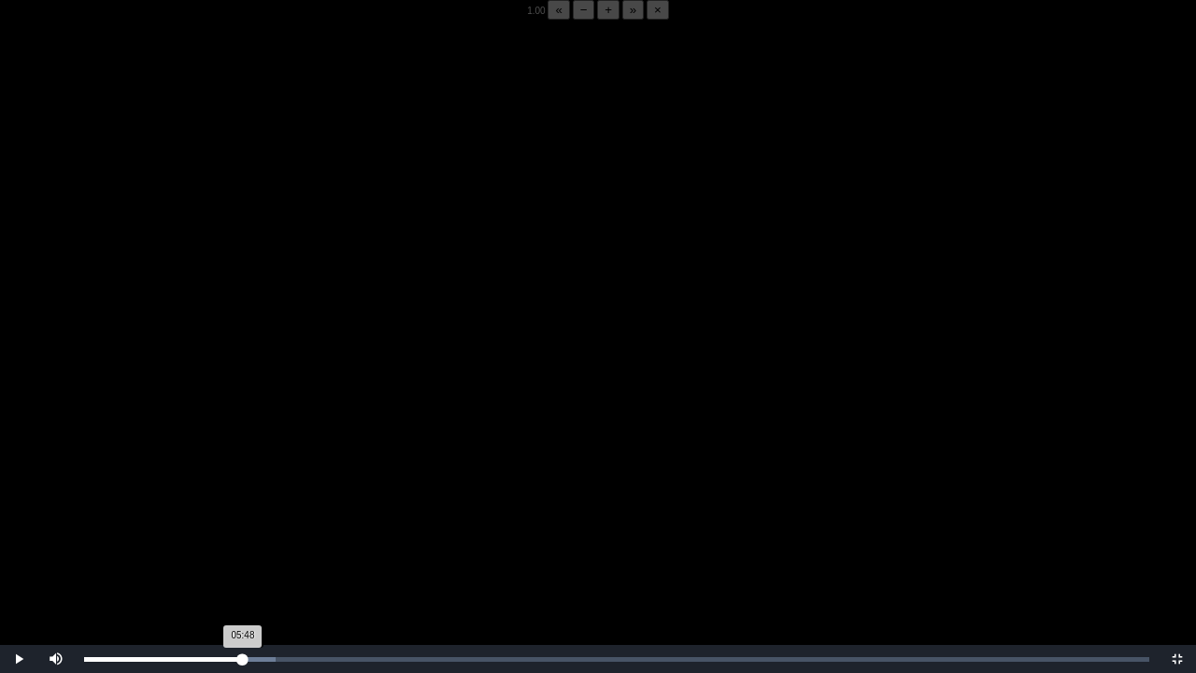
click at [243, 526] on div "05:48 Progress : 0%" at bounding box center [163, 659] width 159 height 5
click at [339, 497] on video "Video Player" at bounding box center [598, 356] width 1196 height 673
click at [283, 517] on video "Video Player" at bounding box center [598, 356] width 1196 height 673
click at [291, 521] on video "Video Player" at bounding box center [598, 356] width 1196 height 673
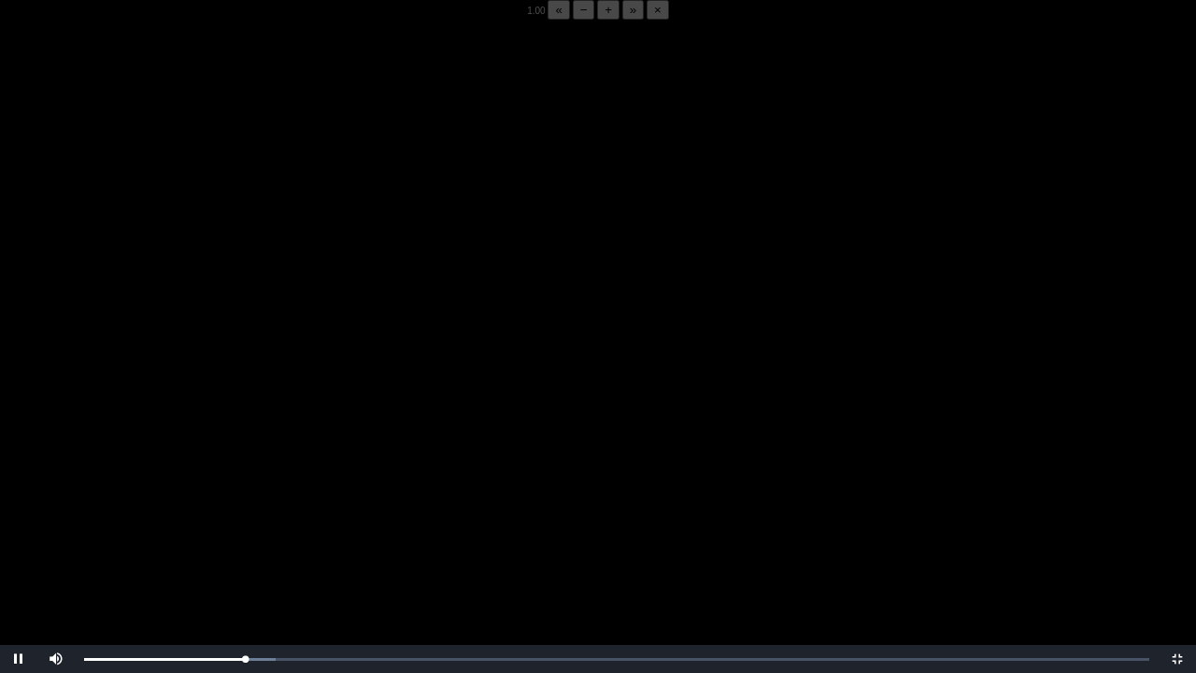
click at [191, 485] on video "Video Player" at bounding box center [598, 356] width 1196 height 673
click at [193, 481] on video "Video Player" at bounding box center [598, 356] width 1196 height 673
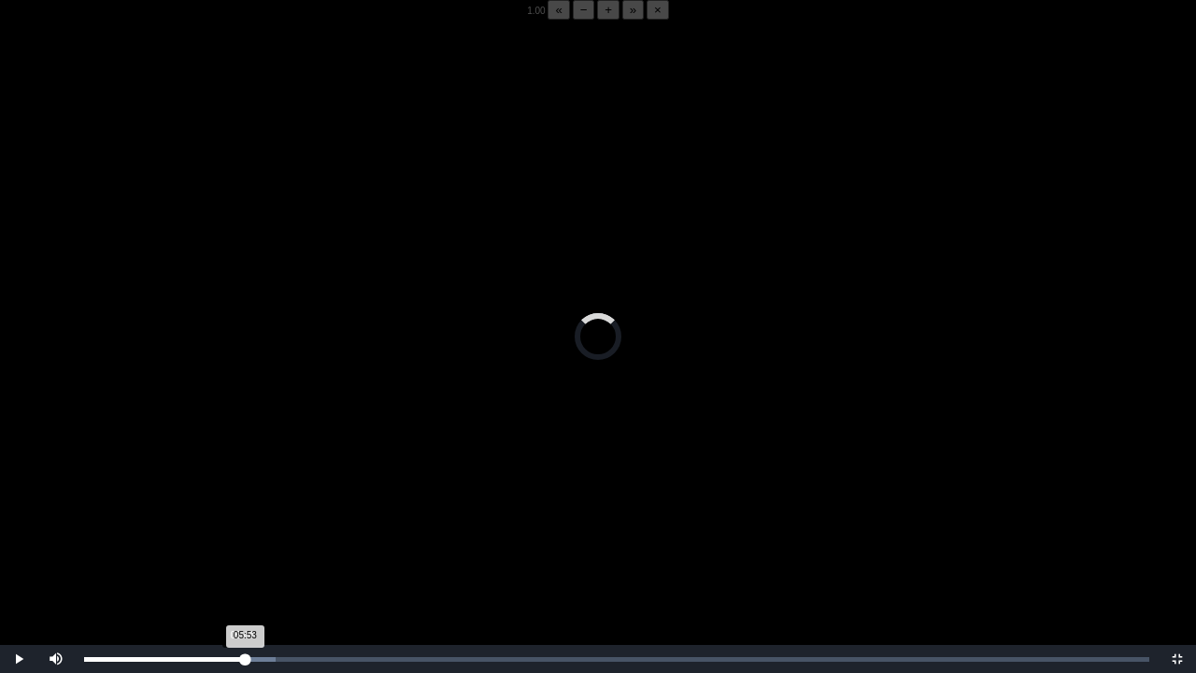
click at [241, 526] on div "05:53 Progress : 0%" at bounding box center [164, 659] width 161 height 5
click at [257, 506] on video "Video Player" at bounding box center [598, 356] width 1196 height 673
click at [211, 405] on video "Video Player" at bounding box center [598, 356] width 1196 height 673
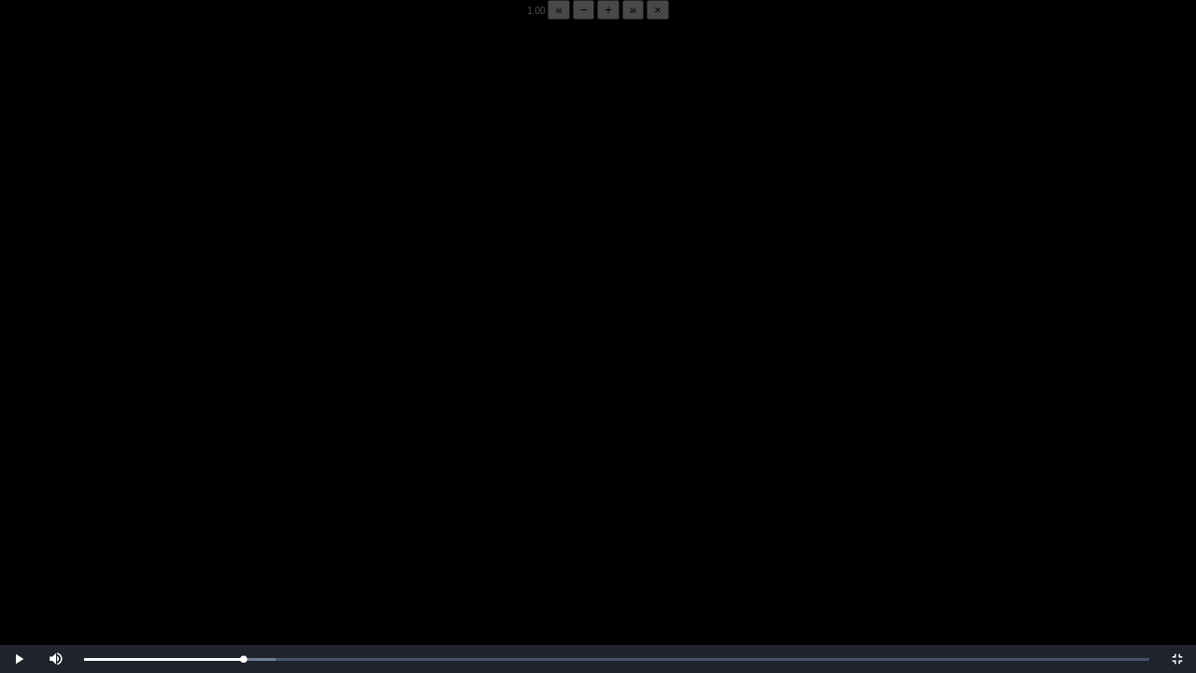
click at [211, 405] on video "Video Player" at bounding box center [598, 356] width 1196 height 673
click at [230, 394] on video "Video Player" at bounding box center [598, 356] width 1196 height 673
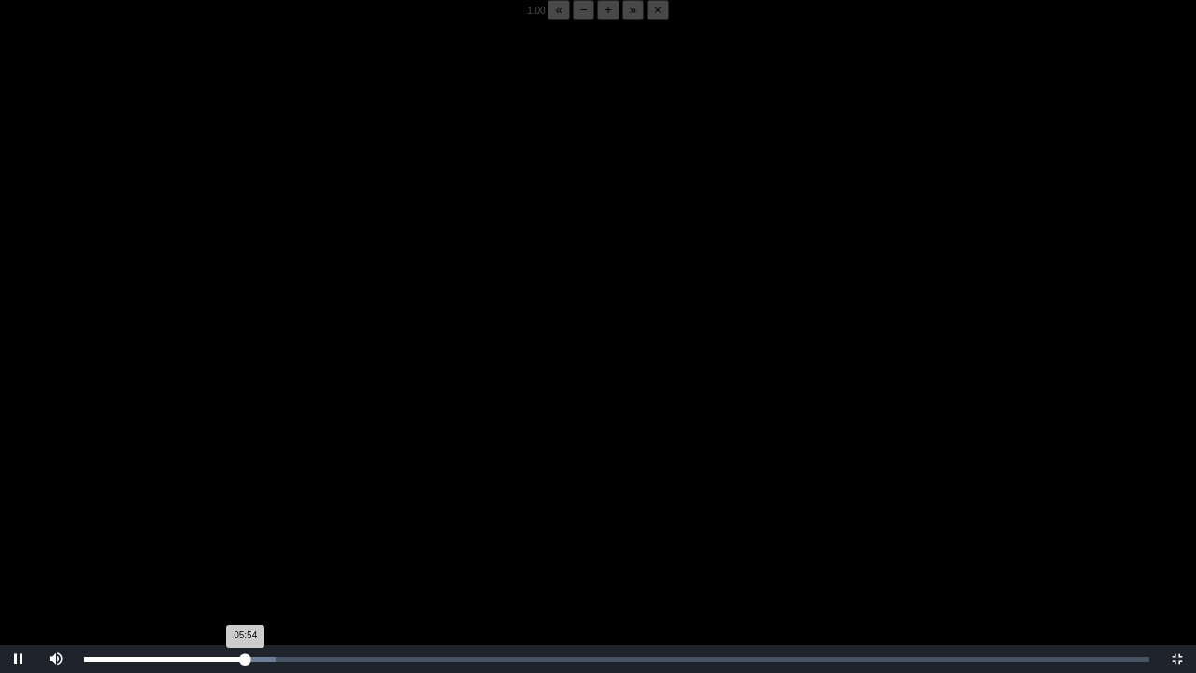
click at [241, 526] on div "05:54 Progress : 0%" at bounding box center [165, 659] width 162 height 5
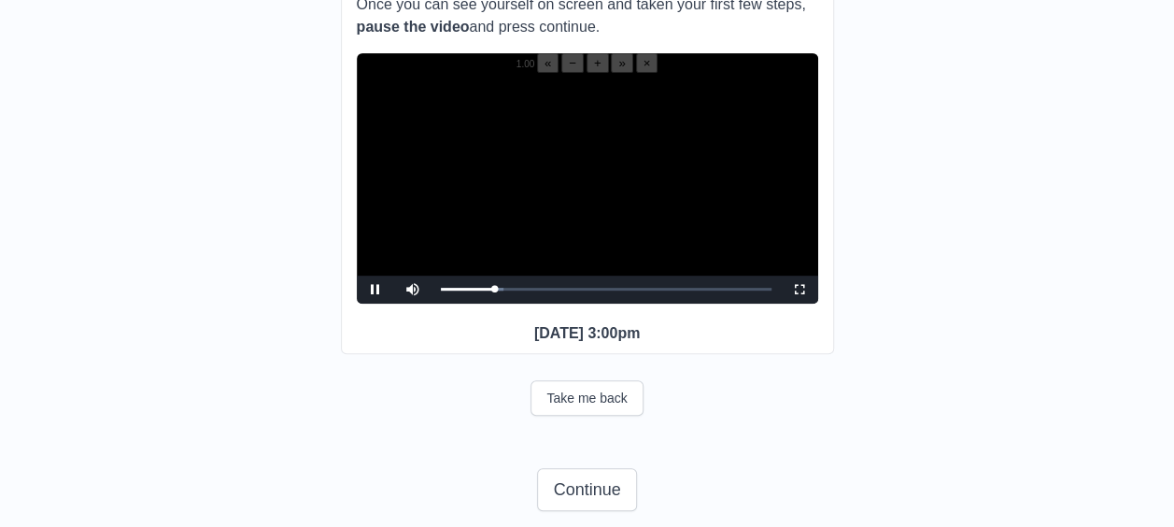
scroll to position [275, 0]
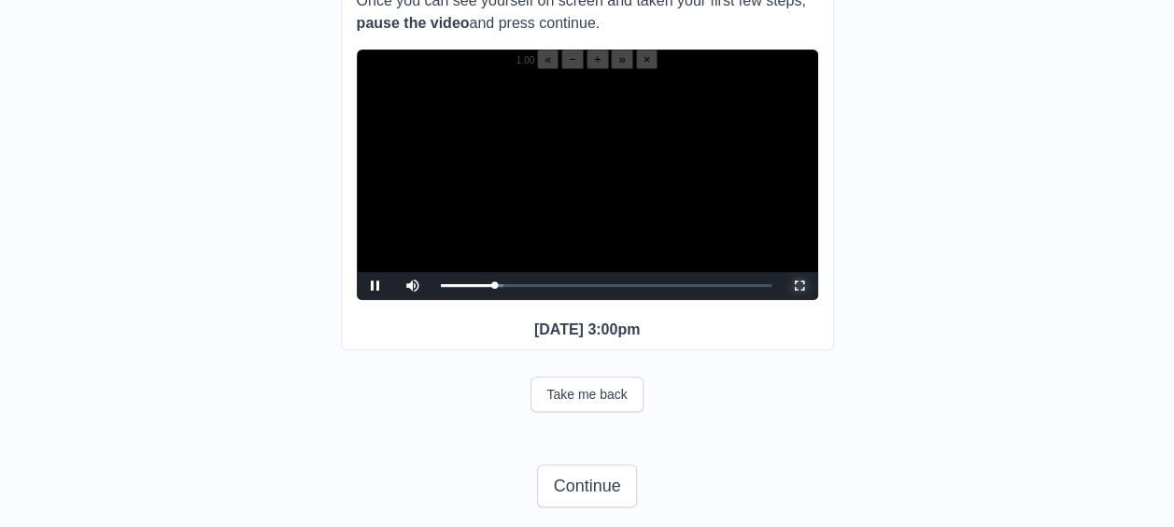
click at [800, 286] on span "Video Player" at bounding box center [800, 286] width 0 height 0
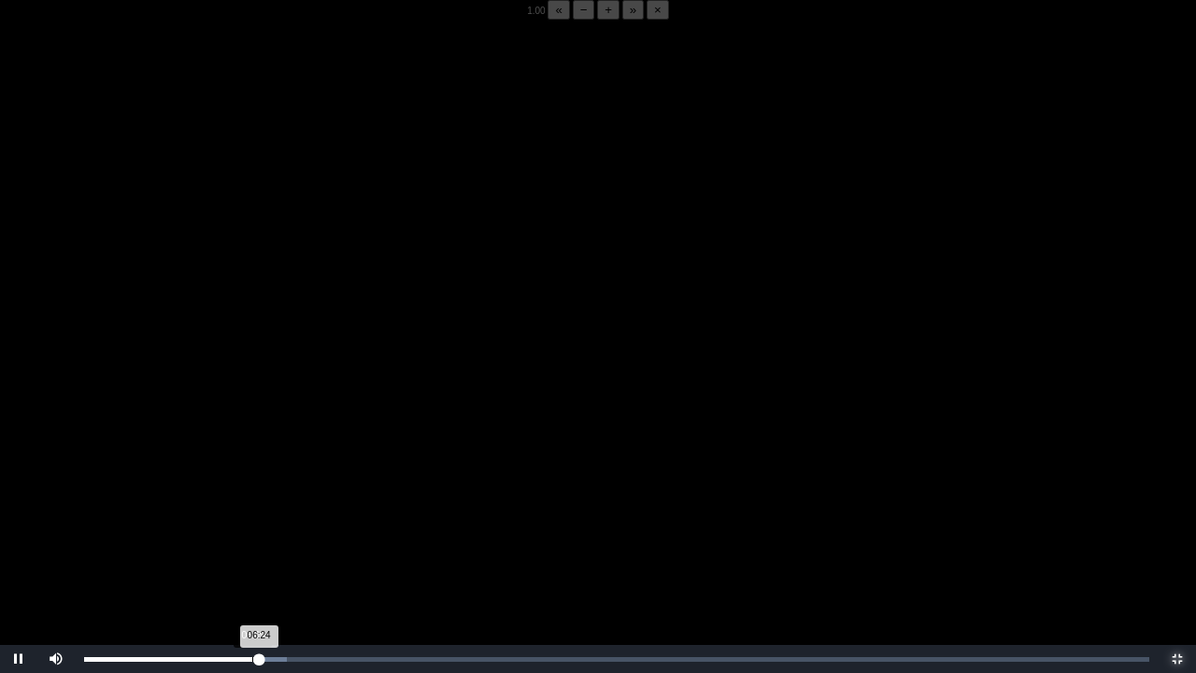
click at [246, 526] on div "Loaded : 0% 06:09 06:24 Progress : 0%" at bounding box center [616, 659] width 1065 height 5
click at [223, 526] on div "05:05" at bounding box center [223, 659] width 1 height 5
click at [260, 526] on div "Loaded : 0% 06:25 06:25 Progress : 0%" at bounding box center [616, 659] width 1065 height 5
click at [209, 526] on div "04:34" at bounding box center [209, 659] width 1 height 5
click at [217, 526] on div "Loaded : 0% 04:51 04:35 Progress : 0%" at bounding box center [616, 659] width 1065 height 5
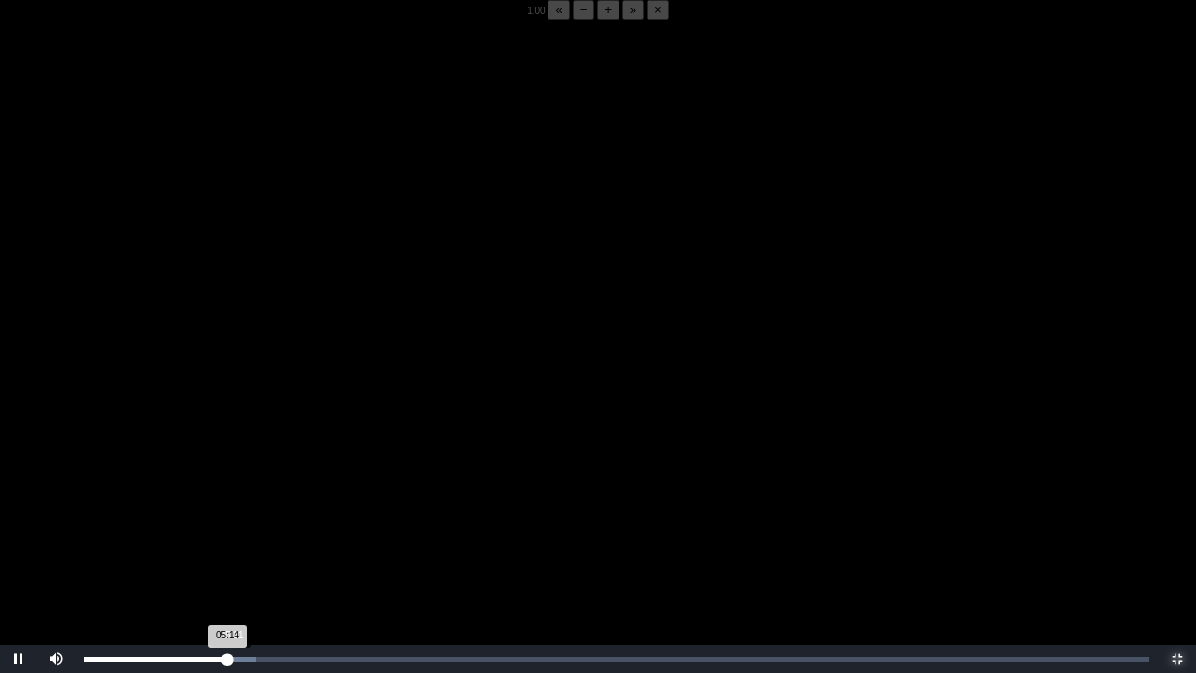
click at [228, 526] on div "05:14 Progress : 0%" at bounding box center [156, 659] width 144 height 5
click at [245, 526] on div "05:52 Progress : 0%" at bounding box center [164, 659] width 161 height 5
click at [240, 526] on div "05:42 Progress : 0%" at bounding box center [162, 659] width 156 height 5
click at [243, 526] on div "05:52 Progress : 0%" at bounding box center [164, 659] width 161 height 5
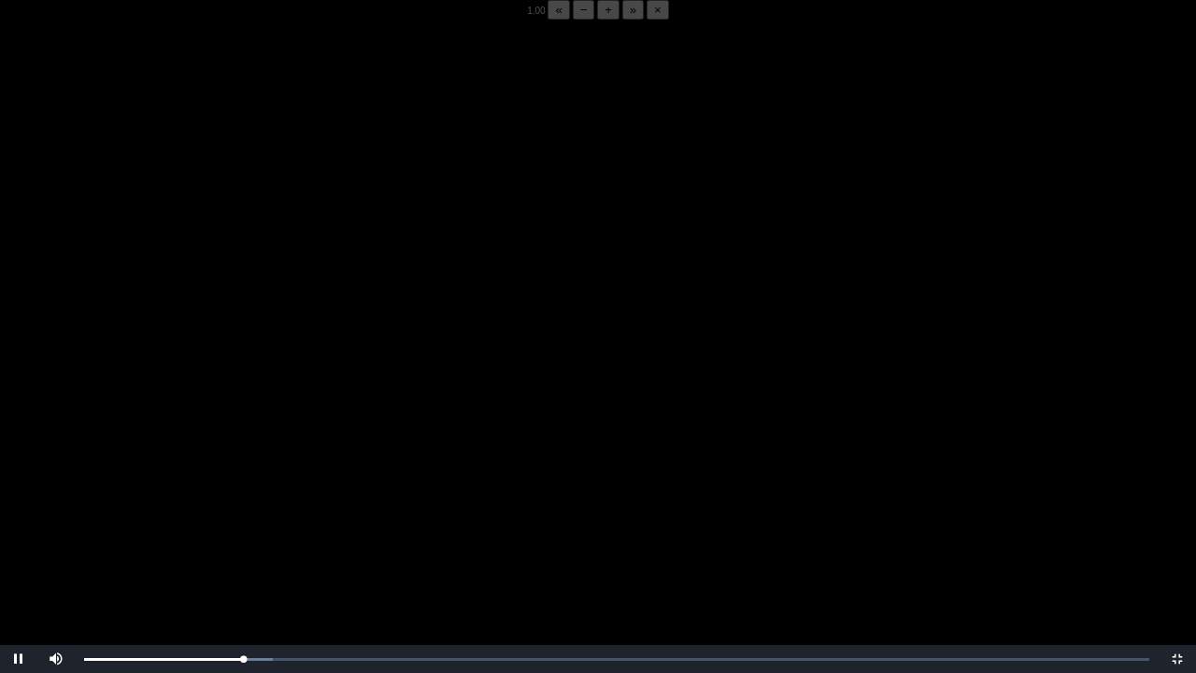
click at [167, 517] on video "Video Player" at bounding box center [598, 356] width 1196 height 673
click at [167, 518] on video "Video Player" at bounding box center [598, 356] width 1196 height 673
click at [202, 519] on video "Video Player" at bounding box center [598, 356] width 1196 height 673
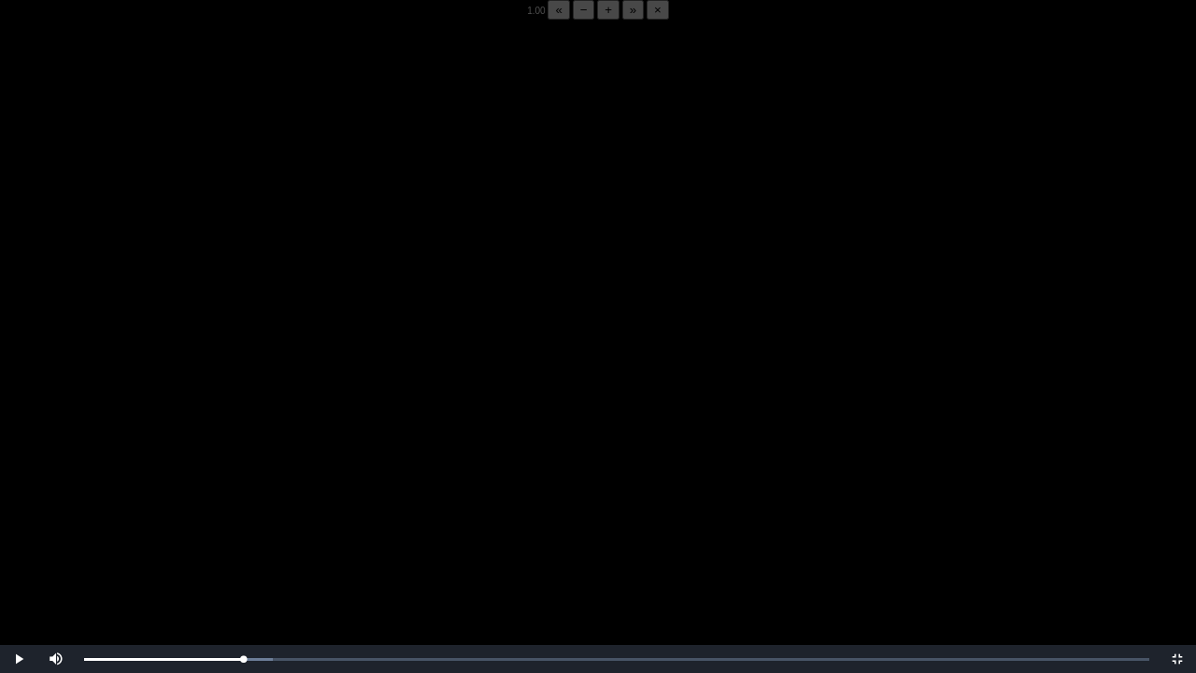
click at [168, 513] on video "Video Player" at bounding box center [598, 356] width 1196 height 673
click at [170, 513] on video "Video Player" at bounding box center [598, 356] width 1196 height 673
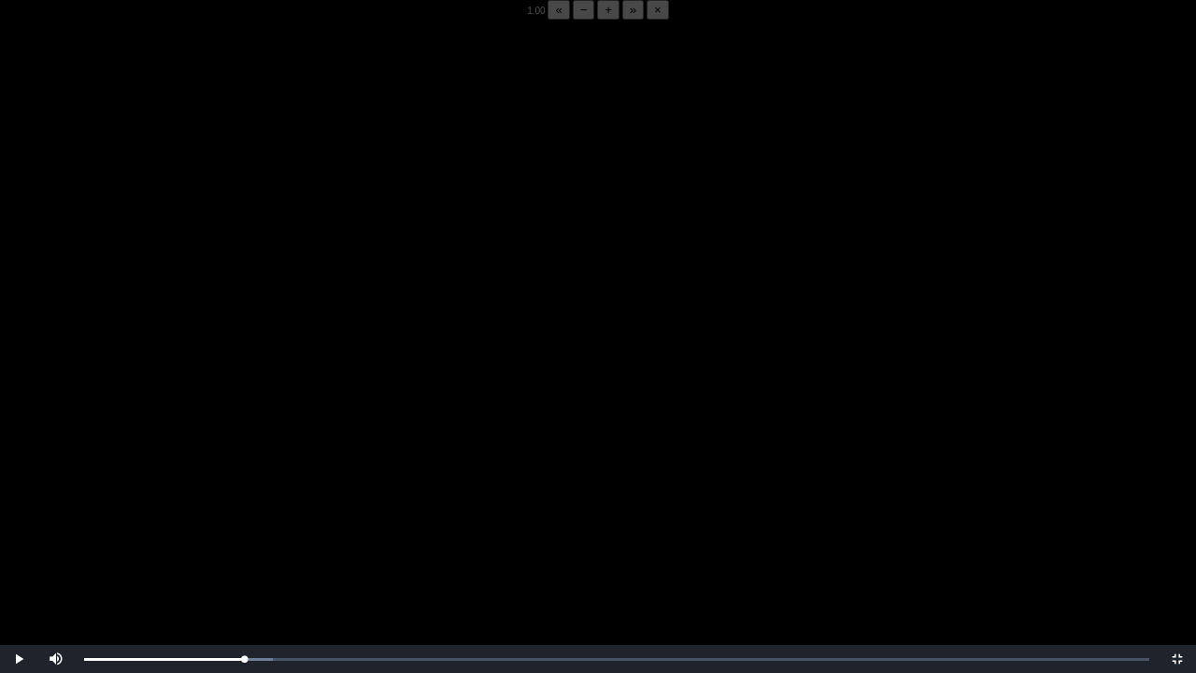
click at [170, 513] on video "Video Player" at bounding box center [598, 356] width 1196 height 673
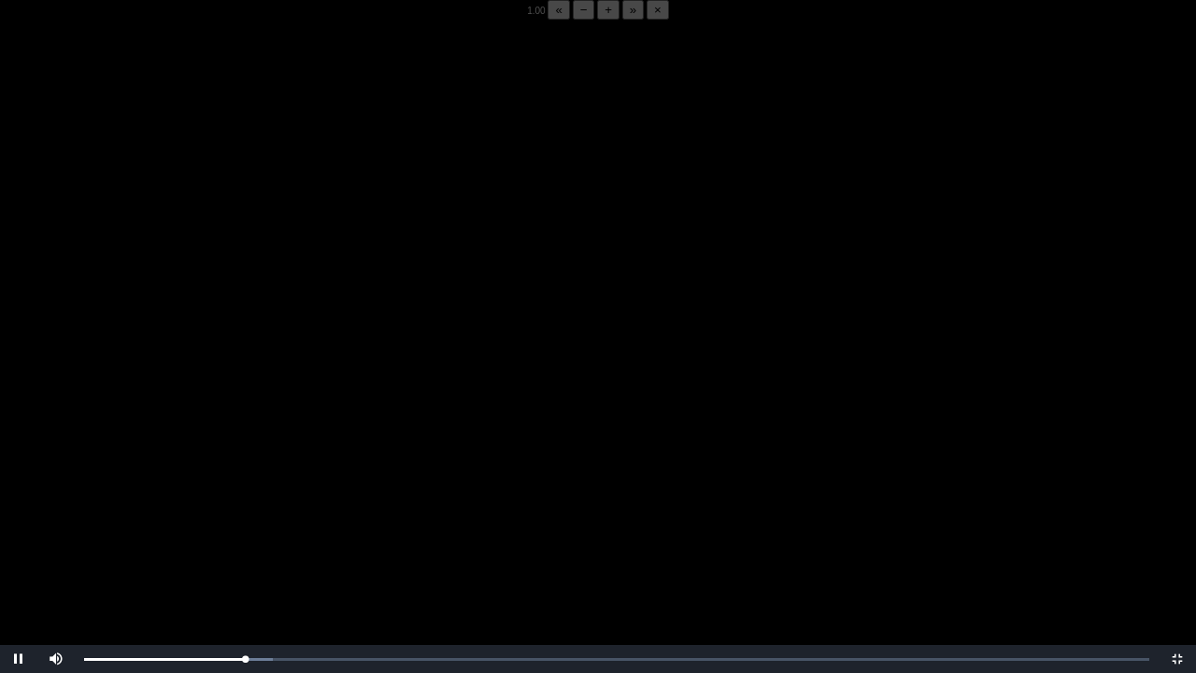
click at [170, 513] on video "Video Player" at bounding box center [598, 356] width 1196 height 673
click at [170, 512] on video "Video Player" at bounding box center [598, 356] width 1196 height 673
click at [177, 512] on video "Video Player" at bounding box center [598, 356] width 1196 height 673
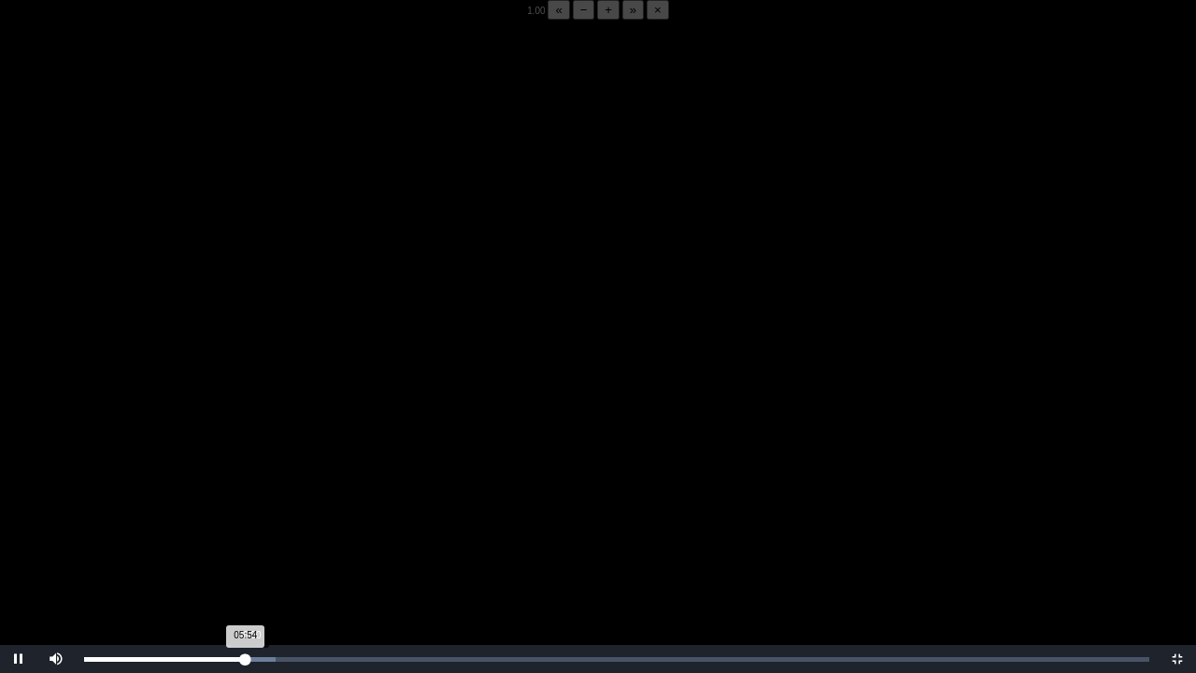
click at [246, 526] on div "05:54 Progress : 0%" at bounding box center [165, 659] width 162 height 5
click at [257, 526] on div "Loaded : 0% 06:19 06:01 Progress : 0%" at bounding box center [616, 659] width 1065 height 5
click at [275, 526] on div "06:58 Progress : 0%" at bounding box center [179, 659] width 191 height 5
click at [270, 526] on div "06:58 Progress : 0%" at bounding box center [179, 659] width 191 height 5
click at [271, 526] on div "06:50 Progress : 0%" at bounding box center [177, 659] width 187 height 5
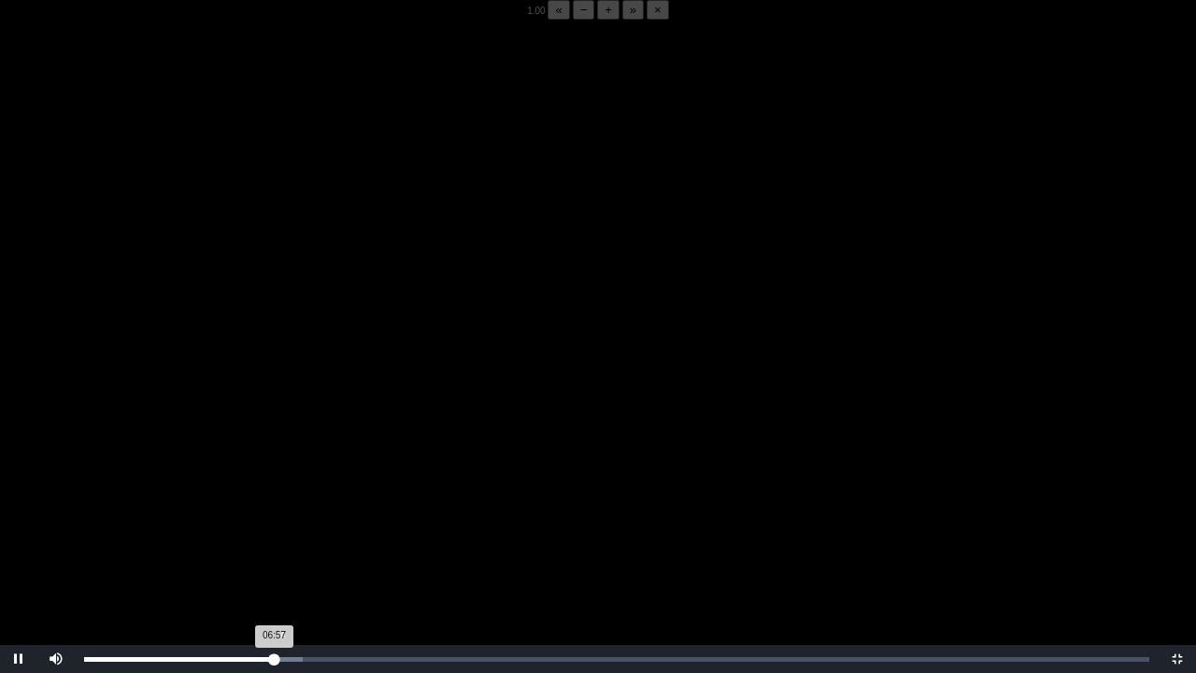
click at [273, 526] on div "06:57 Progress : 0%" at bounding box center [179, 659] width 190 height 5
click at [270, 526] on div "06:48 Progress : 0%" at bounding box center [177, 659] width 186 height 5
click at [271, 526] on div "06:50 Progress : 0%" at bounding box center [177, 659] width 187 height 5
click at [269, 526] on div "06:50 Progress : 0%" at bounding box center [177, 659] width 187 height 5
click at [273, 526] on div "07:02 Progress : 0%" at bounding box center [180, 659] width 192 height 5
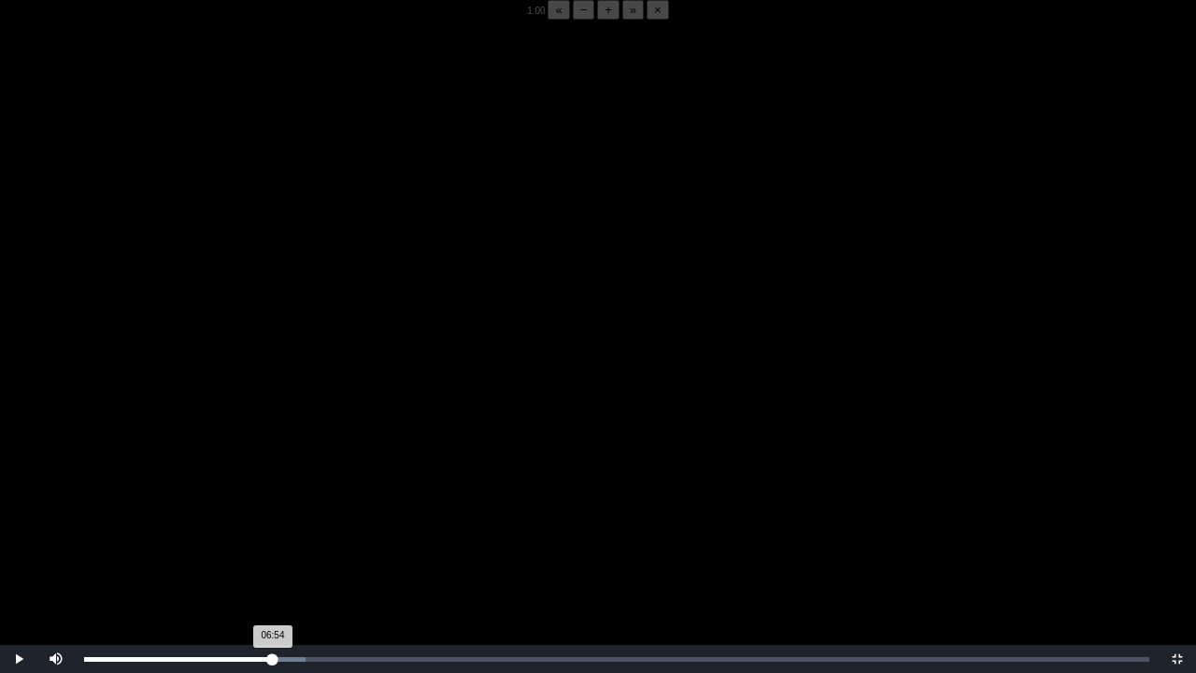
click at [273, 526] on div "06:54 Progress : 0%" at bounding box center [178, 659] width 189 height 5
click at [271, 526] on div "06:55 Progress : 0%" at bounding box center [178, 659] width 189 height 5
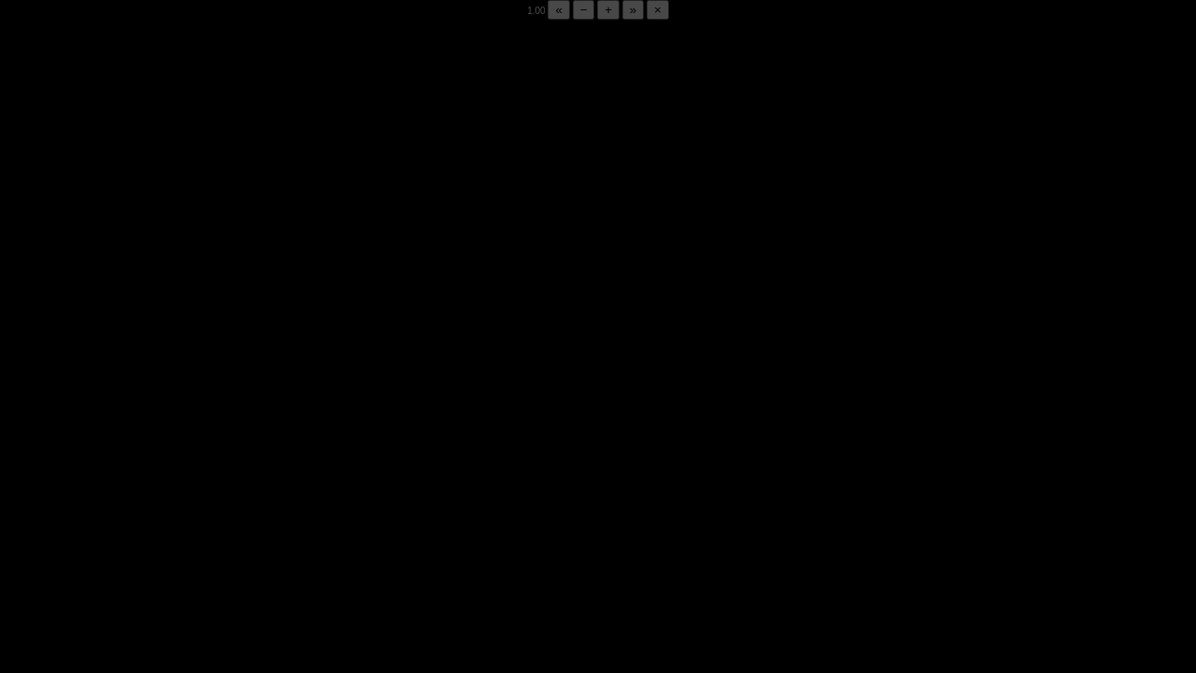
click at [271, 526] on div "06:55 Progress : 0%" at bounding box center [179, 659] width 190 height 5
click at [271, 526] on div "06:56 Progress : 0%" at bounding box center [179, 659] width 190 height 5
click at [269, 526] on div "06:54 Progress : 0%" at bounding box center [178, 659] width 189 height 5
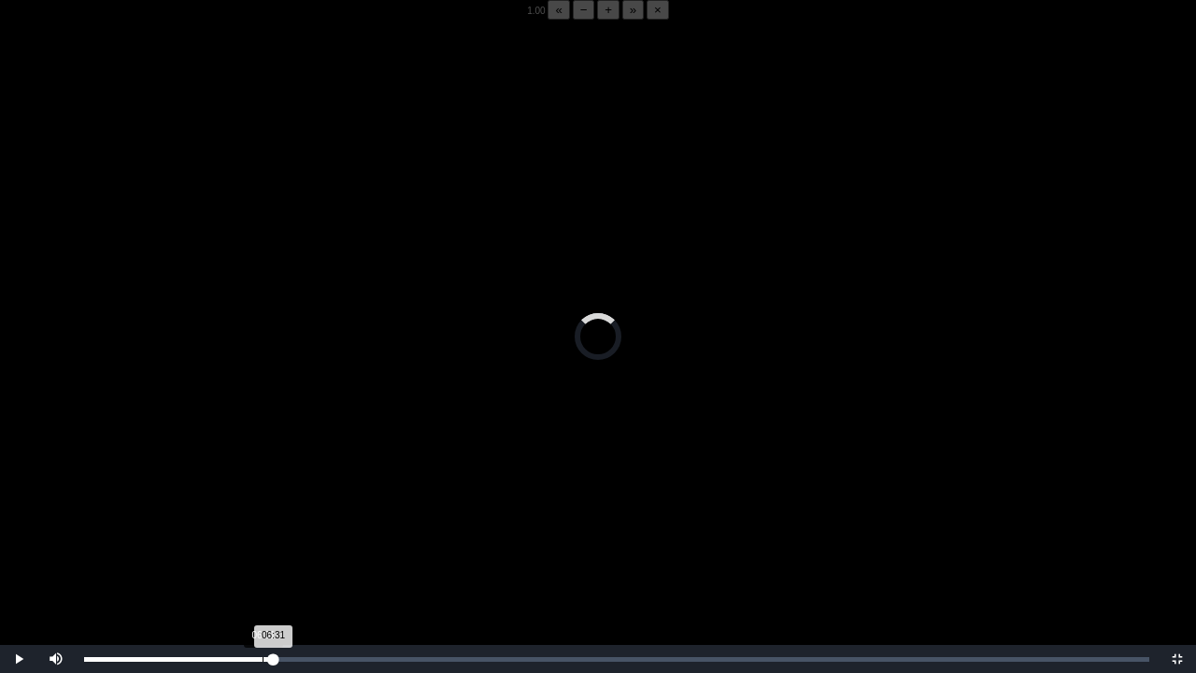
click at [262, 526] on div "Loaded : 0% 06:31 06:31 Progress : 0%" at bounding box center [617, 659] width 1084 height 28
click at [251, 526] on div "Loaded : 0% 06:07 06:07 Progress : 0%" at bounding box center [617, 659] width 1084 height 28
click at [251, 526] on div "Loaded : 0% 06:07 06:08 Progress : 0%" at bounding box center [617, 659] width 1084 height 28
click at [250, 526] on div "Loaded : 0% 06:07 06:07 Progress : 0%" at bounding box center [617, 659] width 1084 height 28
click at [246, 526] on div "05:54 Progress : 0%" at bounding box center [167, 659] width 166 height 5
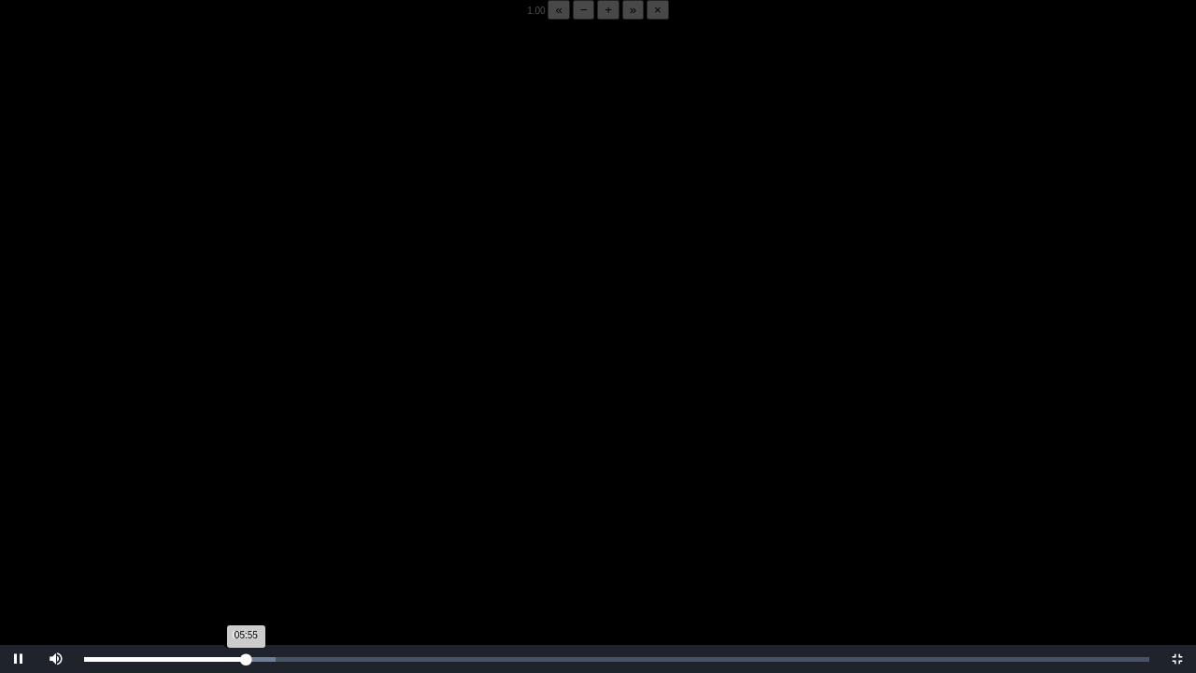
click at [243, 526] on div "05:55 Progress : 0%" at bounding box center [165, 659] width 162 height 5
click at [243, 526] on div "05:48 Progress : 0%" at bounding box center [163, 659] width 159 height 5
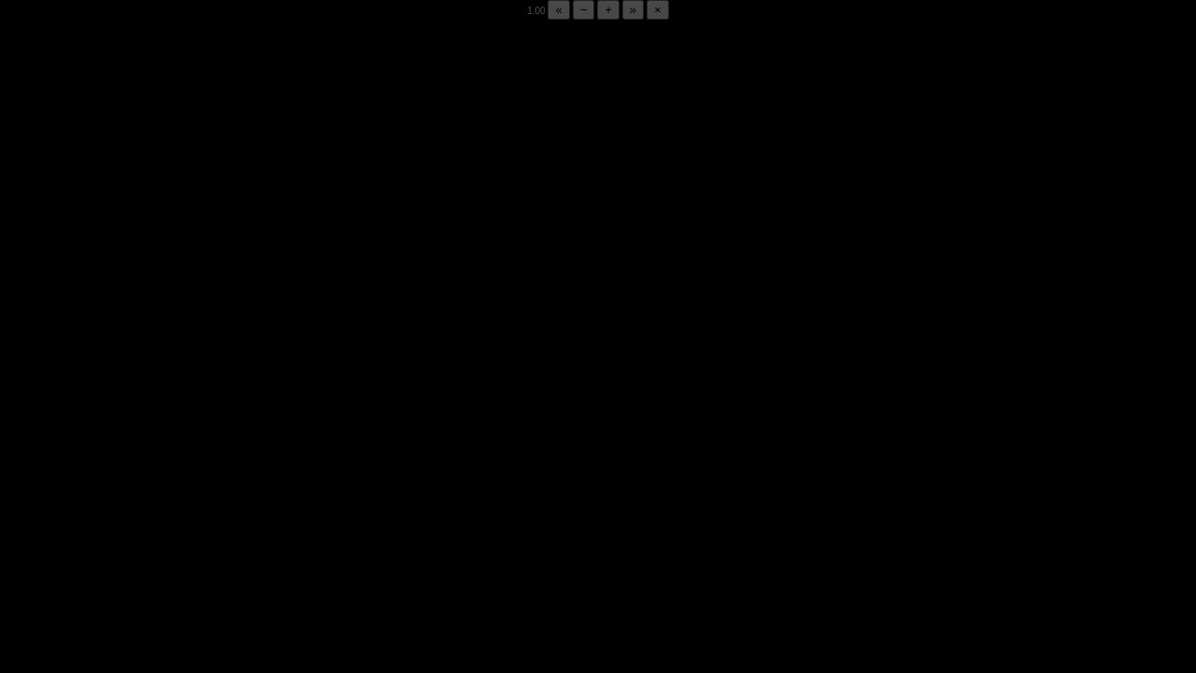
click at [243, 526] on div "05:53 Progress : 0%" at bounding box center [164, 659] width 161 height 5
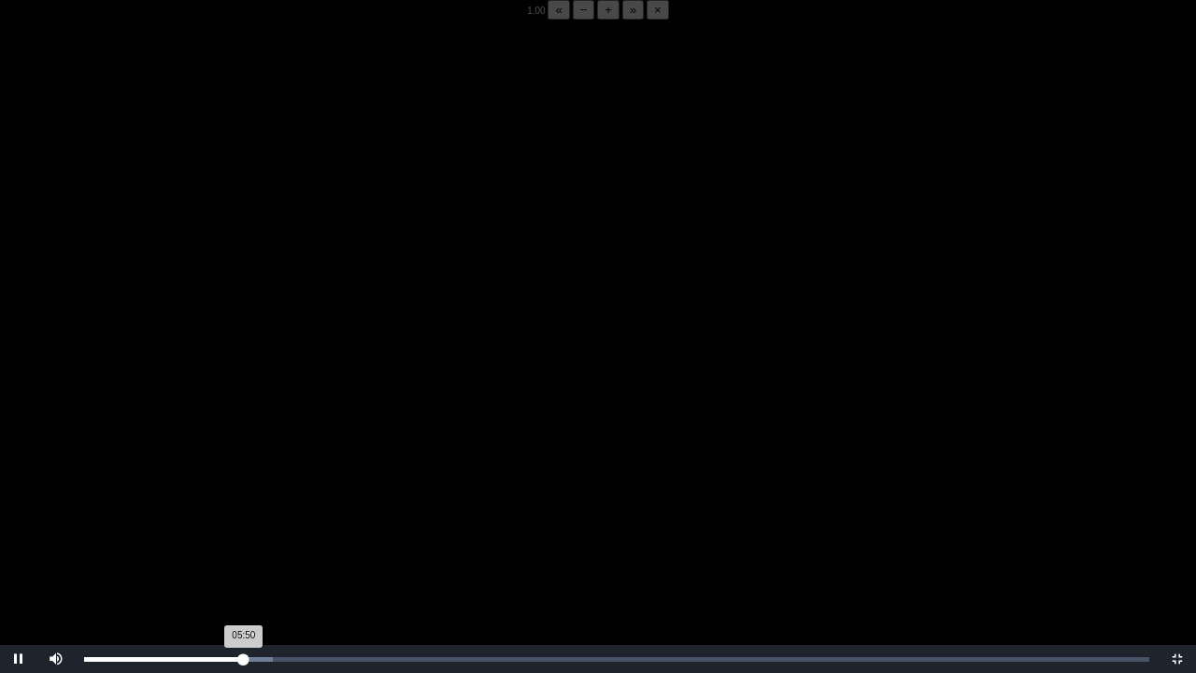
click at [243, 526] on div "05:50 Progress : 0%" at bounding box center [164, 659] width 160 height 5
click at [243, 526] on div "05:48 Progress : 0%" at bounding box center [163, 659] width 159 height 5
click at [243, 526] on div "05:51 Progress : 0%" at bounding box center [164, 659] width 160 height 5
click at [243, 526] on div "05:50 Progress : 0%" at bounding box center [164, 659] width 160 height 5
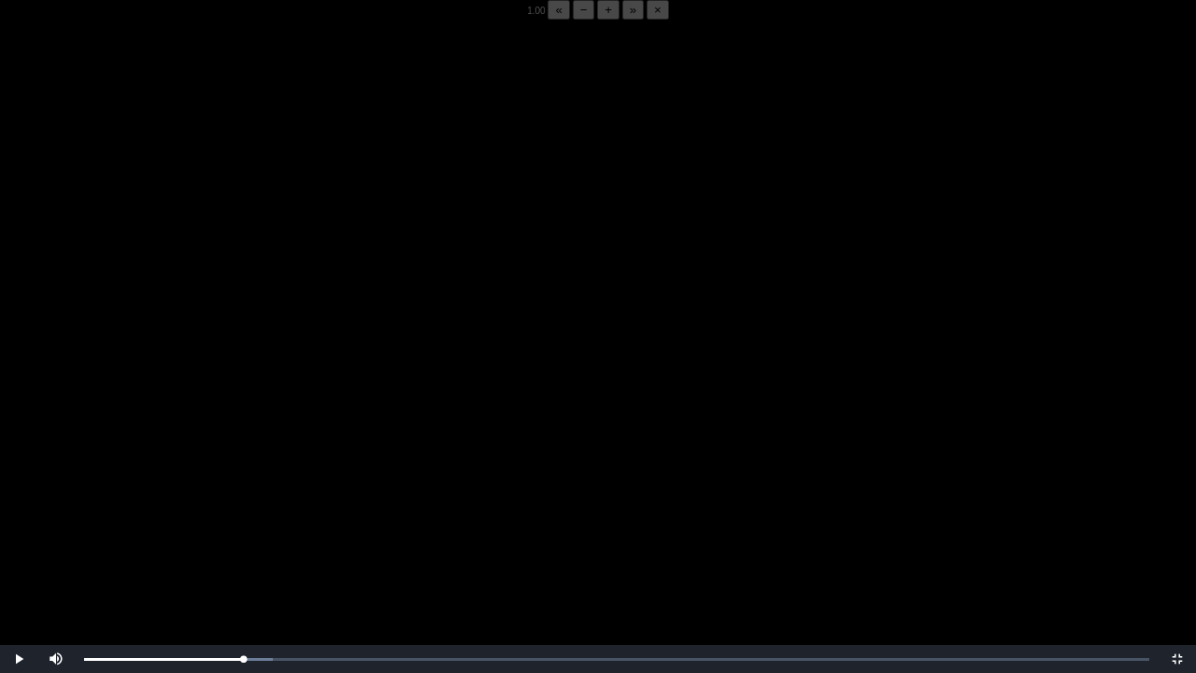
click at [243, 526] on video "Video Player" at bounding box center [598, 356] width 1196 height 673
click at [278, 526] on video "Video Player" at bounding box center [598, 356] width 1196 height 673
click at [285, 526] on video "Video Player" at bounding box center [598, 356] width 1196 height 673
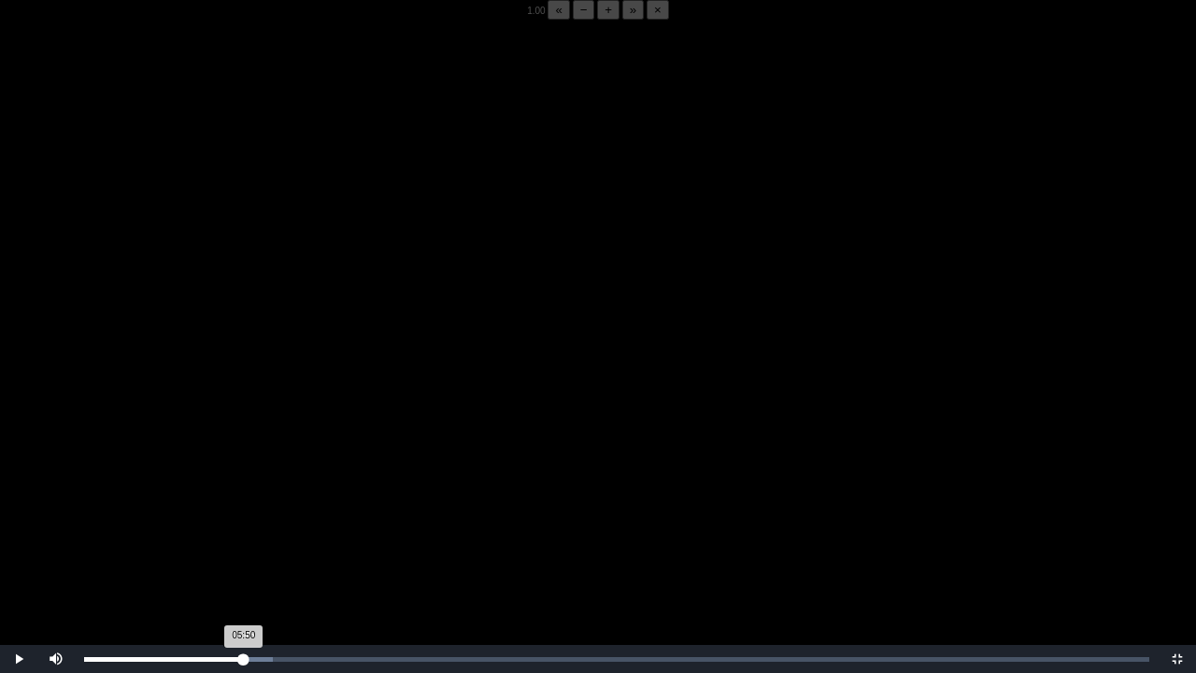
click at [242, 526] on div "05:50 Progress : 0%" at bounding box center [164, 659] width 160 height 5
click at [241, 526] on video "Video Player" at bounding box center [598, 356] width 1196 height 673
click at [241, 526] on div "05:51 Progress : 0%" at bounding box center [164, 659] width 161 height 5
click at [250, 526] on video "Video Player" at bounding box center [598, 356] width 1196 height 673
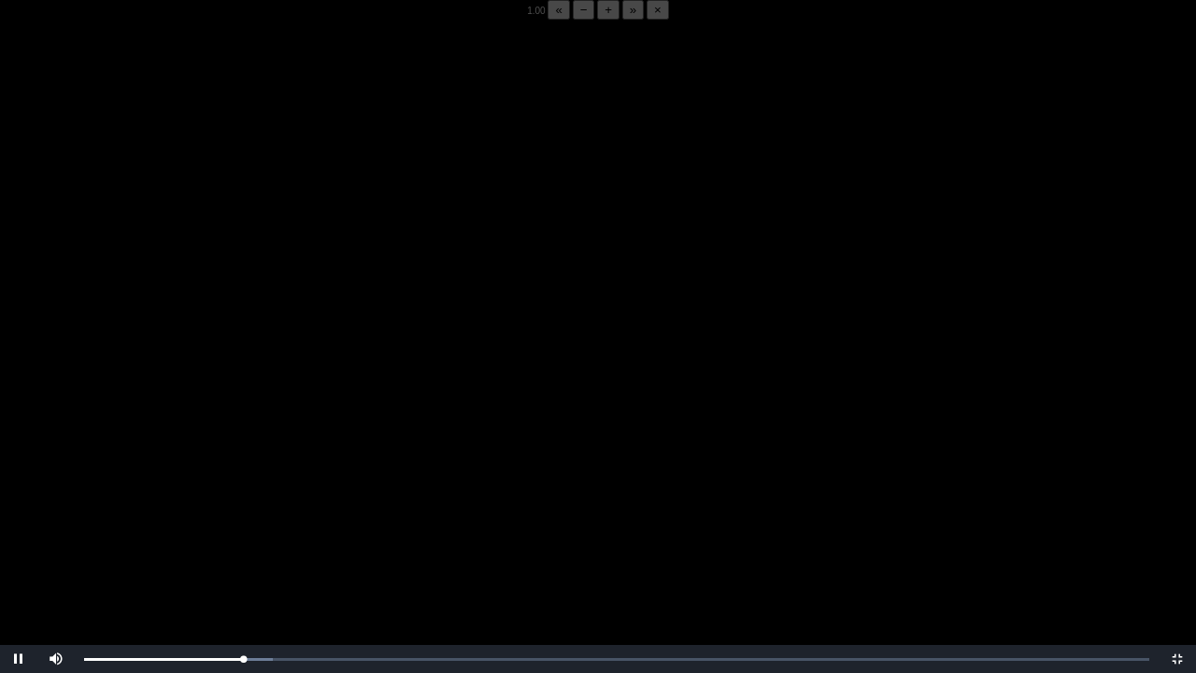
click at [250, 526] on video "Video Player" at bounding box center [598, 356] width 1196 height 673
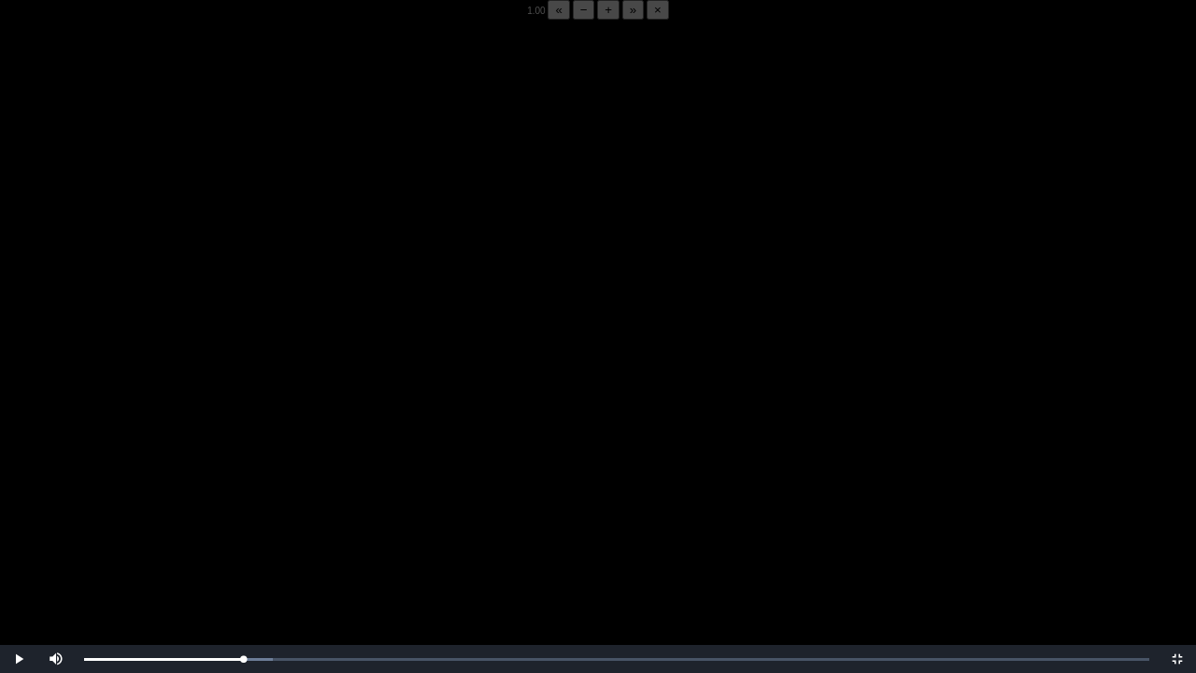
click at [250, 526] on video "Video Player" at bounding box center [598, 356] width 1196 height 673
click at [244, 526] on div "05:50 Progress : 0%" at bounding box center [164, 659] width 160 height 5
click at [237, 526] on video "Video Player" at bounding box center [598, 356] width 1196 height 673
click at [242, 526] on div "05:46 Progress : 0%" at bounding box center [164, 659] width 161 height 5
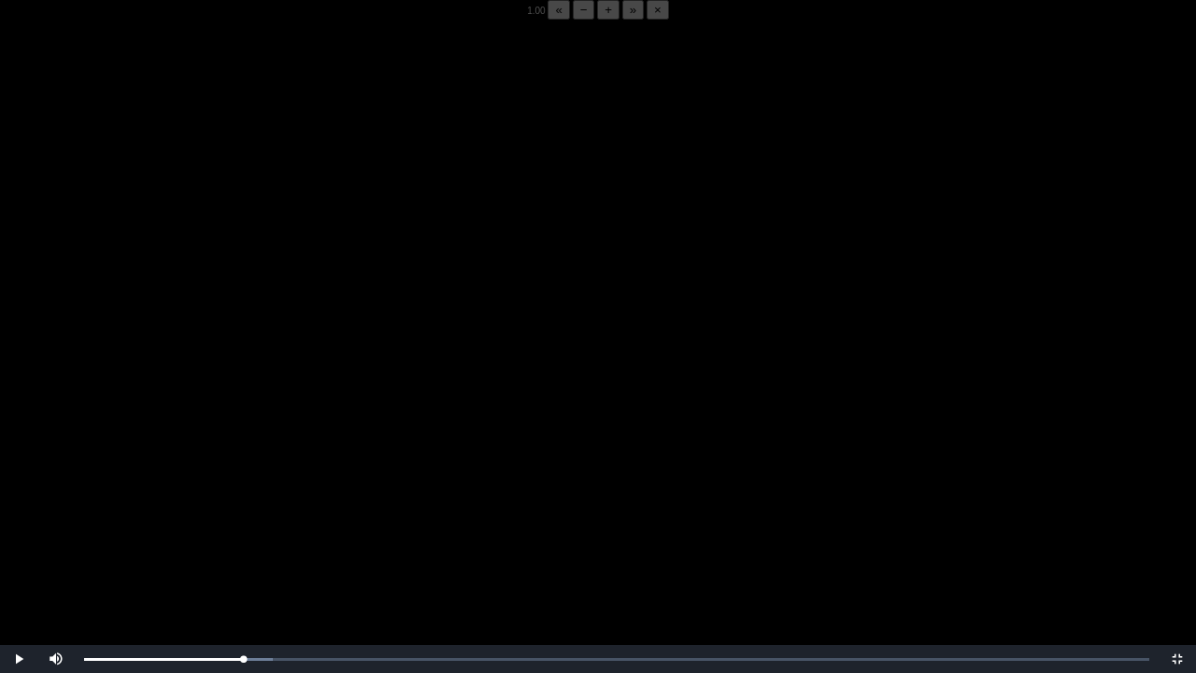
click at [164, 508] on video "Video Player" at bounding box center [598, 356] width 1196 height 673
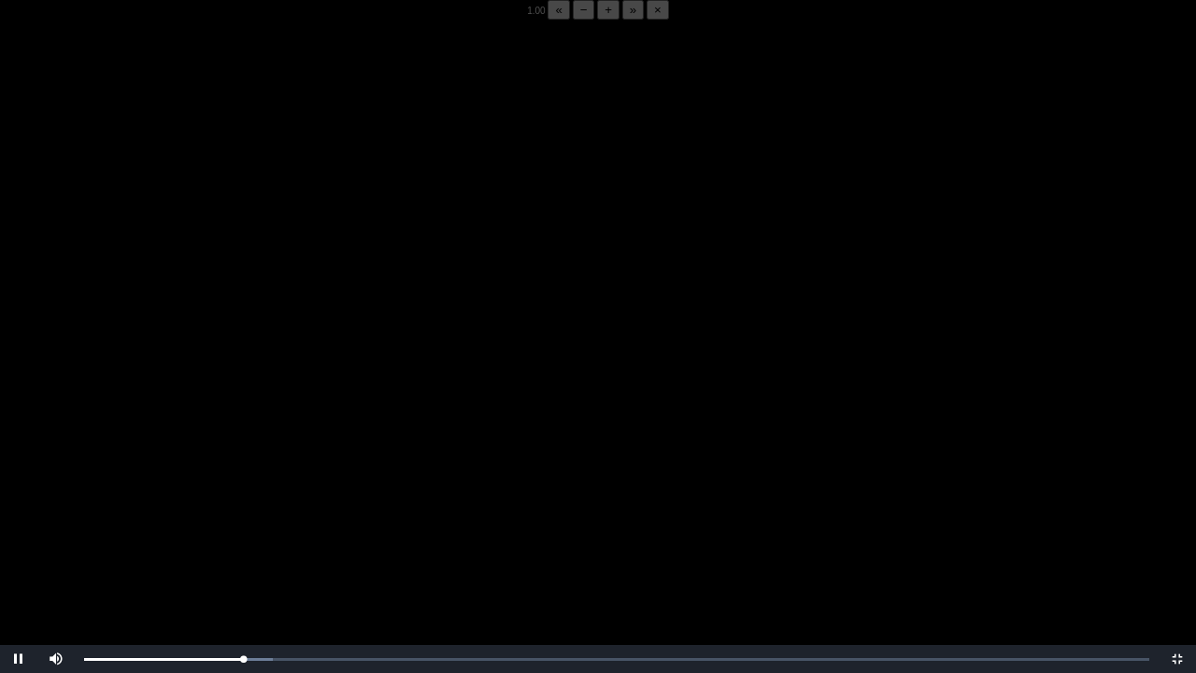
click at [164, 508] on video "Video Player" at bounding box center [598, 356] width 1196 height 673
click at [243, 526] on div "05:50 Progress : 0%" at bounding box center [164, 659] width 160 height 5
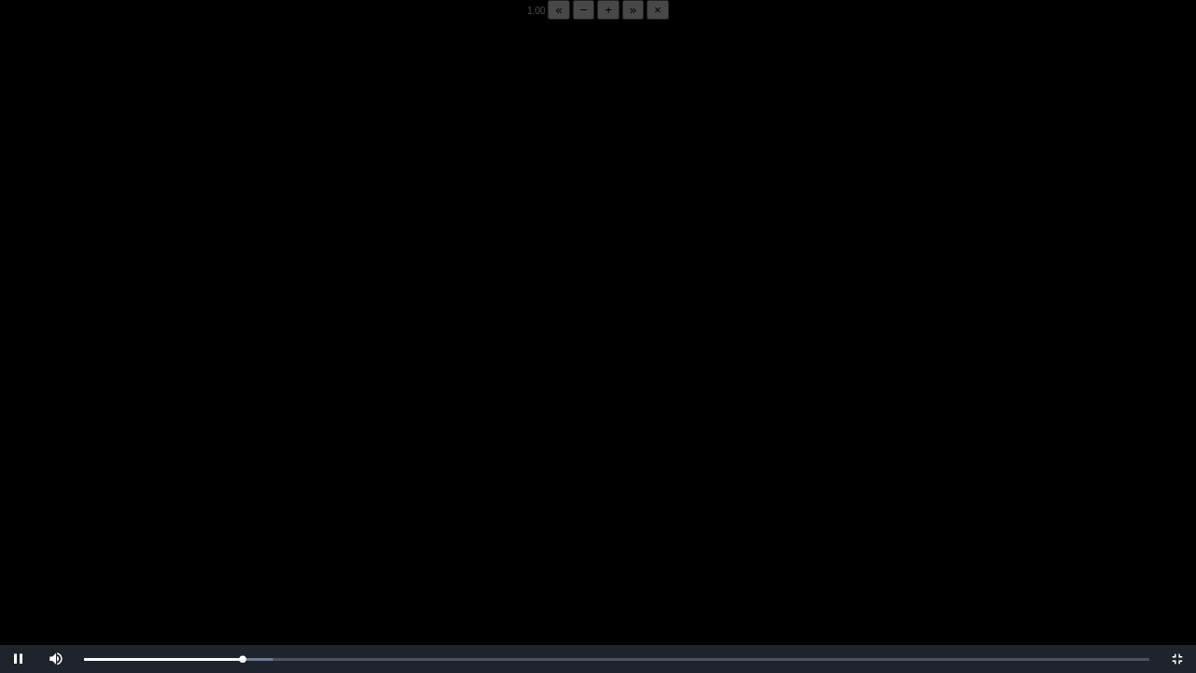
click at [219, 526] on video "Video Player" at bounding box center [598, 356] width 1196 height 673
click at [243, 526] on div "05:52 Progress : 0%" at bounding box center [164, 659] width 161 height 5
click at [243, 526] on div "05:51 Progress : 0%" at bounding box center [164, 659] width 160 height 5
click at [221, 526] on video "Video Player" at bounding box center [598, 356] width 1196 height 673
click at [220, 526] on video "Video Player" at bounding box center [598, 356] width 1196 height 673
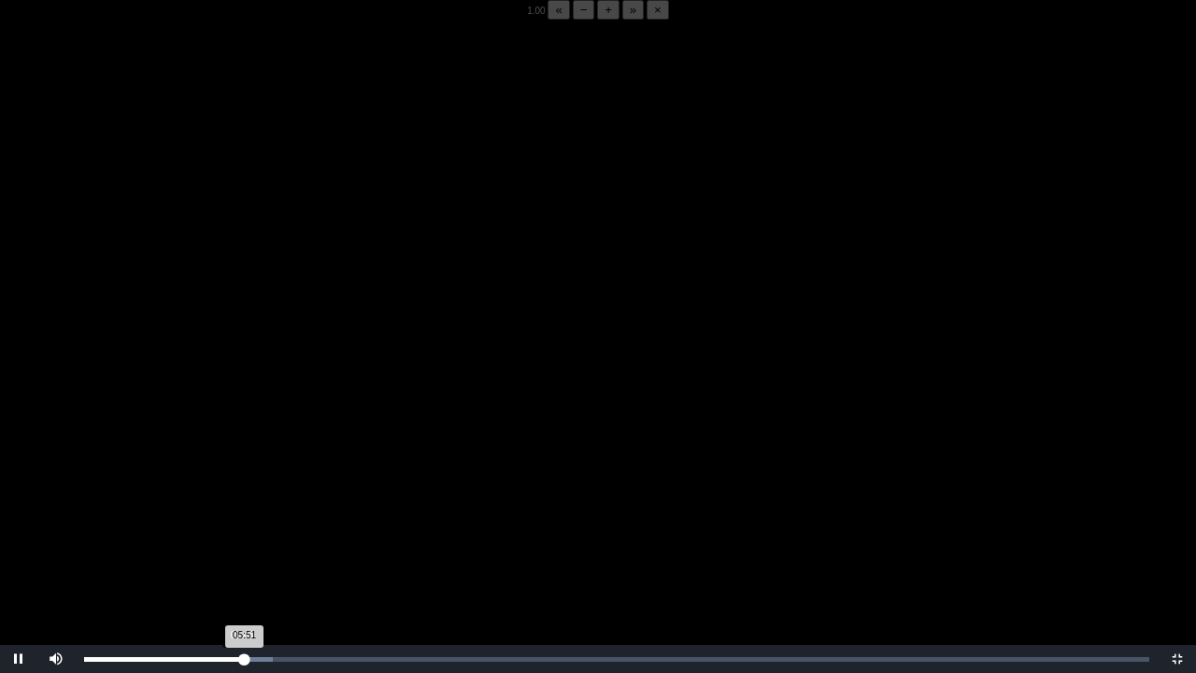
click at [241, 526] on div "05:51 Progress : 0%" at bounding box center [164, 659] width 161 height 5
click at [243, 526] on div "05:52 Progress : 0%" at bounding box center [164, 659] width 161 height 5
click at [240, 526] on div "05:51 Progress : 0%" at bounding box center [164, 659] width 160 height 5
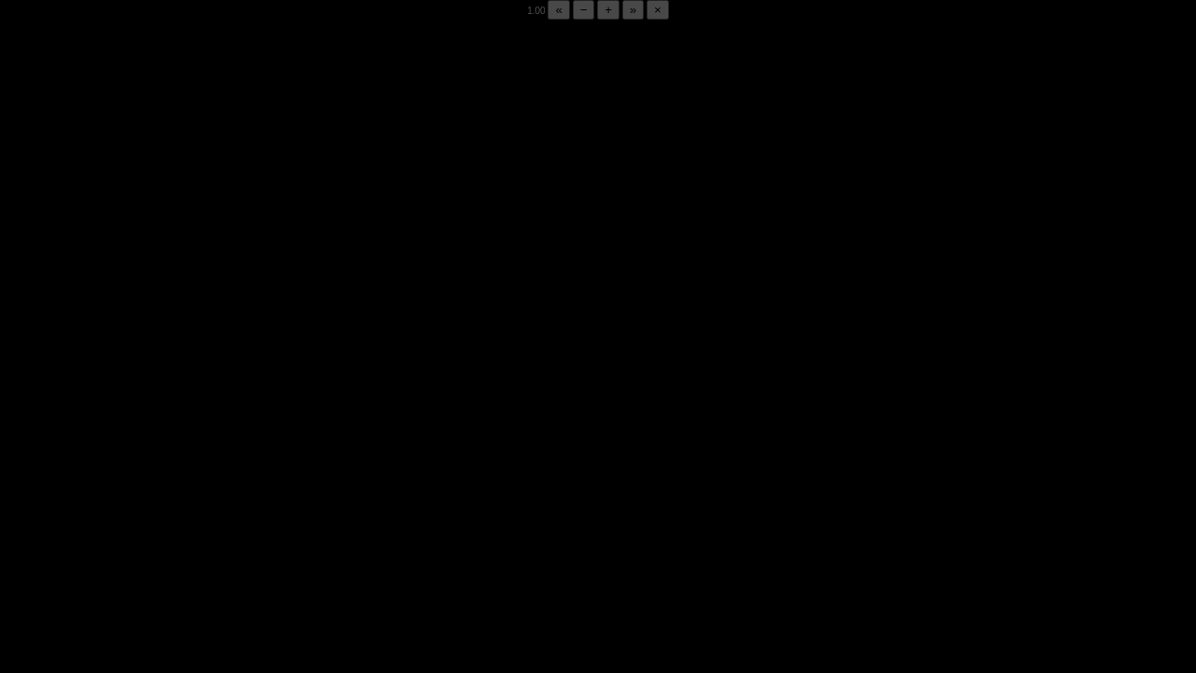
click at [240, 526] on div "05:50 Progress : 0%" at bounding box center [164, 659] width 160 height 5
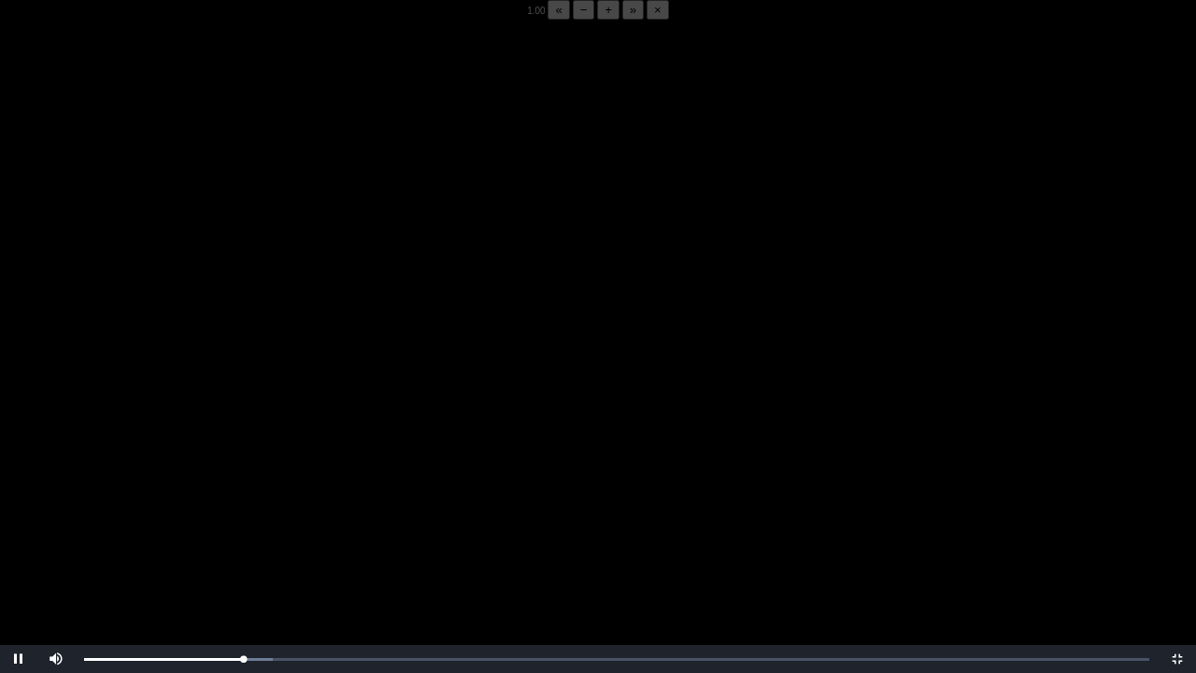
click at [196, 526] on video "Video Player" at bounding box center [598, 356] width 1196 height 673
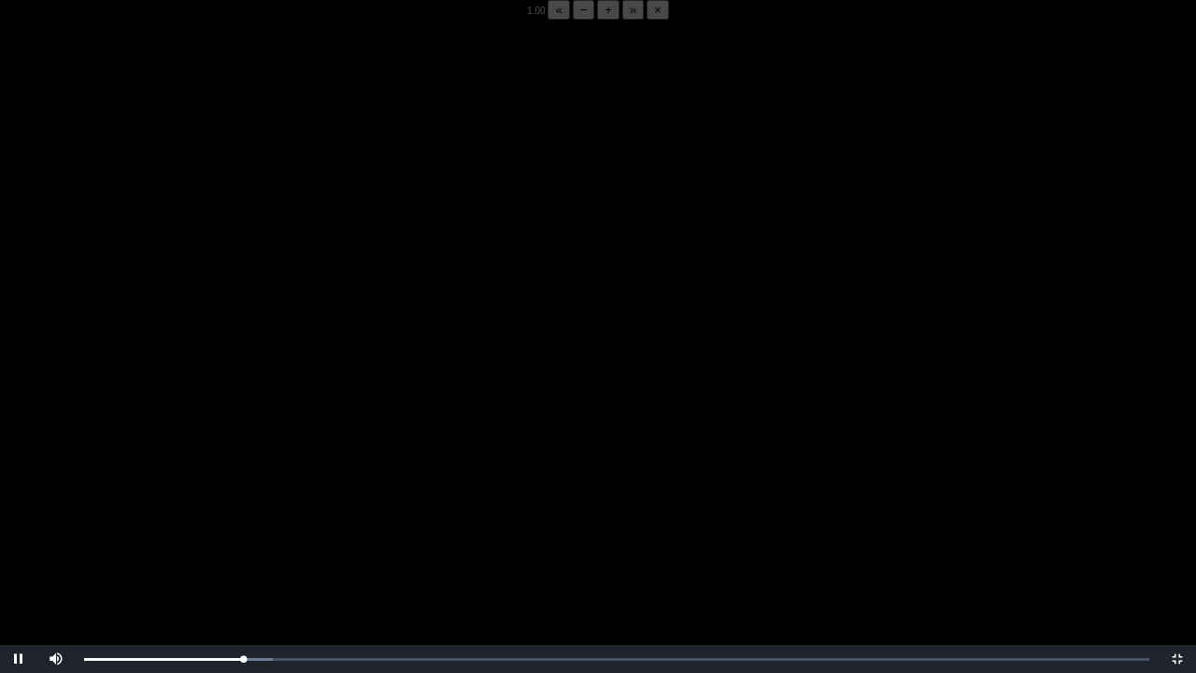
click at [196, 526] on video "Video Player" at bounding box center [598, 356] width 1196 height 673
